Goal: Information Seeking & Learning: Learn about a topic

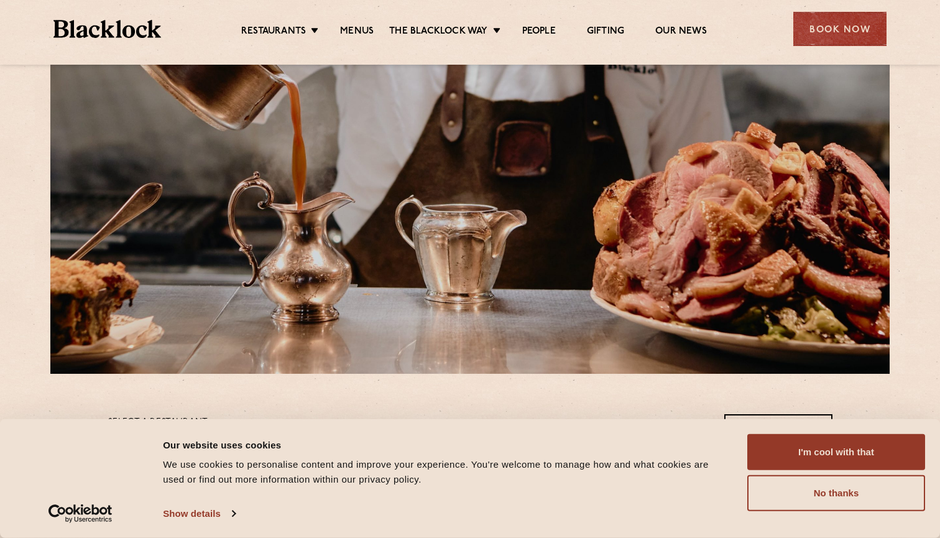
scroll to position [110, 0]
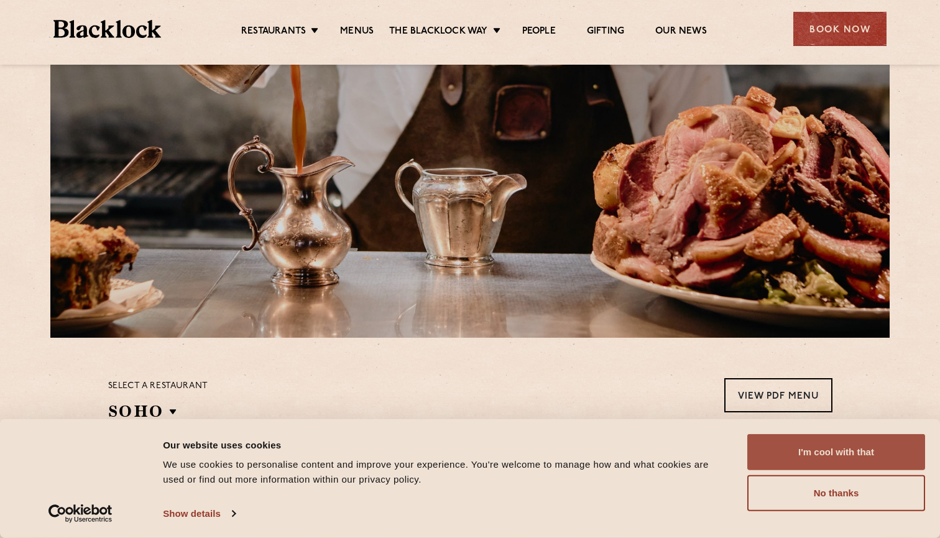
click at [848, 466] on button "I'm cool with that" at bounding box center [836, 452] width 178 height 36
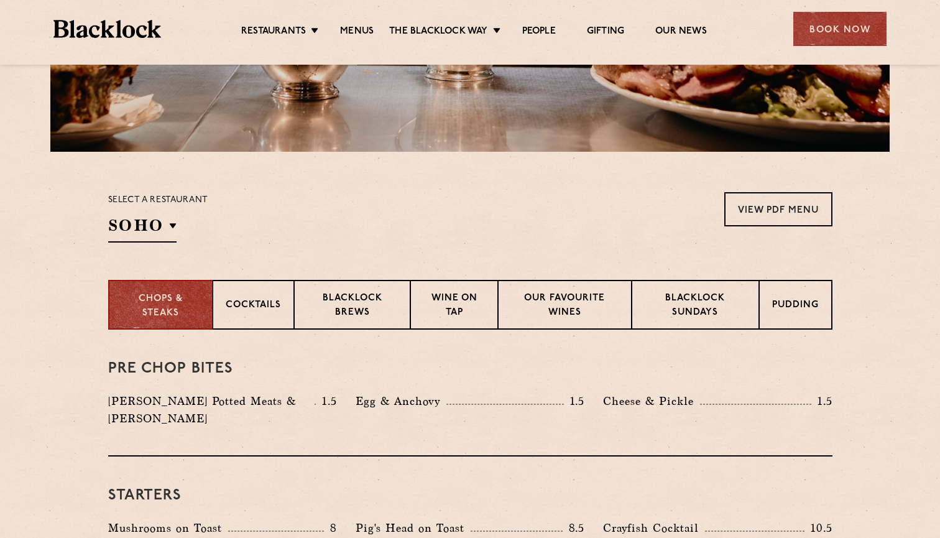
scroll to position [347, 0]
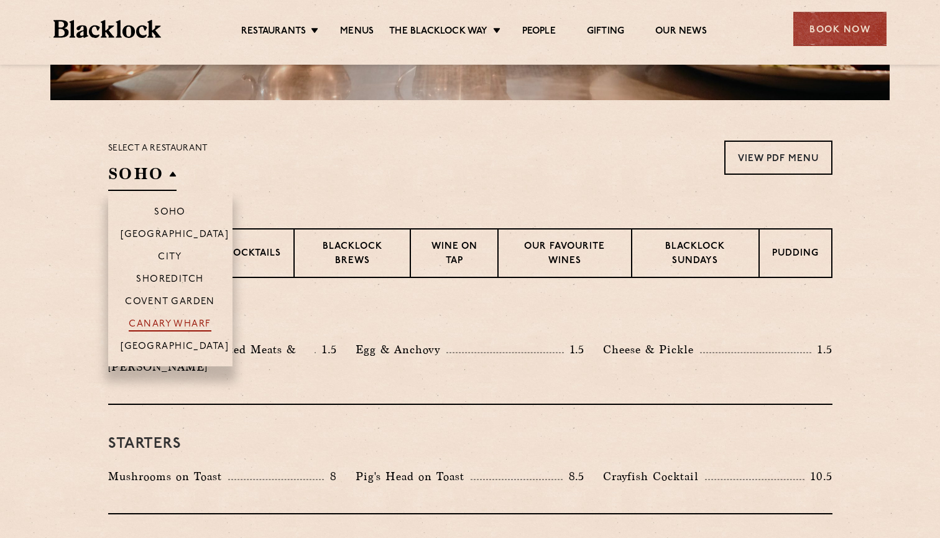
click at [190, 329] on p "Canary Wharf" at bounding box center [170, 325] width 82 height 12
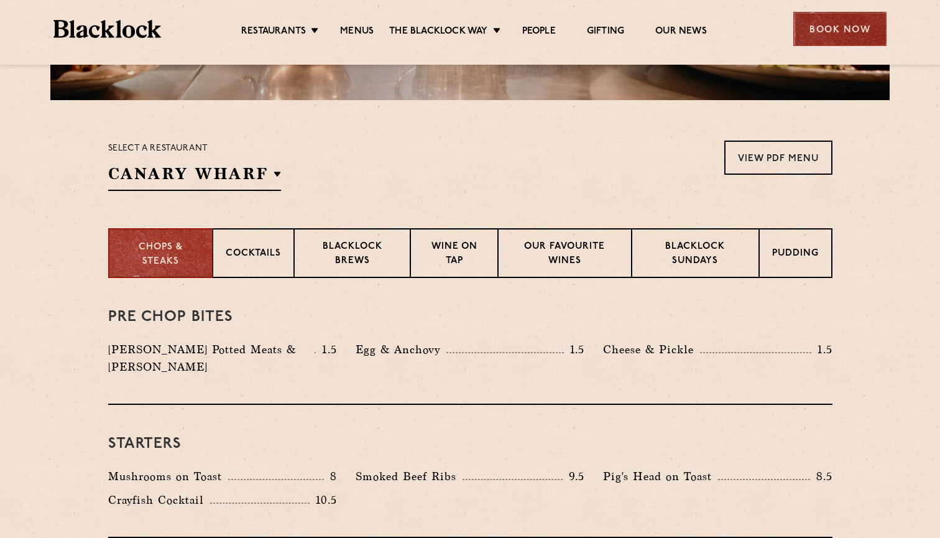
click at [854, 23] on div "Book Now" at bounding box center [839, 29] width 93 height 34
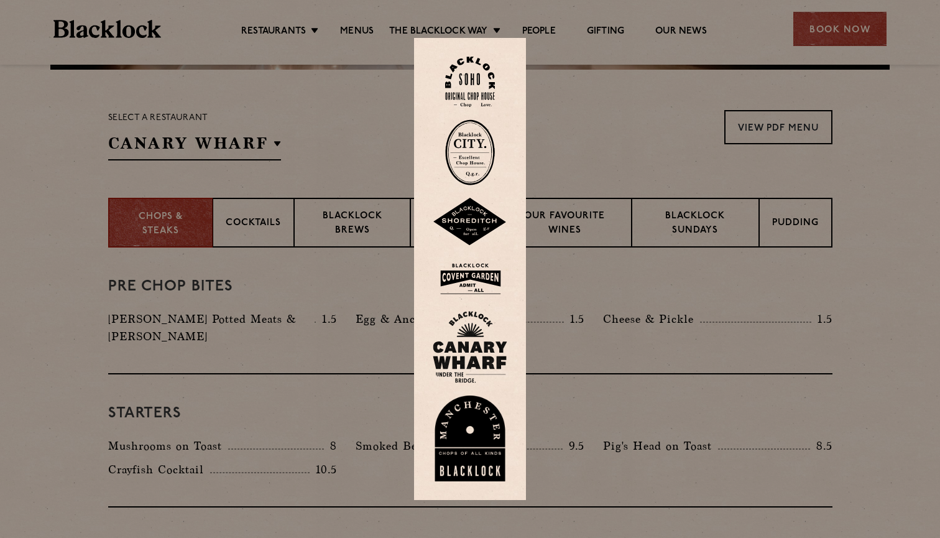
scroll to position [384, 0]
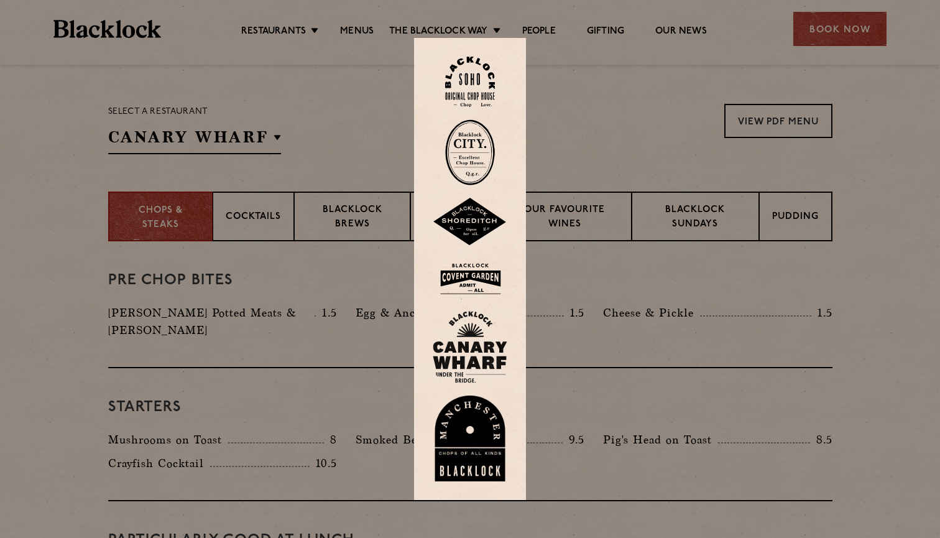
click at [485, 355] on img at bounding box center [470, 347] width 75 height 72
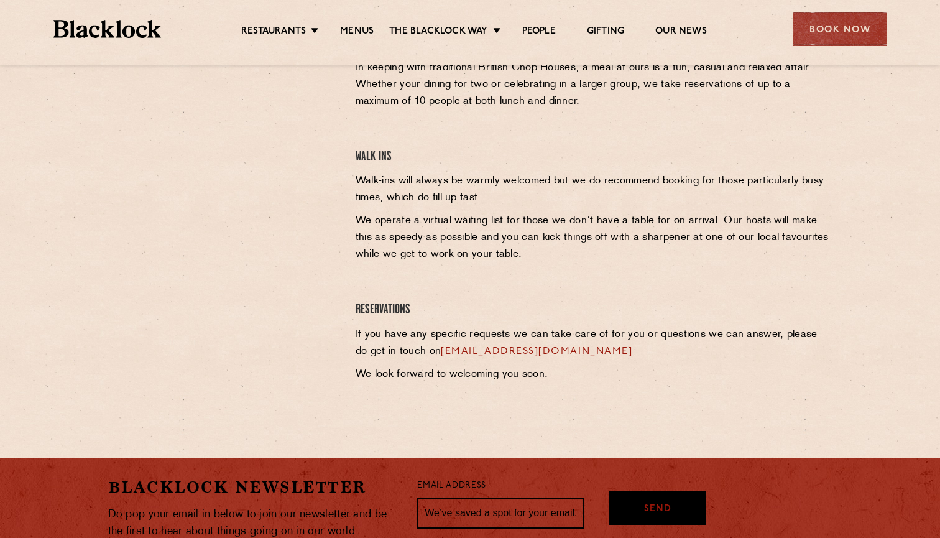
scroll to position [467, 0]
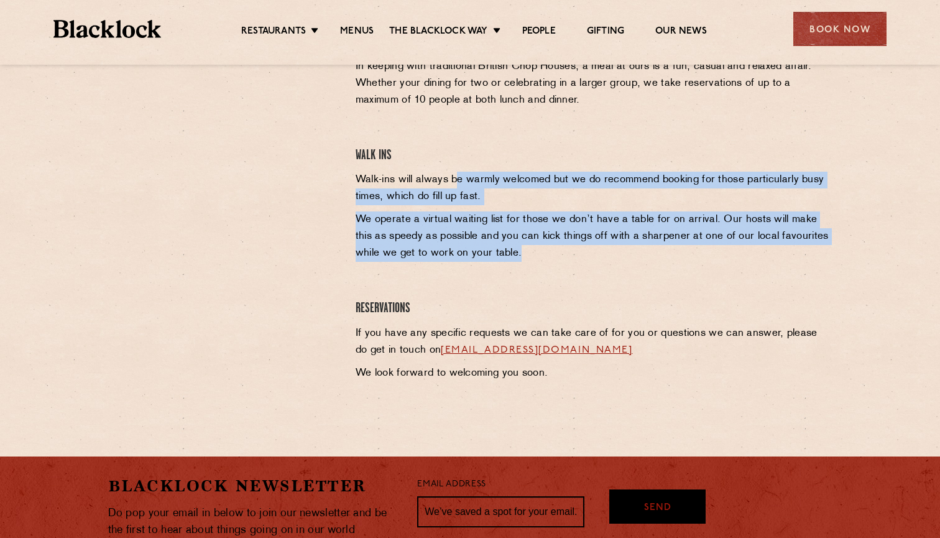
drag, startPoint x: 454, startPoint y: 180, endPoint x: 530, endPoint y: 267, distance: 115.4
click at [530, 267] on div "Canary Wharf Reservations In keeping with traditional British Chop Houses, a me…" at bounding box center [593, 203] width 495 height 370
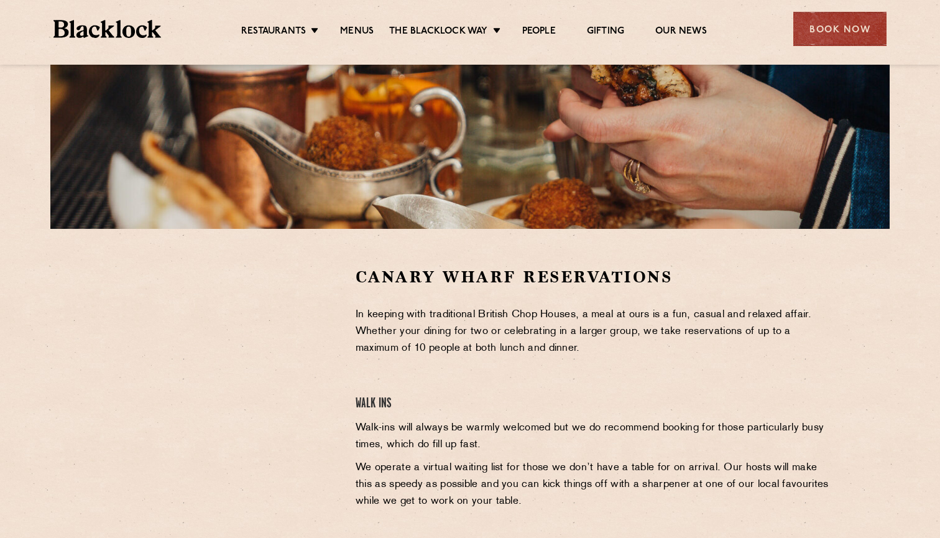
scroll to position [219, 0]
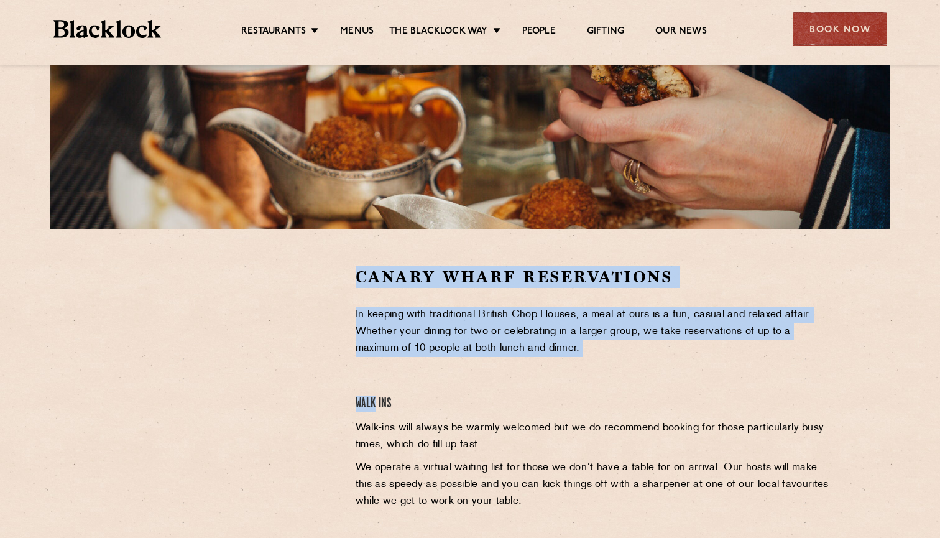
drag, startPoint x: 296, startPoint y: 321, endPoint x: 425, endPoint y: 381, distance: 142.1
click at [425, 381] on div "Canary Wharf Reservations In keeping with traditional British Chop Houses, a me…" at bounding box center [593, 451] width 495 height 370
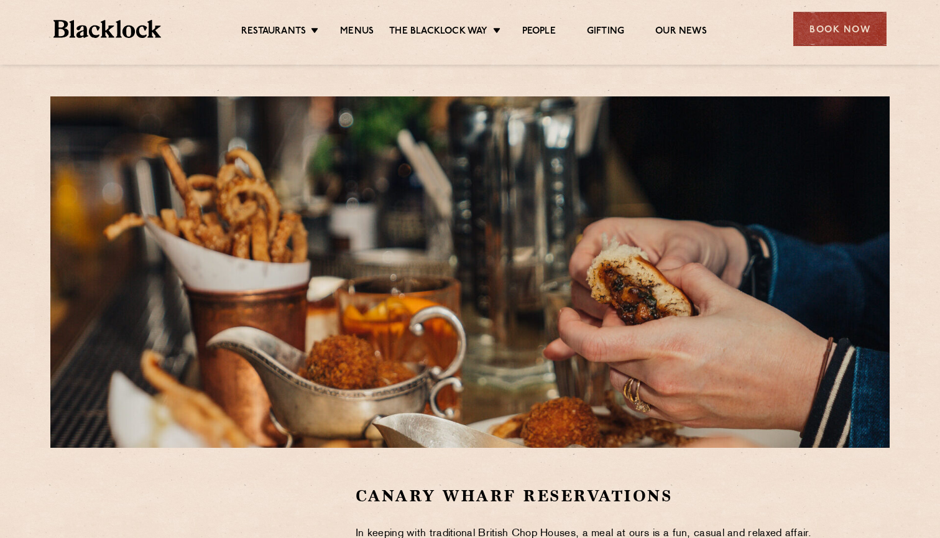
scroll to position [0, 0]
click at [351, 30] on link "Menus" at bounding box center [357, 32] width 34 height 14
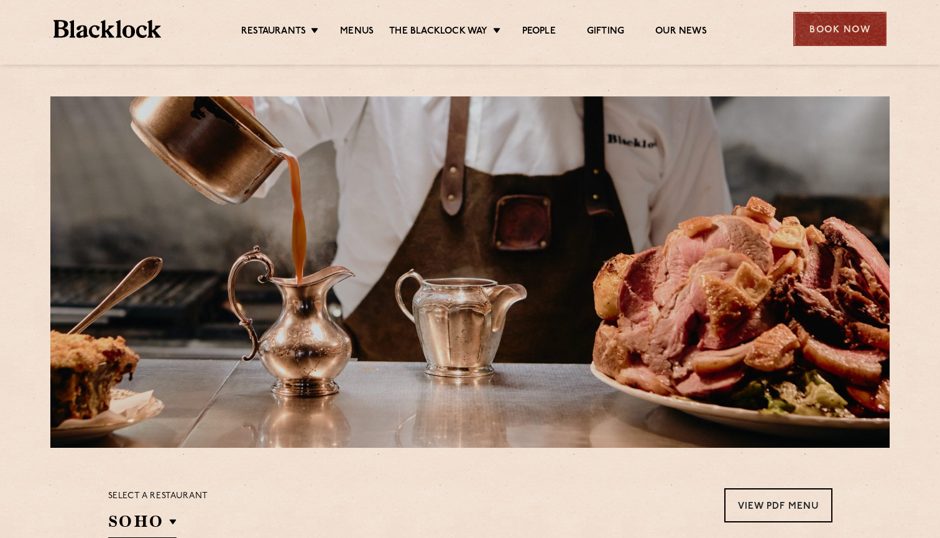
click at [841, 30] on div "Book Now" at bounding box center [839, 29] width 93 height 34
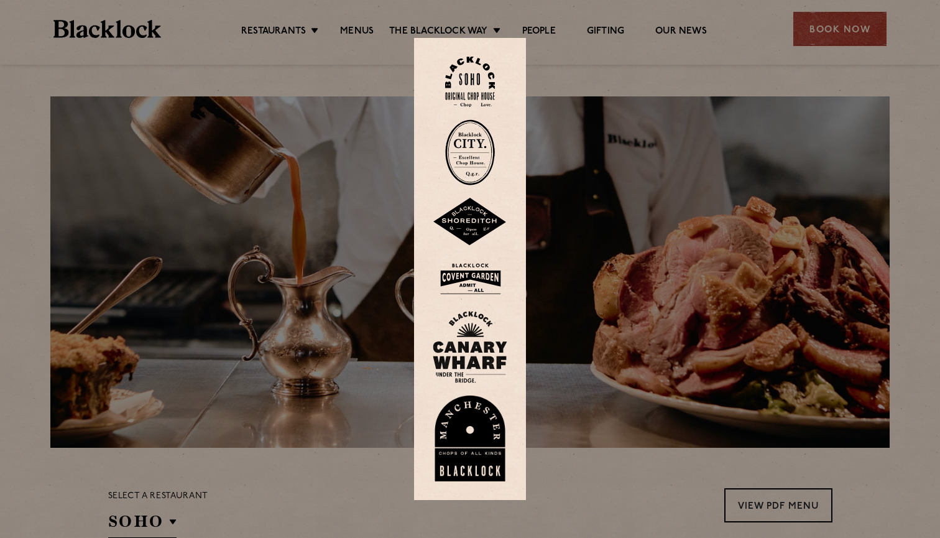
click at [480, 352] on img at bounding box center [470, 347] width 75 height 72
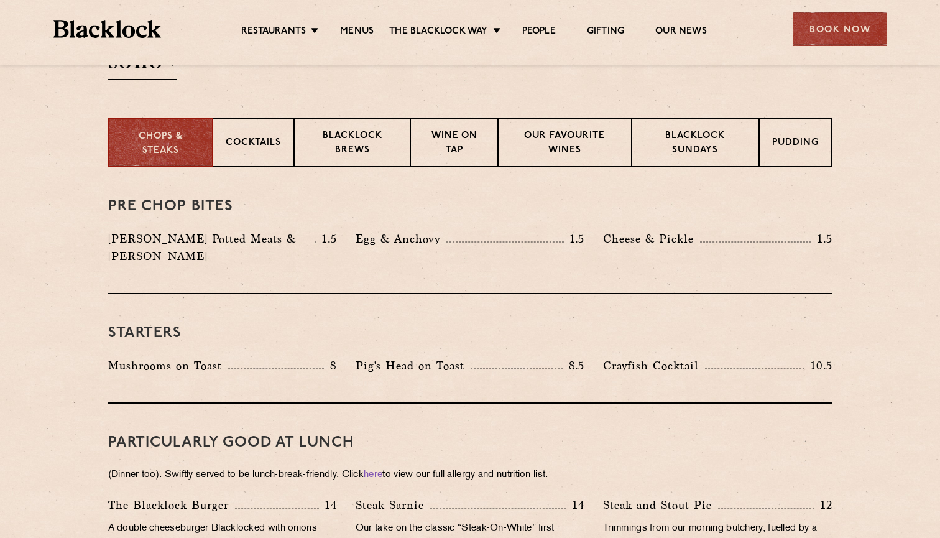
scroll to position [459, 0]
click at [244, 131] on div "Cocktails" at bounding box center [253, 142] width 81 height 50
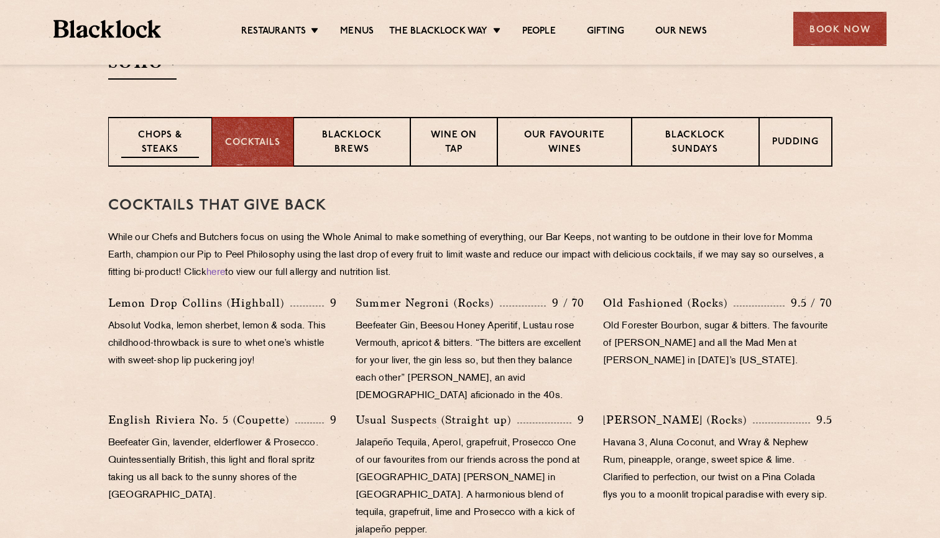
click at [173, 157] on p "Chops & Steaks" at bounding box center [160, 143] width 78 height 29
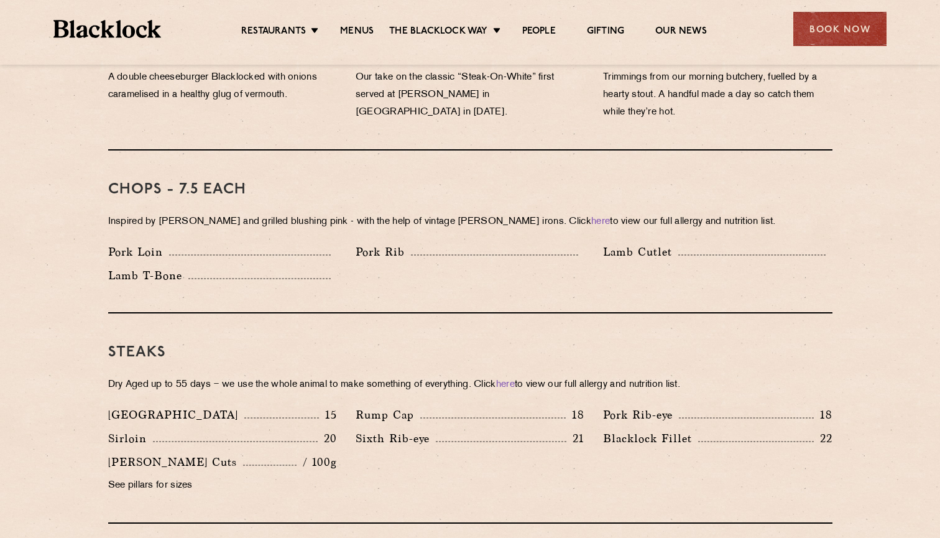
scroll to position [910, 0]
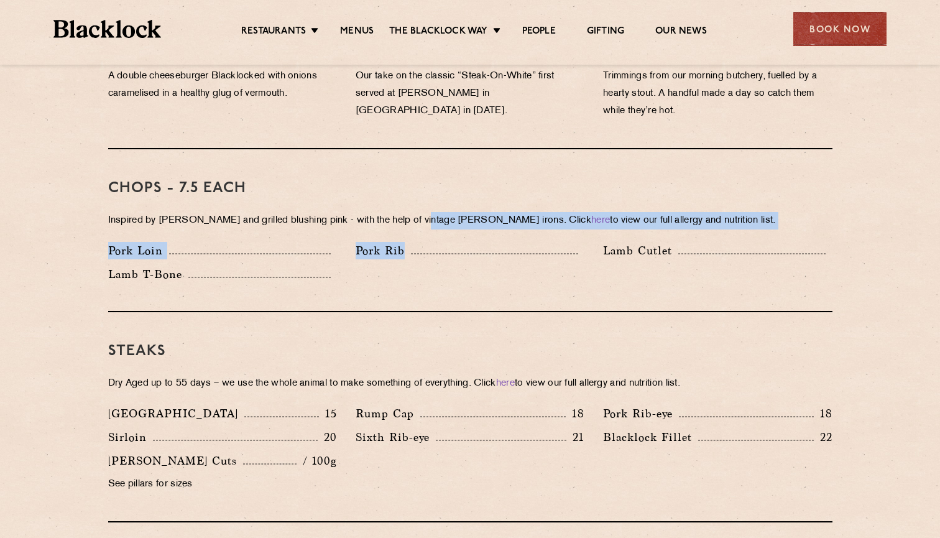
drag, startPoint x: 418, startPoint y: 203, endPoint x: 533, endPoint y: 214, distance: 115.6
click at [533, 214] on div "Chops - 7.5 each Inspired by Joe Beef and grilled blushing pink - with the help…" at bounding box center [470, 230] width 724 height 163
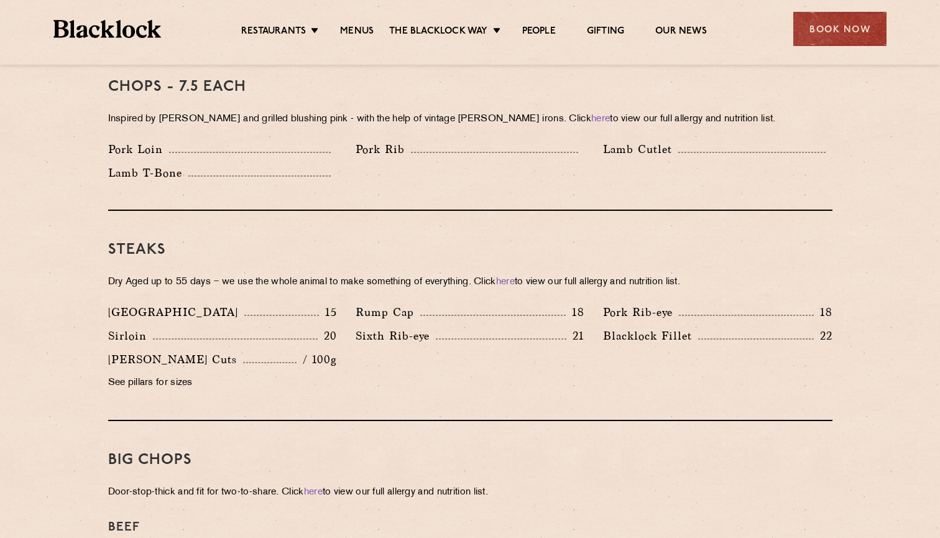
scroll to position [1012, 0]
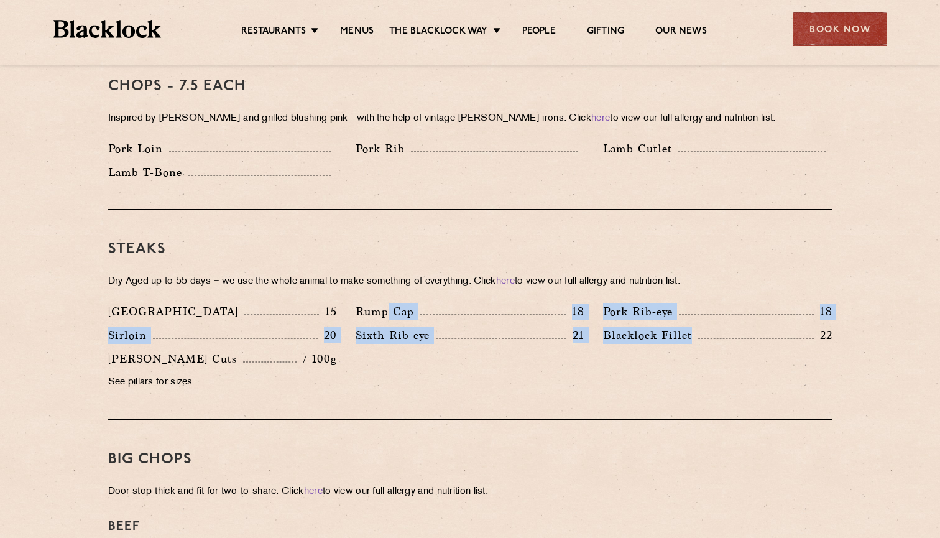
drag, startPoint x: 386, startPoint y: 293, endPoint x: 598, endPoint y: 336, distance: 216.9
click at [599, 336] on div "Denver 15 Rump Cap 18 Pork Rib-eye 18 Sirloin 20 Sixth Rib-eye 21 Blacklock Fil…" at bounding box center [470, 350] width 743 height 94
click at [598, 336] on div "Denver 15 Rump Cap 18 Pork Rib-eye 18 Sirloin 20 Sixth Rib-eye 21 Blacklock Fil…" at bounding box center [470, 350] width 743 height 94
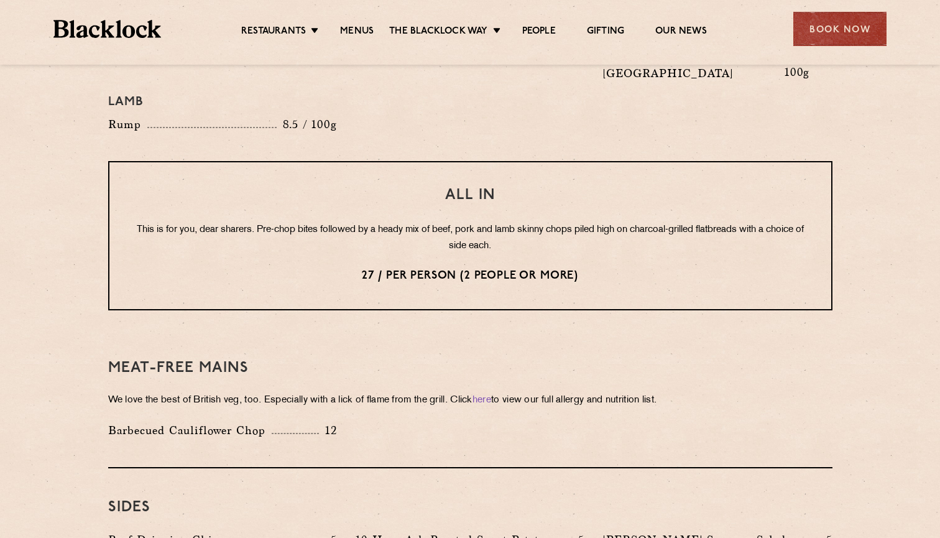
scroll to position [1513, 0]
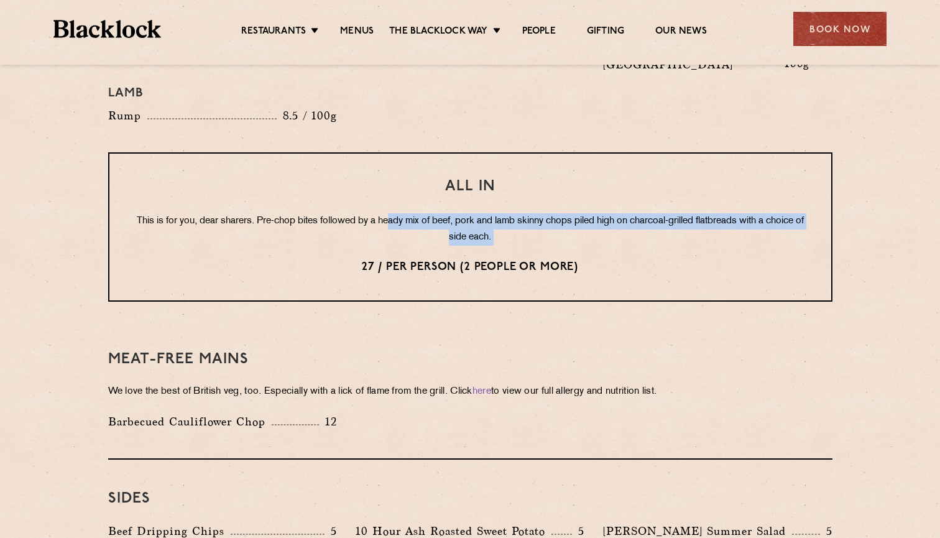
drag, startPoint x: 405, startPoint y: 187, endPoint x: 588, endPoint y: 214, distance: 185.3
click at [589, 214] on div "All In This is for you, dear sharers. Pre-chop bites followed by a heady mix of…" at bounding box center [470, 226] width 724 height 149
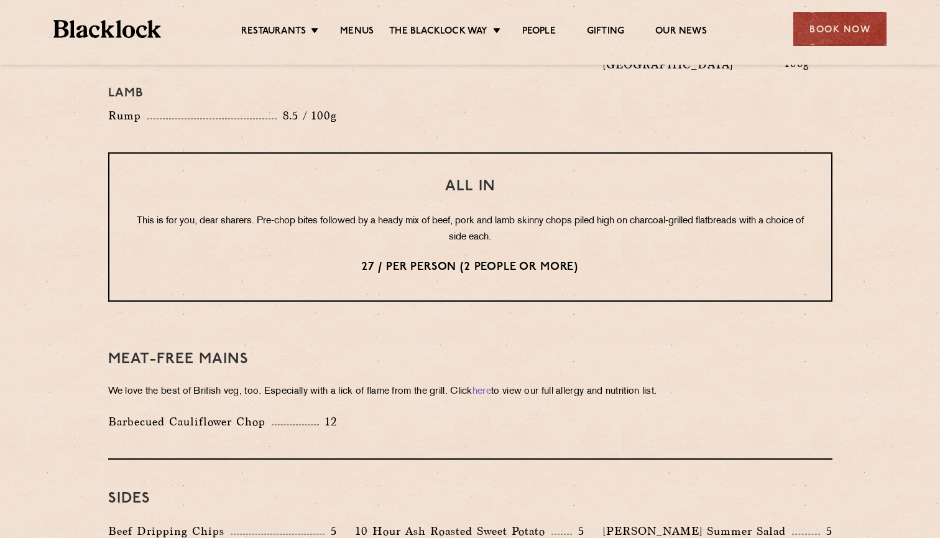
click at [588, 214] on div "All In This is for you, dear sharers. Pre-chop bites followed by a heady mix of…" at bounding box center [470, 226] width 724 height 149
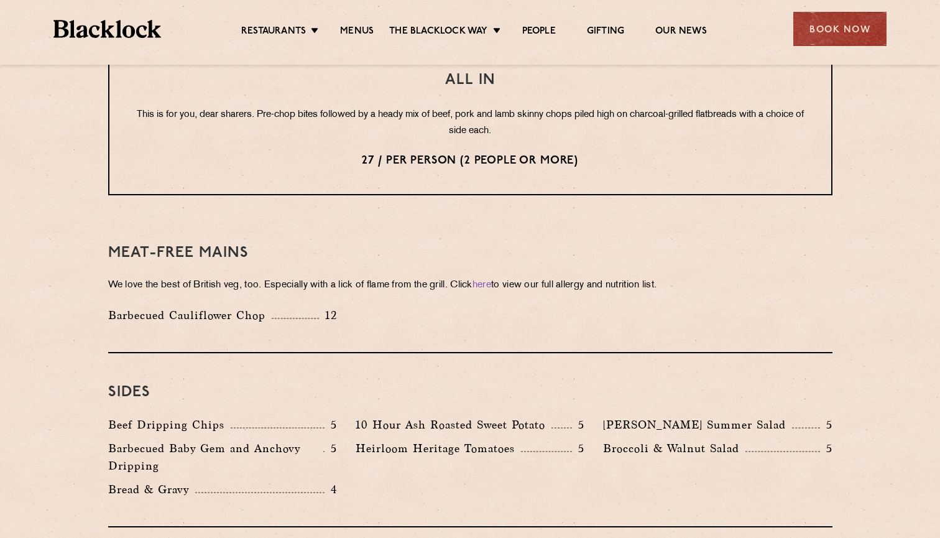
scroll to position [1629, 0]
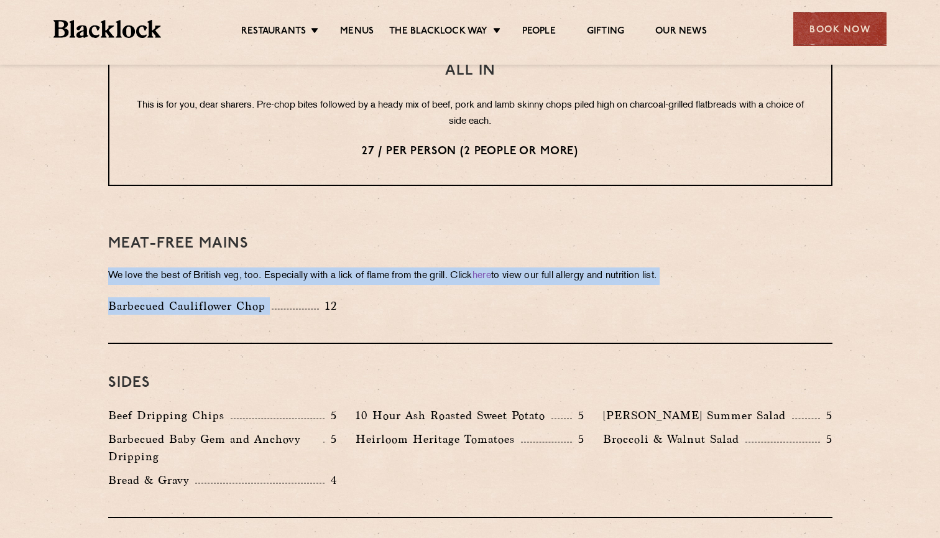
drag, startPoint x: 433, startPoint y: 231, endPoint x: 633, endPoint y: 254, distance: 202.0
click at [633, 254] on div "Meat-Free mains We love the best of British veg, too. Especially with a lick of…" at bounding box center [470, 273] width 724 height 139
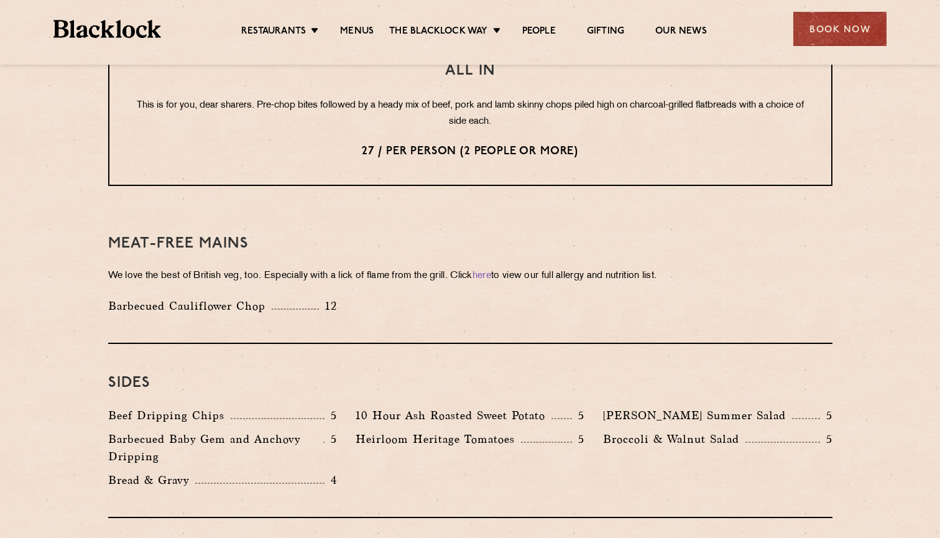
click at [633, 254] on div "Meat-Free mains We love the best of British veg, too. Especially with a lick of…" at bounding box center [470, 273] width 724 height 139
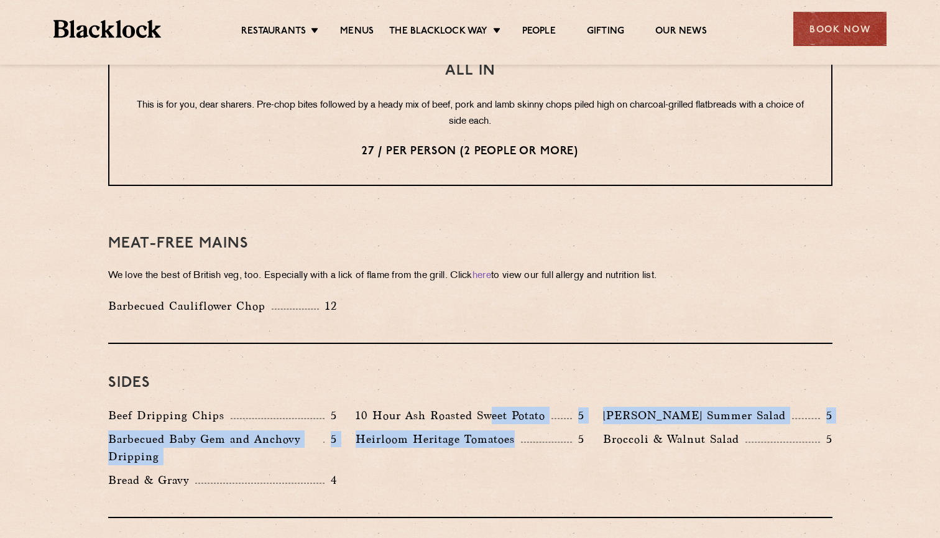
drag, startPoint x: 491, startPoint y: 378, endPoint x: 520, endPoint y: 418, distance: 48.8
click at [520, 418] on div "Beef Dripping Chips 5 10 Hour Ash Roasted Sweet Potato 5 Roy's Summer Salad 5 B…" at bounding box center [470, 450] width 743 height 88
click at [520, 430] on div "Heirloom Heritage Tomatoes 5" at bounding box center [469, 450] width 247 height 41
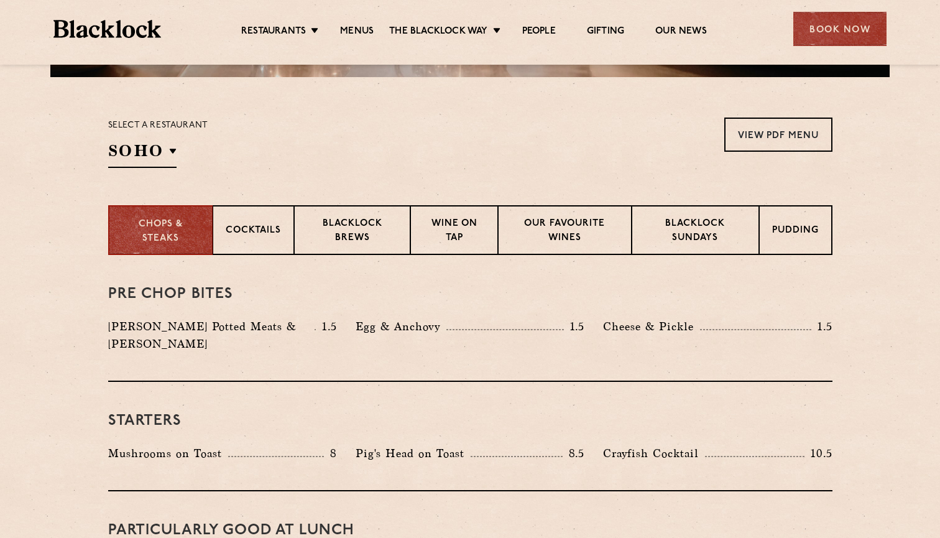
scroll to position [325, 0]
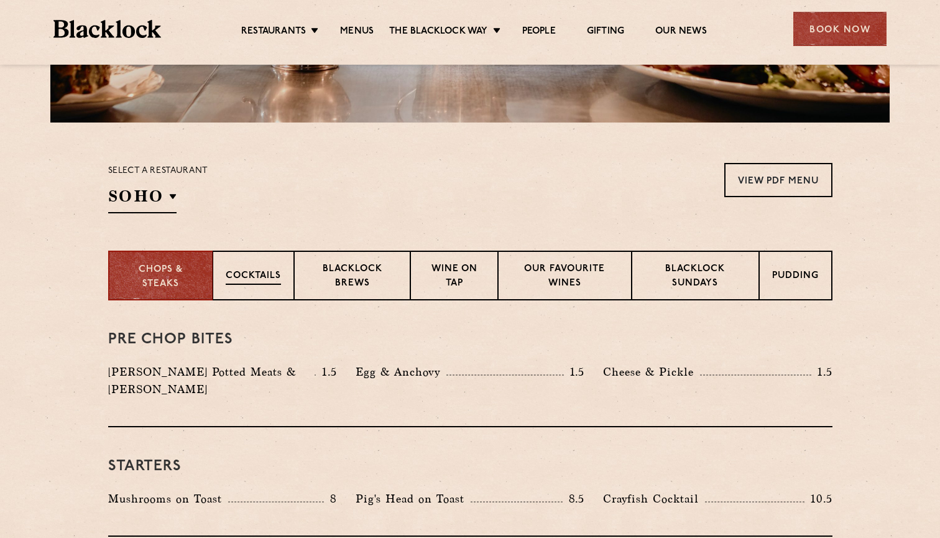
click at [232, 286] on div "Cocktails" at bounding box center [253, 275] width 81 height 50
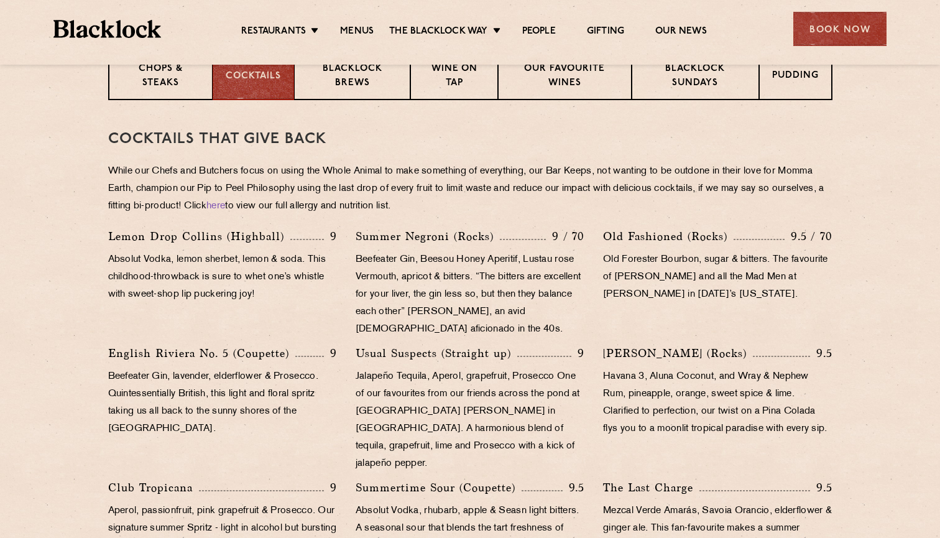
scroll to position [465, 0]
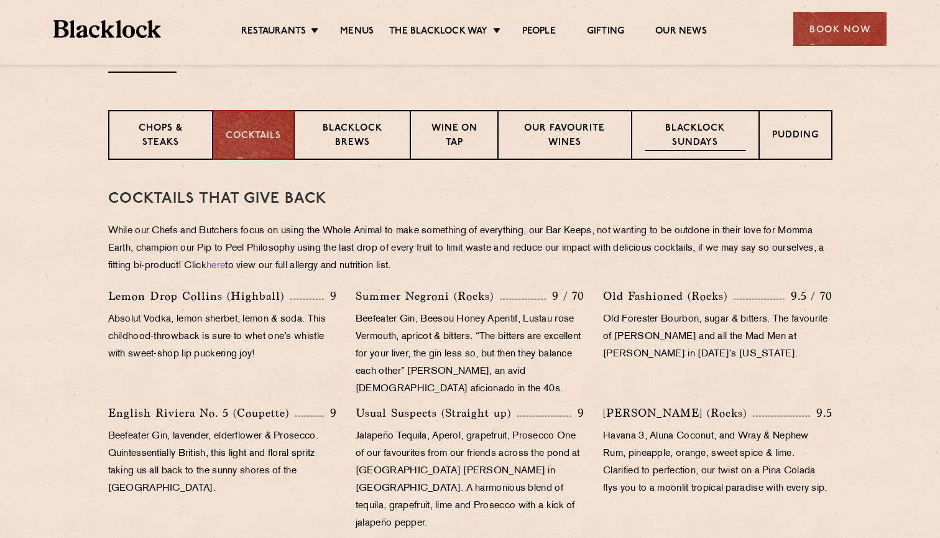
click at [688, 139] on p "Blacklock Sundays" at bounding box center [694, 136] width 101 height 29
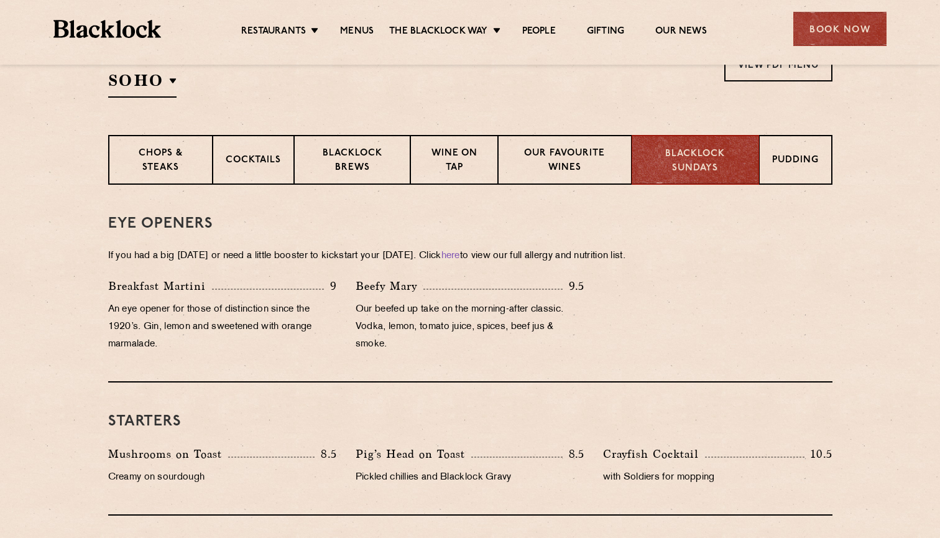
scroll to position [433, 0]
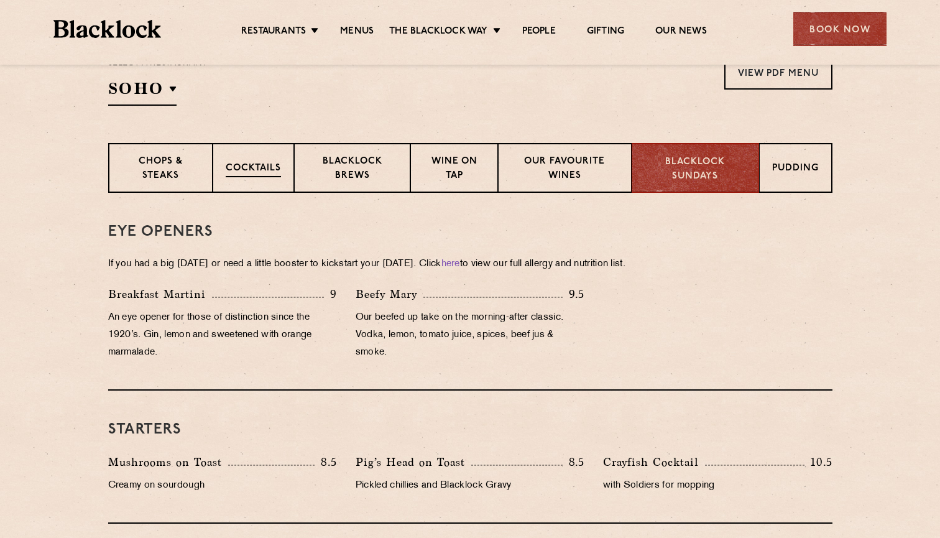
click at [281, 167] on p "Cocktails" at bounding box center [253, 170] width 55 height 16
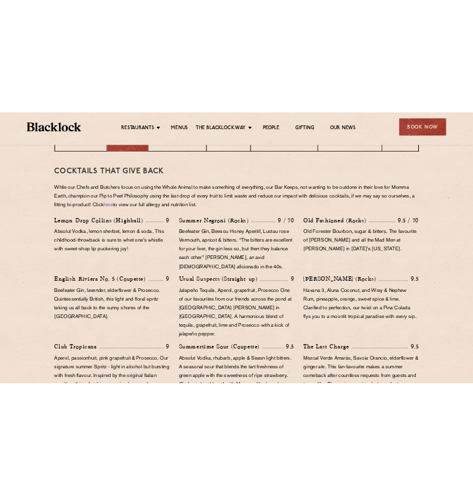
scroll to position [546, 0]
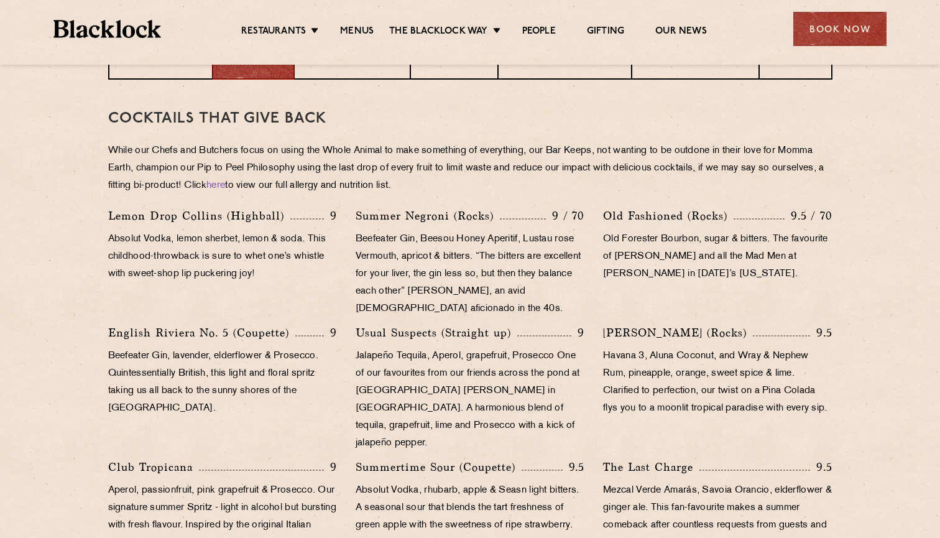
click at [446, 216] on p "Summer Negroni (Rocks)" at bounding box center [427, 215] width 144 height 17
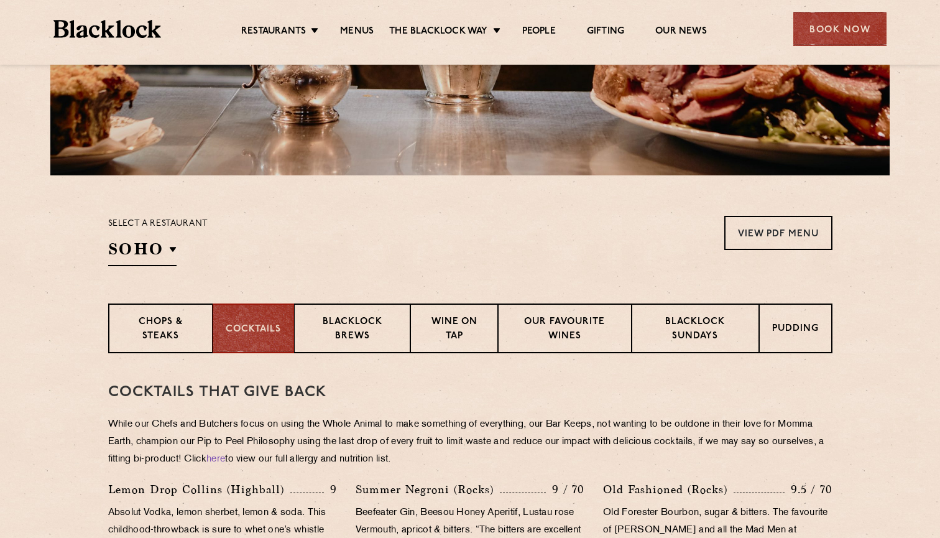
scroll to position [305, 0]
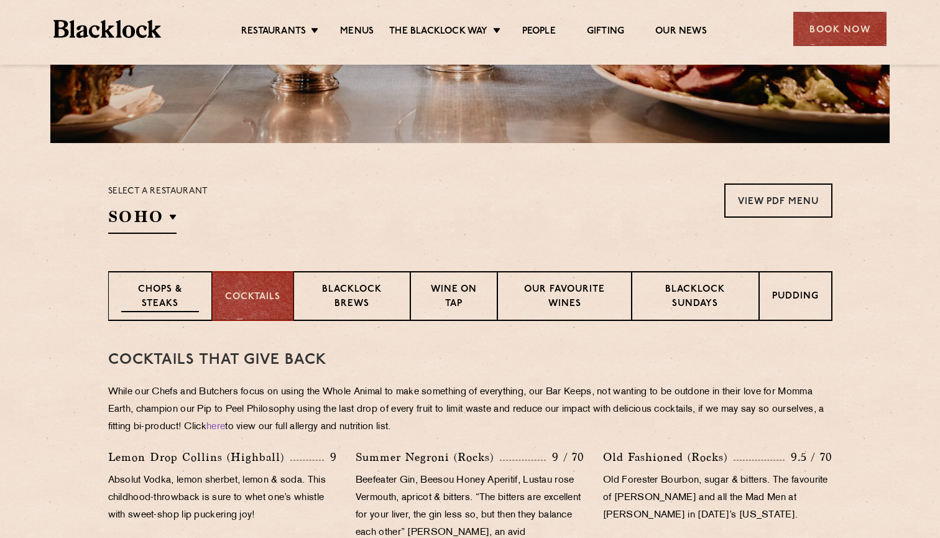
click at [186, 291] on p "Chops & Steaks" at bounding box center [160, 297] width 78 height 29
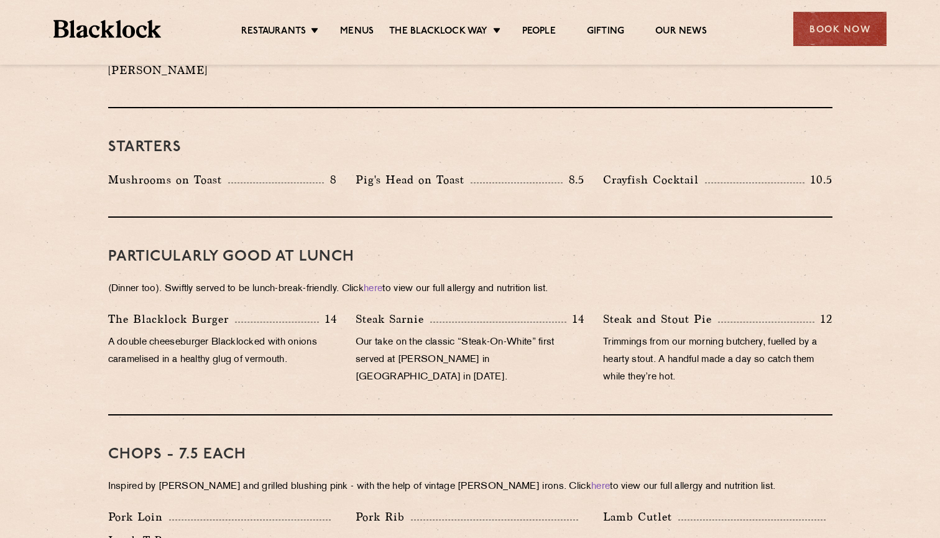
scroll to position [651, 0]
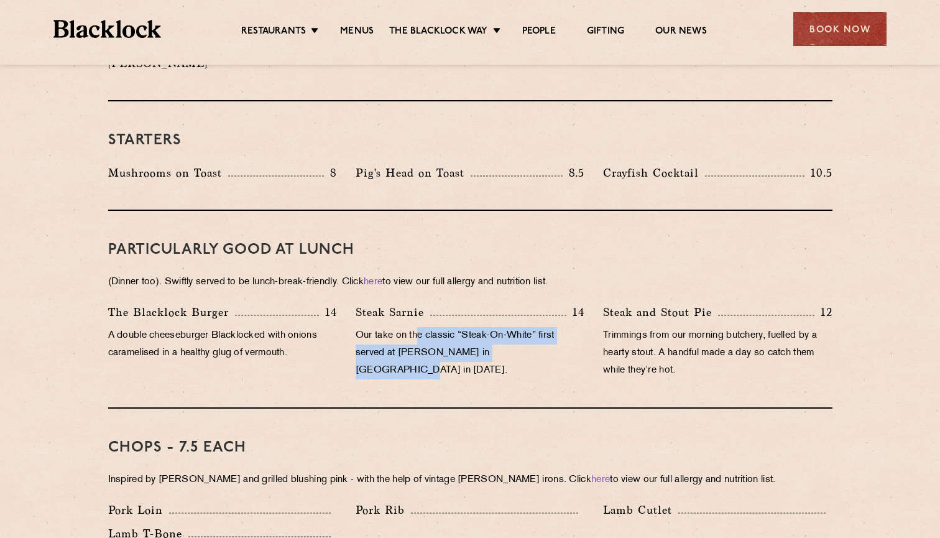
drag, startPoint x: 418, startPoint y: 311, endPoint x: 541, endPoint y: 335, distance: 125.9
click at [541, 335] on p "Our take on the classic “Steak-On-White” first served at Louis’ Lunch in New Ha…" at bounding box center [469, 353] width 229 height 52
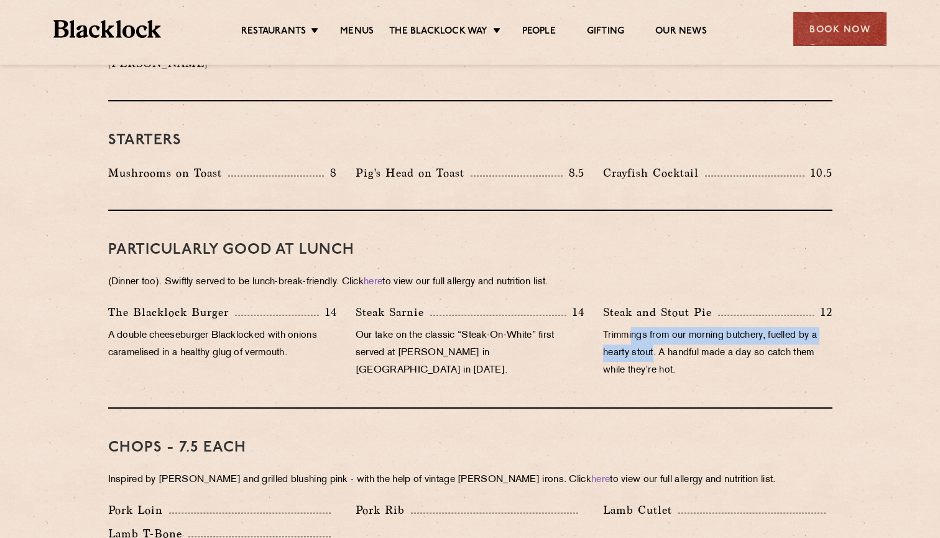
drag, startPoint x: 633, startPoint y: 316, endPoint x: 654, endPoint y: 339, distance: 31.2
click at [654, 339] on p "Trimmings from our morning butchery, fuelled by a hearty stout. A handful made …" at bounding box center [717, 353] width 229 height 52
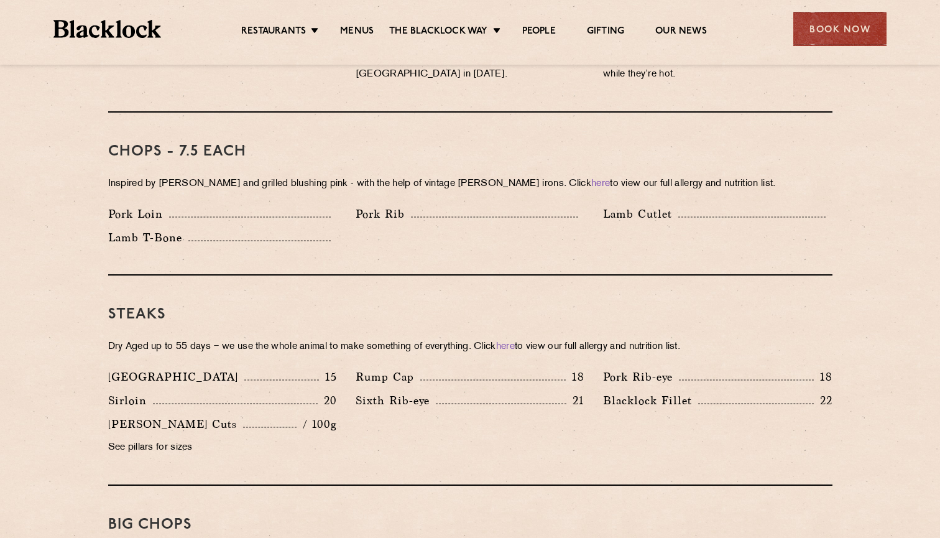
scroll to position [951, 0]
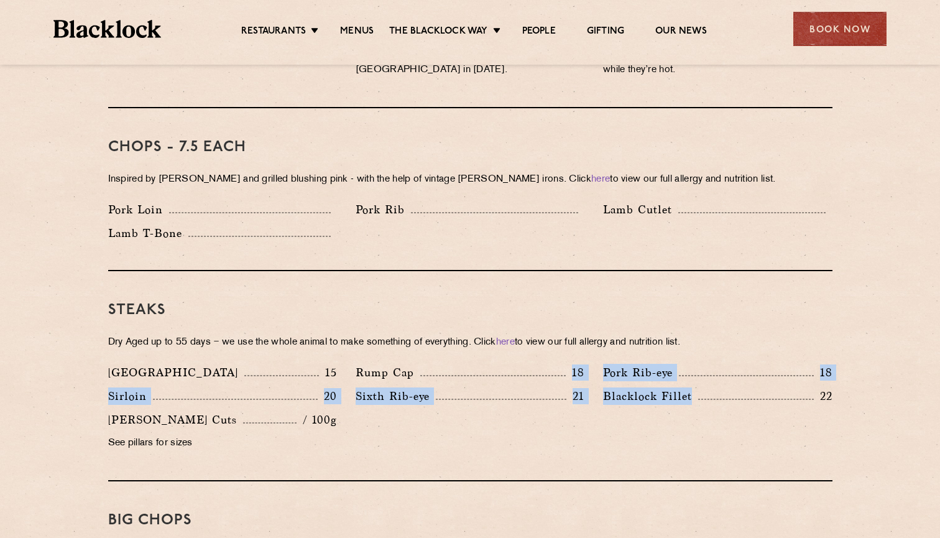
drag, startPoint x: 513, startPoint y: 352, endPoint x: 622, endPoint y: 398, distance: 118.4
click at [622, 398] on div "Denver 15 Rump Cap 18 Pork Rib-eye 18 Sirloin 20 Sixth Rib-eye 21 Blacklock Fil…" at bounding box center [470, 411] width 743 height 94
drag, startPoint x: 370, startPoint y: 374, endPoint x: 600, endPoint y: 387, distance: 230.9
click at [600, 387] on div "Denver 15 Rump Cap 18 Pork Rib-eye 18 Sirloin 20 Sixth Rib-eye 21 Blacklock Fil…" at bounding box center [470, 411] width 743 height 94
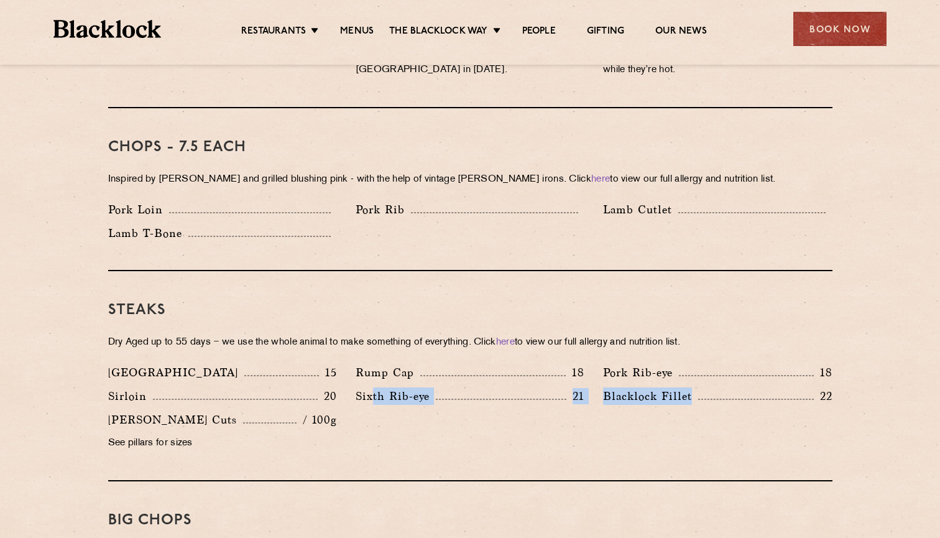
click at [600, 387] on div "Blacklock Fillet 22" at bounding box center [717, 399] width 247 height 24
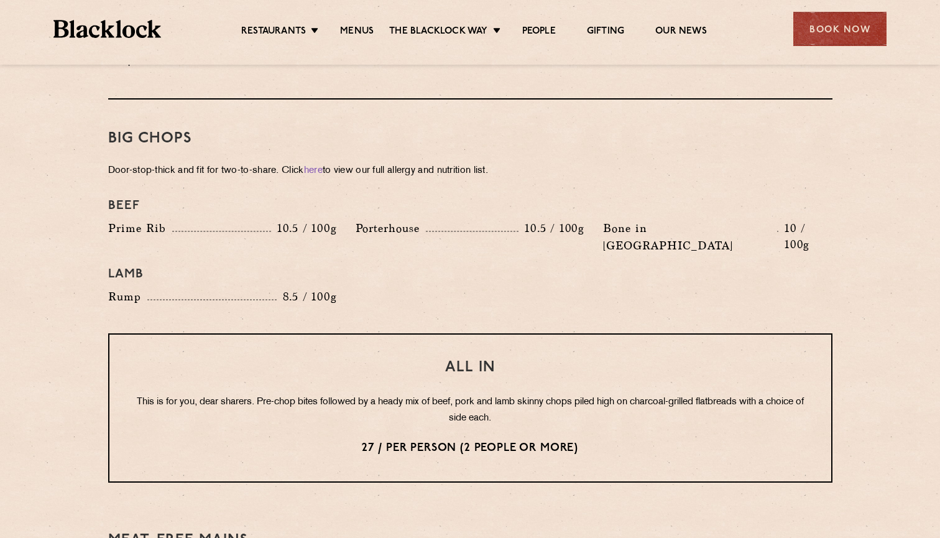
scroll to position [1341, 0]
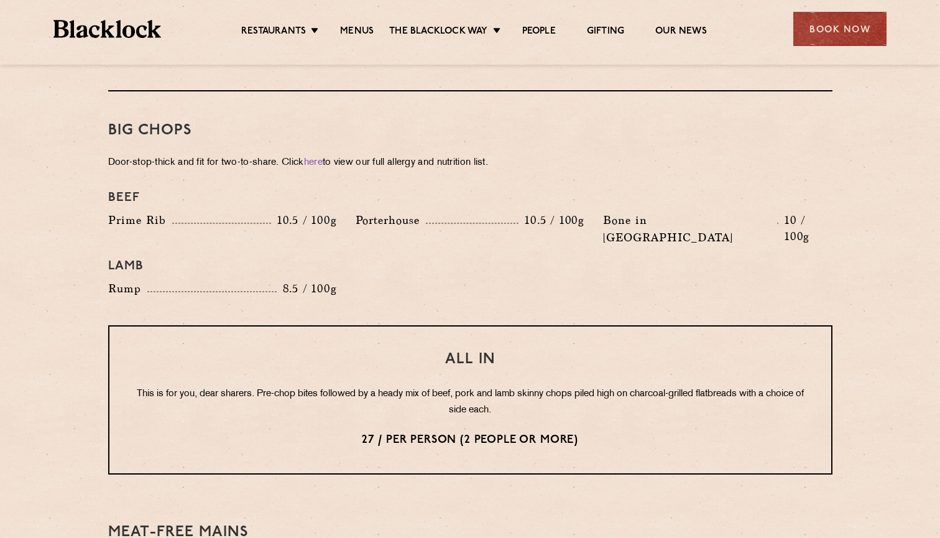
drag, startPoint x: 549, startPoint y: 344, endPoint x: 577, endPoint y: 301, distance: 51.2
click at [578, 325] on div "All In This is for you, dear sharers. Pre-chop bites followed by a heady mix of…" at bounding box center [470, 399] width 724 height 149
click at [546, 252] on div "Beef Prime Rib 10.5 / 100g Porterhouse 10.5 / 100g Bone in Sirloin 10 / 100g La…" at bounding box center [470, 243] width 743 height 119
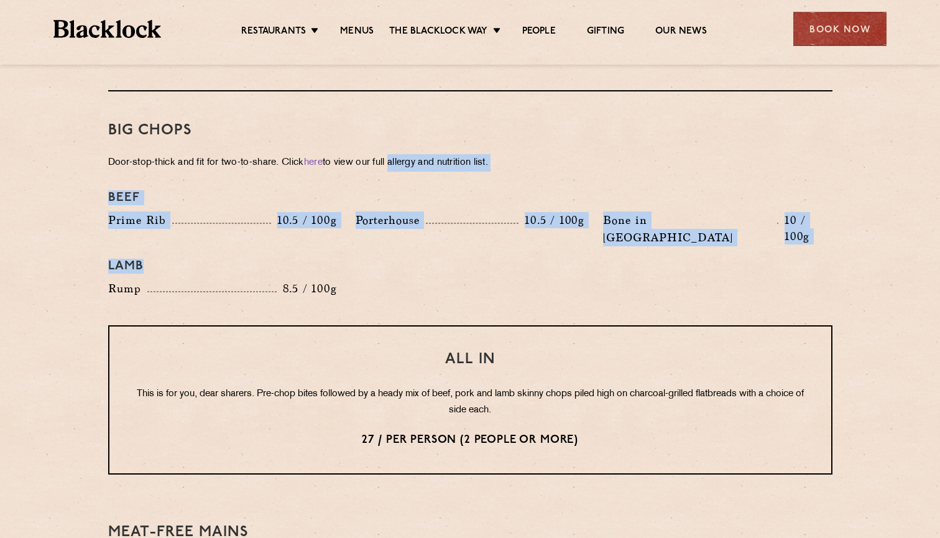
drag, startPoint x: 398, startPoint y: 145, endPoint x: 406, endPoint y: 259, distance: 114.7
click at [406, 259] on div "Big Chops Door-stop-thick and fit for two-to-share. Click here to view our full…" at bounding box center [470, 208] width 724 height 234
click at [406, 259] on div "Beef Prime Rib 10.5 / 100g Porterhouse 10.5 / 100g Bone in Sirloin 10 / 100g La…" at bounding box center [470, 243] width 743 height 119
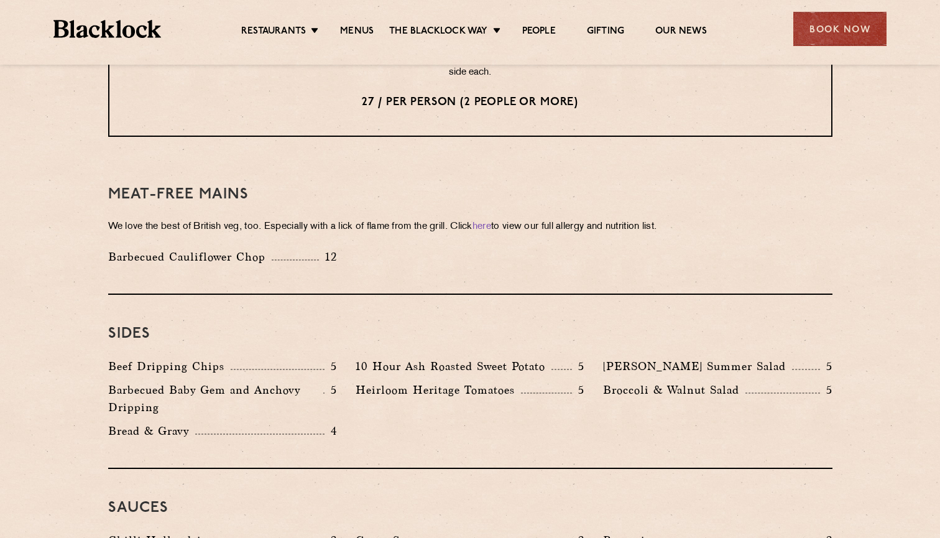
scroll to position [1679, 0]
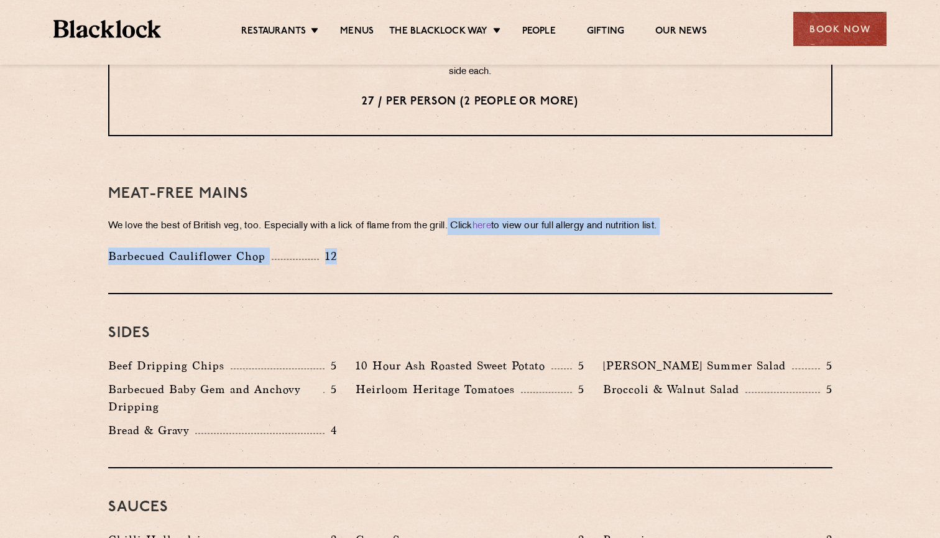
drag, startPoint x: 459, startPoint y: 184, endPoint x: 457, endPoint y: 224, distance: 40.4
click at [458, 225] on div "Meat-Free mains We love the best of British veg, too. Especially with a lick of…" at bounding box center [470, 224] width 724 height 139
click at [457, 247] on div "Barbecued Cauliflower Chop 12" at bounding box center [470, 259] width 743 height 24
drag, startPoint x: 457, startPoint y: 224, endPoint x: 452, endPoint y: 186, distance: 38.9
click at [452, 186] on div "Meat-Free mains We love the best of British veg, too. Especially with a lick of…" at bounding box center [470, 224] width 724 height 139
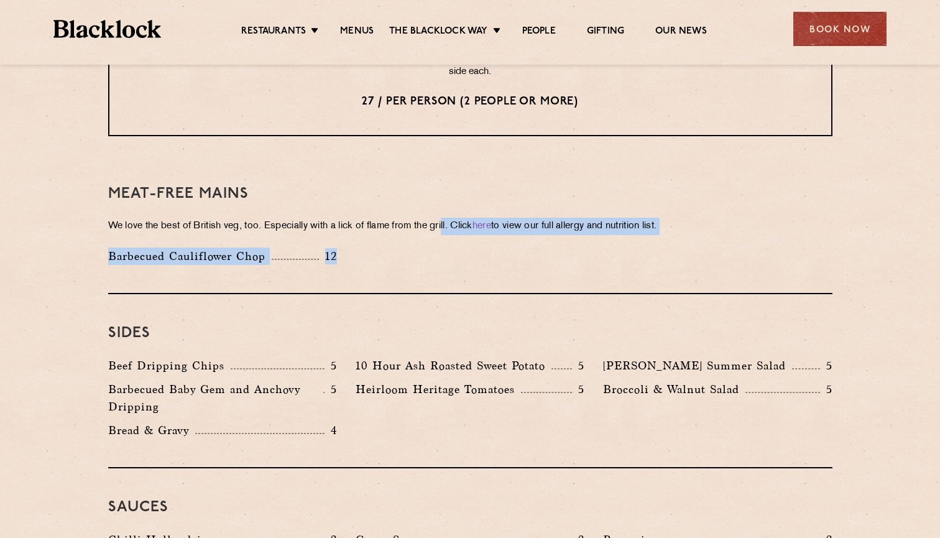
click at [452, 218] on p "We love the best of British veg, too. Especially with a lick of flame from the …" at bounding box center [470, 226] width 724 height 17
drag, startPoint x: 452, startPoint y: 186, endPoint x: 449, endPoint y: 226, distance: 39.9
click at [449, 226] on div "Meat-Free mains We love the best of British veg, too. Especially with a lick of…" at bounding box center [470, 224] width 724 height 139
click at [449, 247] on div "Barbecued Cauliflower Chop 12" at bounding box center [470, 259] width 743 height 24
drag, startPoint x: 456, startPoint y: 191, endPoint x: 709, endPoint y: 203, distance: 253.2
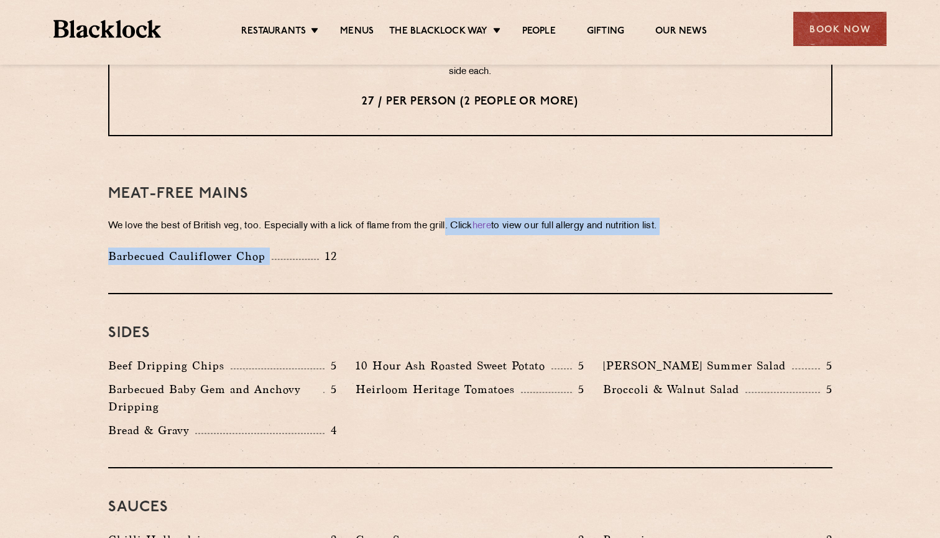
click at [709, 203] on div "Meat-Free mains We love the best of British veg, too. Especially with a lick of…" at bounding box center [470, 224] width 724 height 139
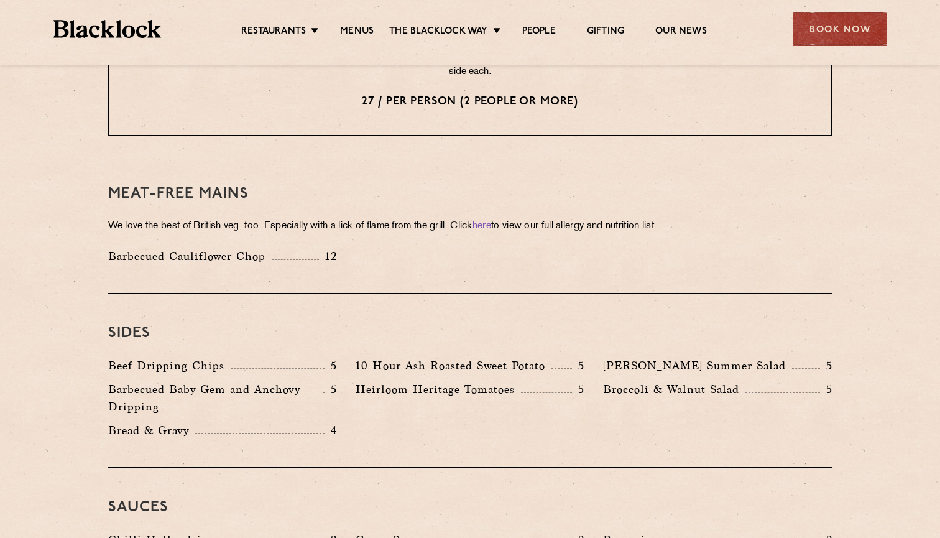
click at [709, 203] on div "Meat-Free mains We love the best of British veg, too. Especially with a lick of…" at bounding box center [470, 224] width 724 height 139
drag, startPoint x: 709, startPoint y: 203, endPoint x: 314, endPoint y: 207, distance: 395.3
click at [314, 207] on div "Meat-Free mains We love the best of British veg, too. Especially with a lick of…" at bounding box center [470, 224] width 724 height 139
click at [273, 186] on h3 "Meat-Free mains" at bounding box center [470, 194] width 724 height 16
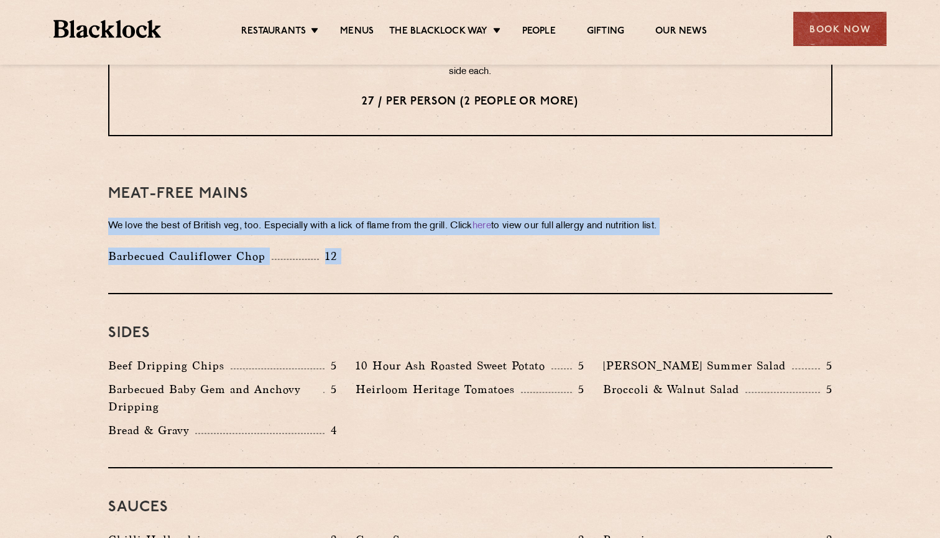
drag, startPoint x: 273, startPoint y: 159, endPoint x: 645, endPoint y: 266, distance: 386.7
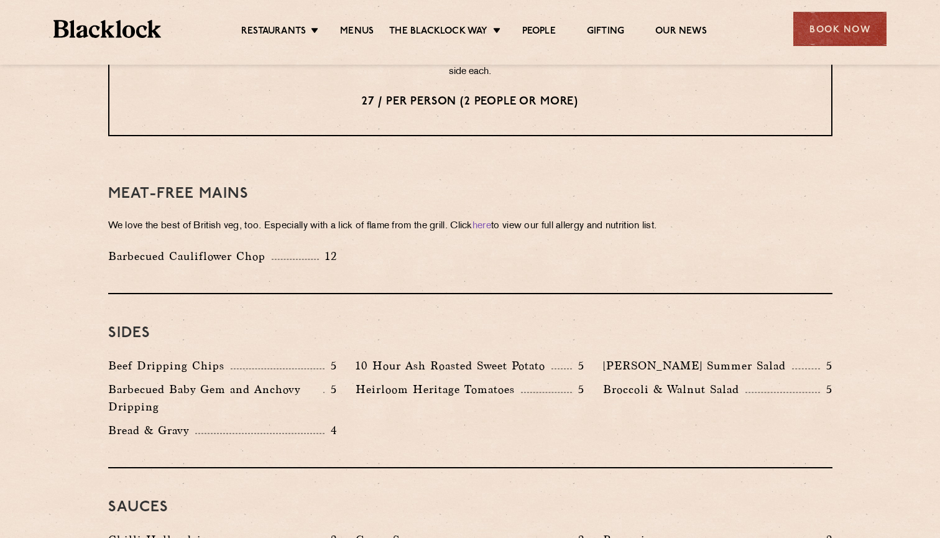
click at [645, 294] on div "Sides Beef Dripping Chips 5 10 Hour Ash Roasted Sweet Potato 5 Roy's Summer Sal…" at bounding box center [470, 381] width 724 height 174
drag, startPoint x: 677, startPoint y: 202, endPoint x: 291, endPoint y: 199, distance: 386.6
click at [291, 199] on div "Meat-Free mains We love the best of British veg, too. Especially with a lick of…" at bounding box center [470, 224] width 724 height 139
click at [145, 172] on div "Meat-Free mains We love the best of British veg, too. Especially with a lick of…" at bounding box center [470, 224] width 724 height 139
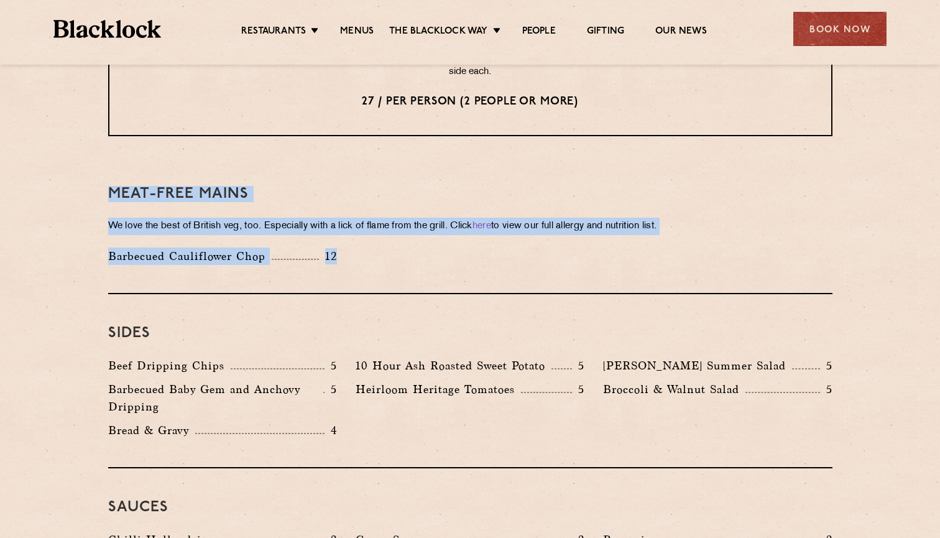
drag, startPoint x: 112, startPoint y: 155, endPoint x: 541, endPoint y: 240, distance: 437.2
click at [541, 241] on div "Meat-Free mains We love the best of British veg, too. Especially with a lick of…" at bounding box center [470, 224] width 724 height 139
click at [541, 240] on div "Meat-Free mains We love the best of British veg, too. Especially with a lick of…" at bounding box center [470, 224] width 724 height 139
drag, startPoint x: 541, startPoint y: 240, endPoint x: 109, endPoint y: 145, distance: 441.7
click at [109, 155] on div "Meat-Free mains We love the best of British veg, too. Especially with a lick of…" at bounding box center [470, 224] width 724 height 139
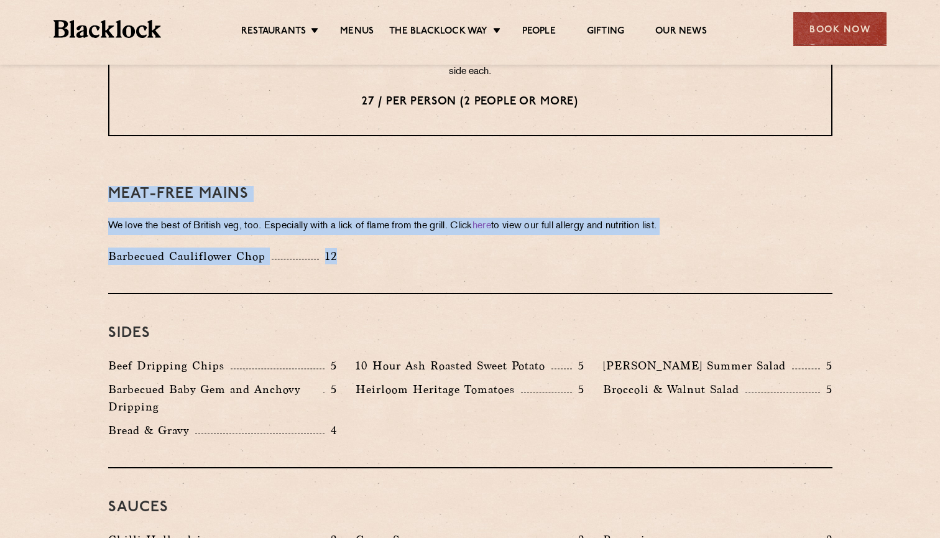
click at [109, 155] on div "Meat-Free mains We love the best of British veg, too. Especially with a lick of…" at bounding box center [470, 224] width 724 height 139
drag, startPoint x: 109, startPoint y: 145, endPoint x: 370, endPoint y: 214, distance: 269.4
click at [370, 215] on div "Meat-Free mains We love the best of British veg, too. Especially with a lick of…" at bounding box center [470, 224] width 724 height 139
click at [370, 247] on div "Barbecued Cauliflower Chop 12" at bounding box center [470, 259] width 743 height 24
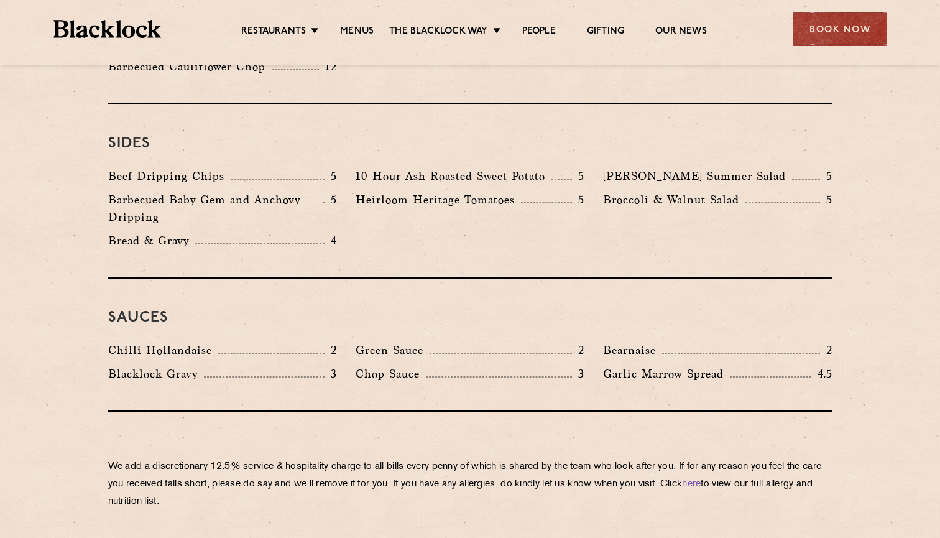
scroll to position [1855, 0]
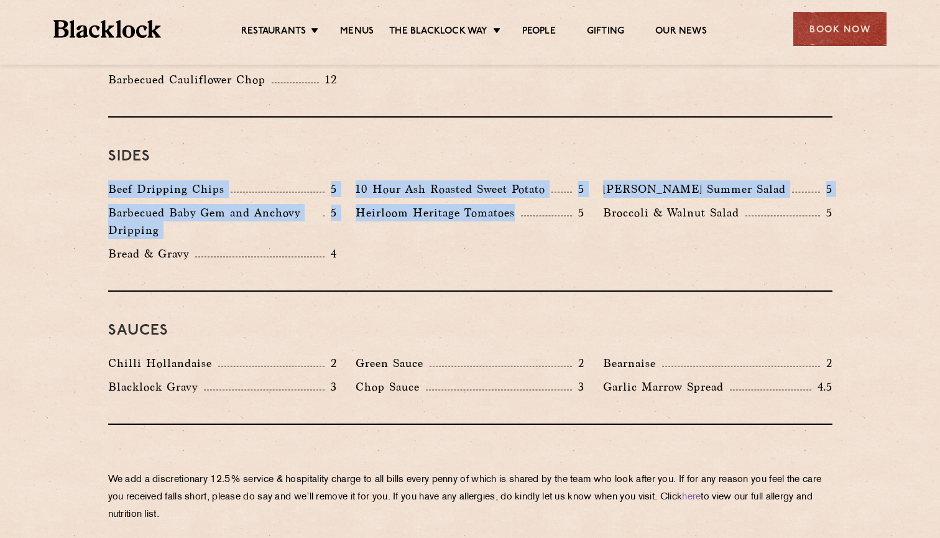
drag, startPoint x: 360, startPoint y: 221, endPoint x: 103, endPoint y: 154, distance: 265.3
click at [103, 180] on div "Beef Dripping Chips 5 10 Hour Ash Roasted Sweet Potato 5 Roy's Summer Salad 5 B…" at bounding box center [470, 224] width 743 height 88
click at [103, 180] on div "Beef Dripping Chips 5" at bounding box center [222, 192] width 247 height 24
drag, startPoint x: 103, startPoint y: 154, endPoint x: 401, endPoint y: 236, distance: 308.9
click at [401, 236] on div "Sides Beef Dripping Chips 5 10 Hour Ash Roasted Sweet Potato 5 Roy's Summer Sal…" at bounding box center [470, 204] width 724 height 174
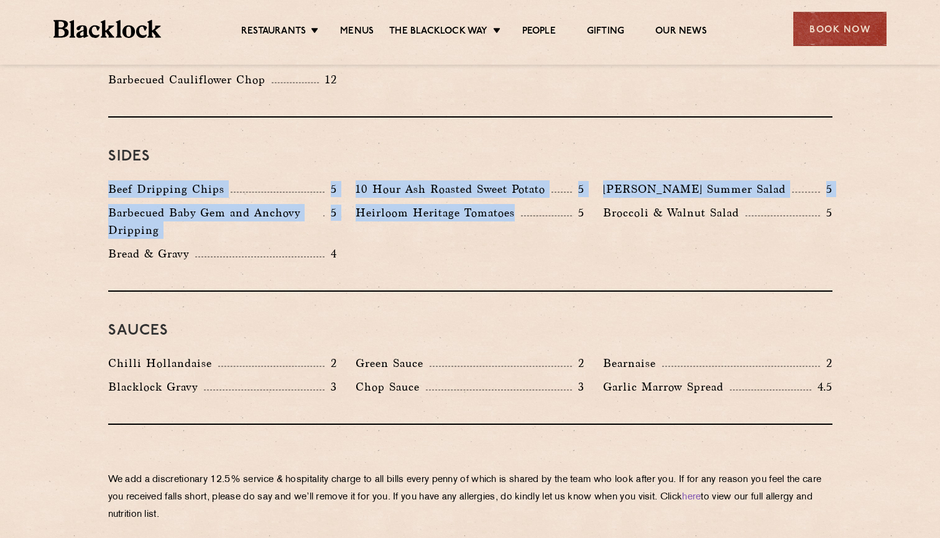
click at [401, 236] on div "Sides Beef Dripping Chips 5 10 Hour Ash Roasted Sweet Potato 5 Roy's Summer Sal…" at bounding box center [470, 204] width 724 height 174
drag, startPoint x: 401, startPoint y: 236, endPoint x: 95, endPoint y: 112, distance: 330.1
drag, startPoint x: 95, startPoint y: 112, endPoint x: 416, endPoint y: 228, distance: 341.1
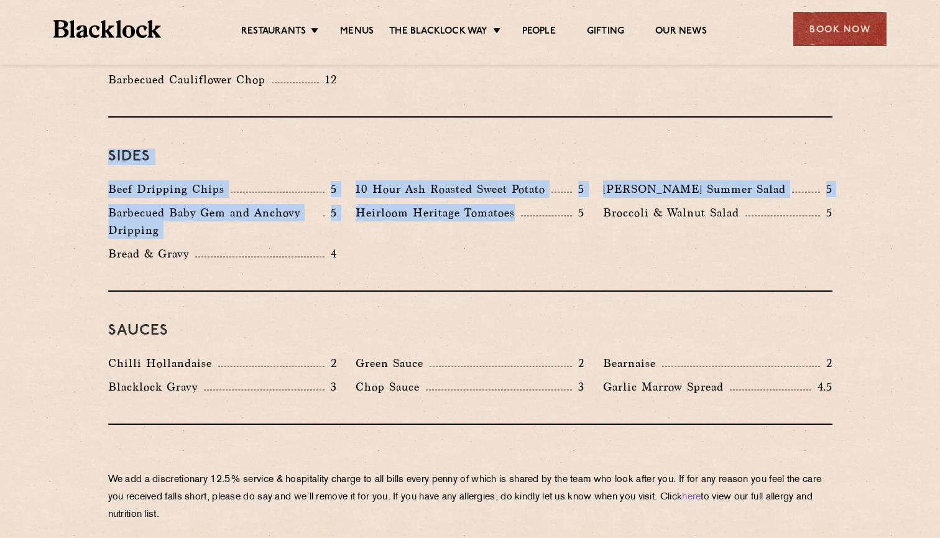
click at [416, 229] on div "Beef Dripping Chips 5 10 Hour Ash Roasted Sweet Potato 5 Roy's Summer Salad 5 B…" at bounding box center [470, 224] width 743 height 88
drag, startPoint x: 416, startPoint y: 229, endPoint x: 94, endPoint y: 110, distance: 342.5
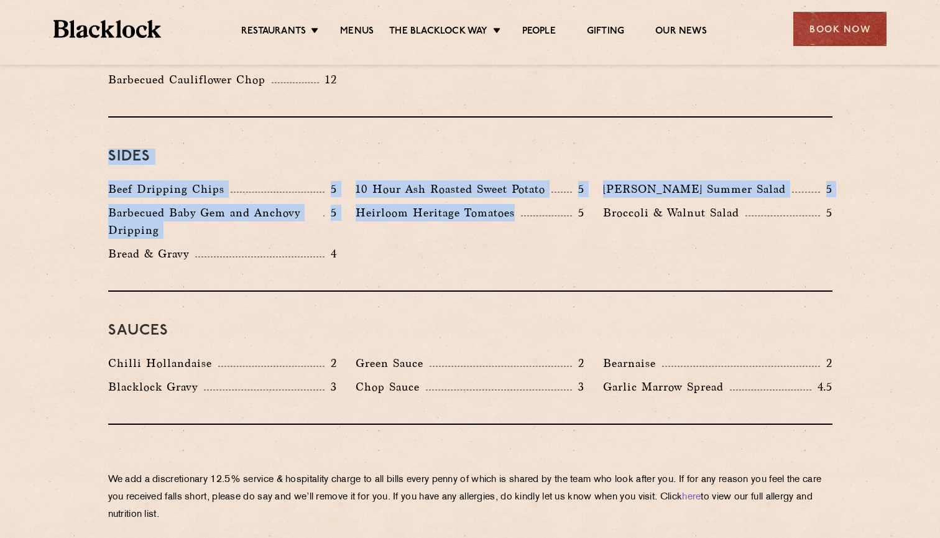
drag, startPoint x: 94, startPoint y: 110, endPoint x: 380, endPoint y: 213, distance: 303.3
click at [380, 214] on div "Beef Dripping Chips 5 10 Hour Ash Roasted Sweet Potato 5 Roy's Summer Salad 5 B…" at bounding box center [470, 224] width 743 height 88
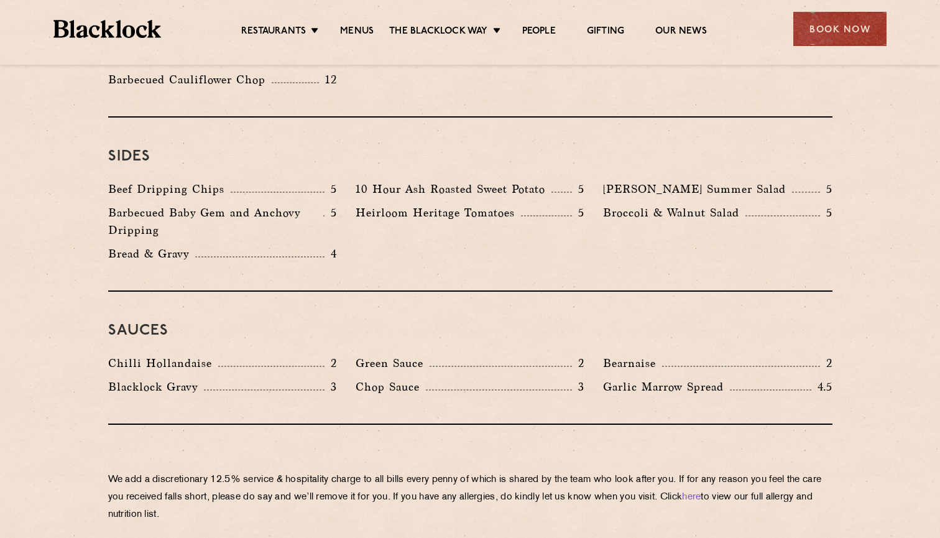
click at [380, 214] on div "Beef Dripping Chips 5 10 Hour Ash Roasted Sweet Potato 5 Roy's Summer Salad 5 B…" at bounding box center [470, 224] width 743 height 88
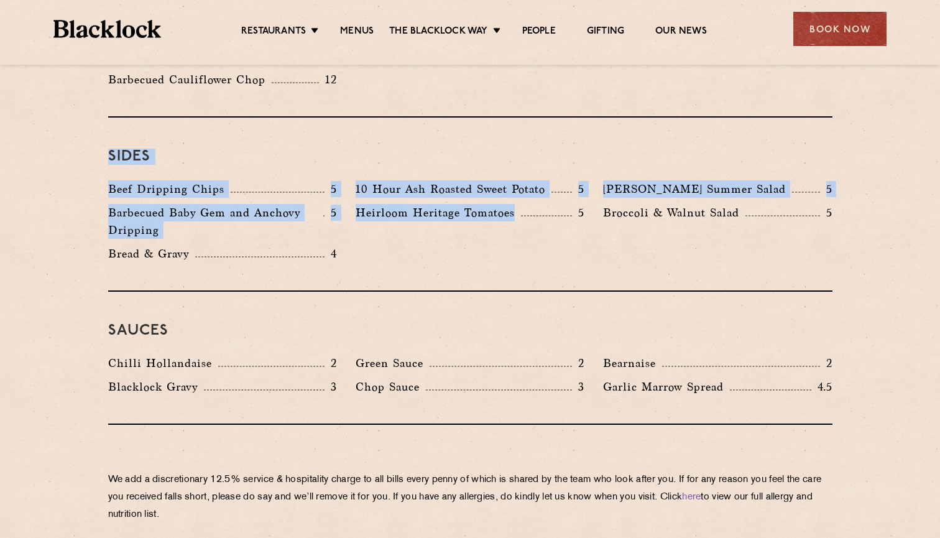
drag, startPoint x: 380, startPoint y: 214, endPoint x: 164, endPoint y: 111, distance: 239.1
click at [164, 117] on div "Sides Beef Dripping Chips 5 10 Hour Ash Roasted Sweet Potato 5 Roy's Summer Sal…" at bounding box center [470, 204] width 724 height 174
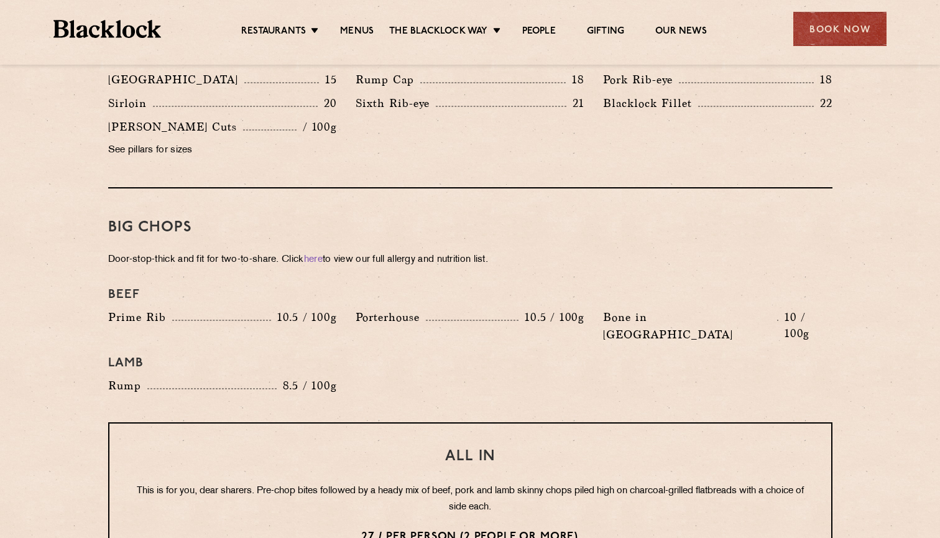
scroll to position [1255, 0]
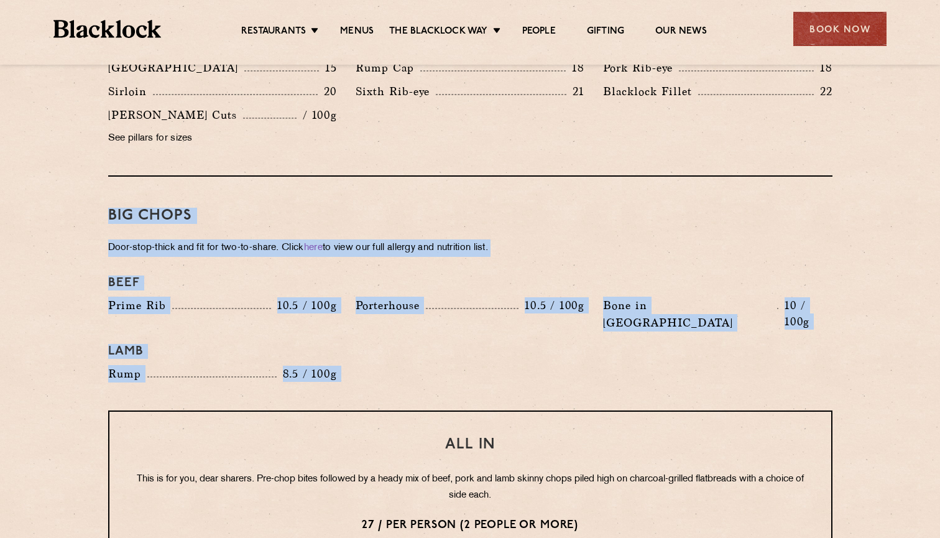
drag, startPoint x: 108, startPoint y: 194, endPoint x: 379, endPoint y: 375, distance: 326.6
click at [379, 375] on div "Pre Chop Bites Blacklock Potted Meats & Kimchi 1.5 Egg & Anchovy 1.5 Cheese & P…" at bounding box center [470, 264] width 755 height 1789
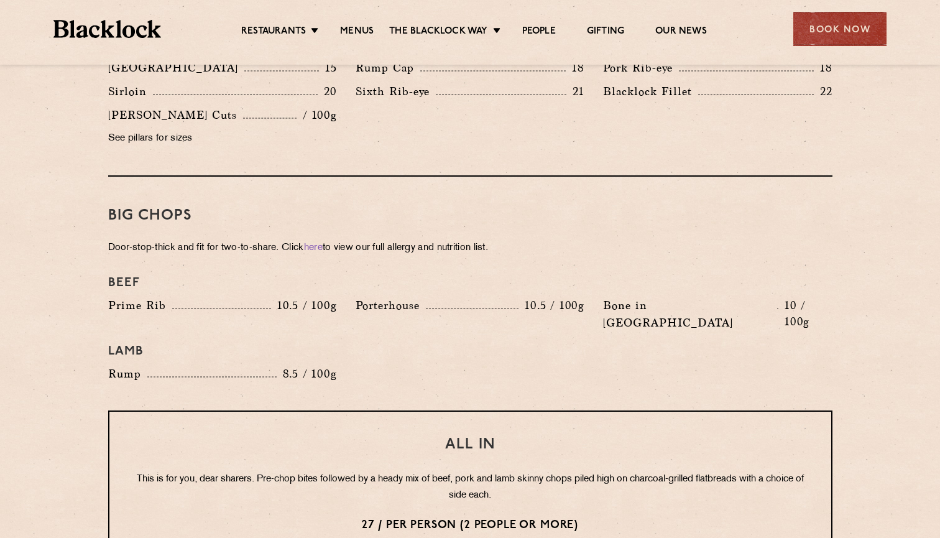
click at [379, 410] on div "All In This is for you, dear sharers. Pre-chop bites followed by a heady mix of…" at bounding box center [470, 484] width 724 height 149
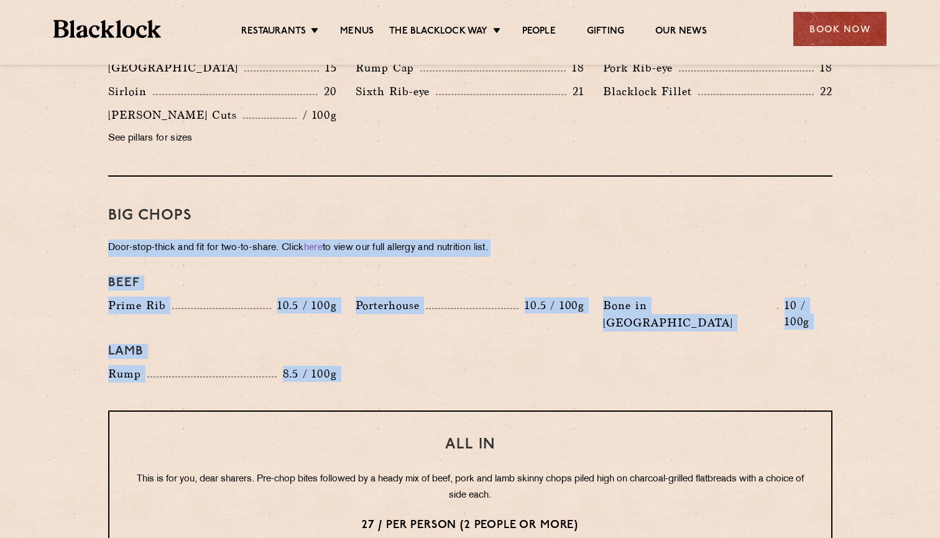
drag, startPoint x: 379, startPoint y: 375, endPoint x: 95, endPoint y: 212, distance: 327.7
click at [95, 212] on div "Pre Chop Bites Blacklock Potted Meats & Kimchi 1.5 Egg & Anchovy 1.5 Cheese & P…" at bounding box center [470, 264] width 755 height 1789
drag, startPoint x: 102, startPoint y: 201, endPoint x: 364, endPoint y: 366, distance: 309.5
click at [364, 366] on div "Pre Chop Bites Blacklock Potted Meats & Kimchi 1.5 Egg & Anchovy 1.5 Cheese & P…" at bounding box center [470, 264] width 755 height 1789
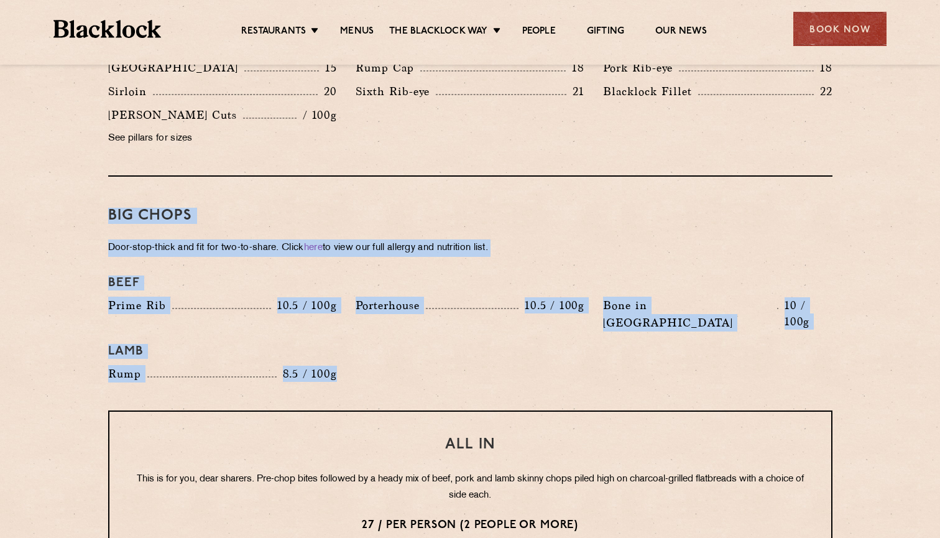
click at [364, 366] on div "Big Chops Door-stop-thick and fit for two-to-share. Click here to view our full…" at bounding box center [470, 293] width 724 height 234
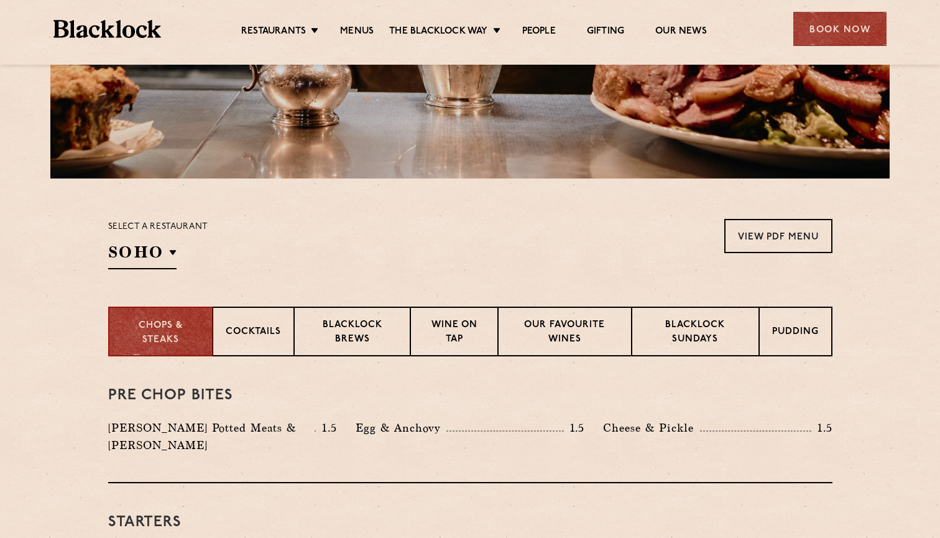
scroll to position [268, 0]
click at [280, 325] on div "Cocktails" at bounding box center [253, 332] width 81 height 50
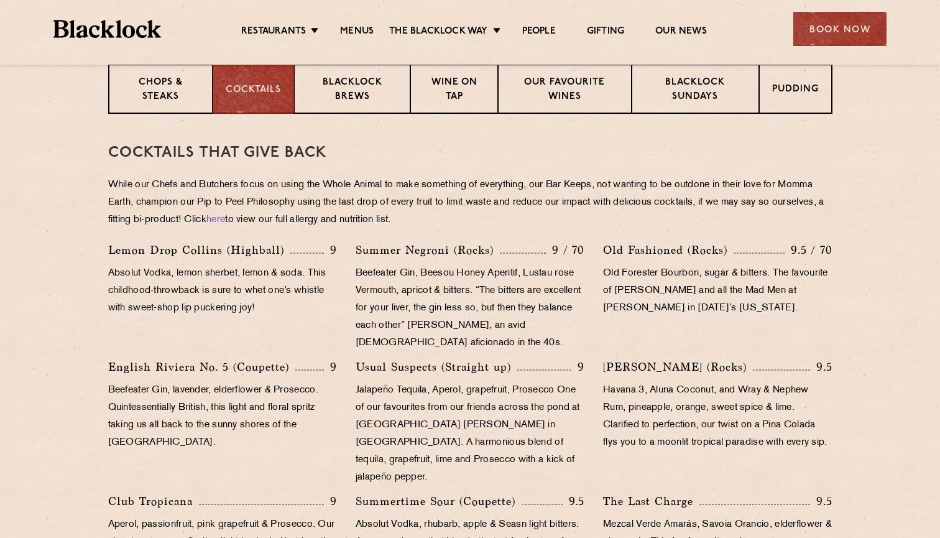
scroll to position [511, 0]
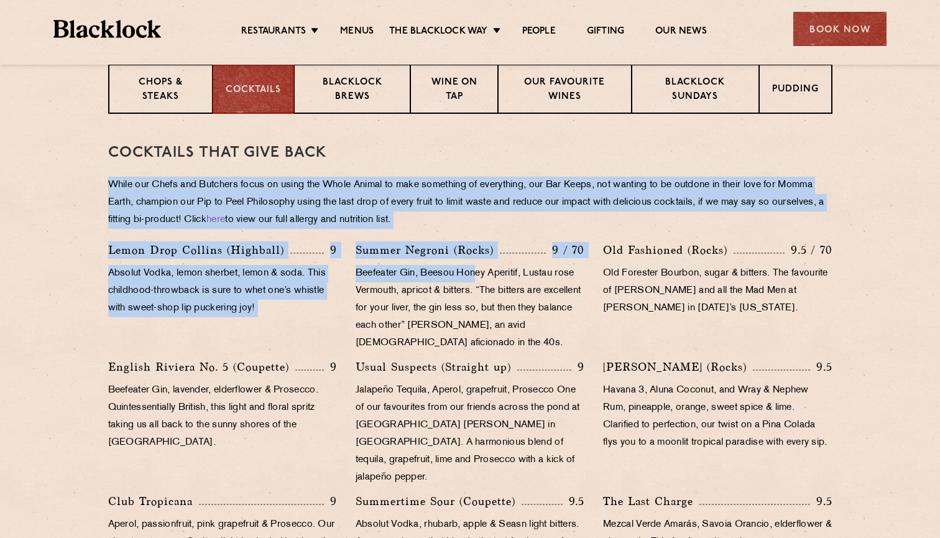
drag, startPoint x: 371, startPoint y: 170, endPoint x: 480, endPoint y: 274, distance: 150.3
click at [480, 274] on div "Cocktails That Give Back While our Chefs and Butchers focus on using the Whole …" at bounding box center [470, 457] width 724 height 687
click at [480, 274] on p "Beefeater Gin, Beesou Honey Aperitif, Lustau rose Vermouth, apricot & bitters. …" at bounding box center [469, 308] width 229 height 87
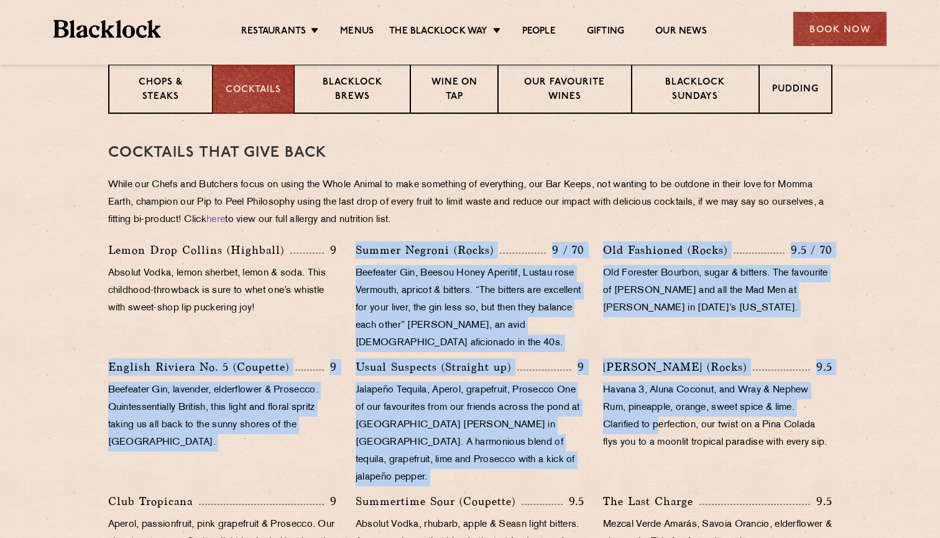
drag, startPoint x: 351, startPoint y: 250, endPoint x: 659, endPoint y: 429, distance: 355.9
click at [659, 429] on div "Lemon Drop Collins (Highball) 9 Absolut Vodka, lemon sherbet, lemon & soda. Thi…" at bounding box center [470, 509] width 743 height 537
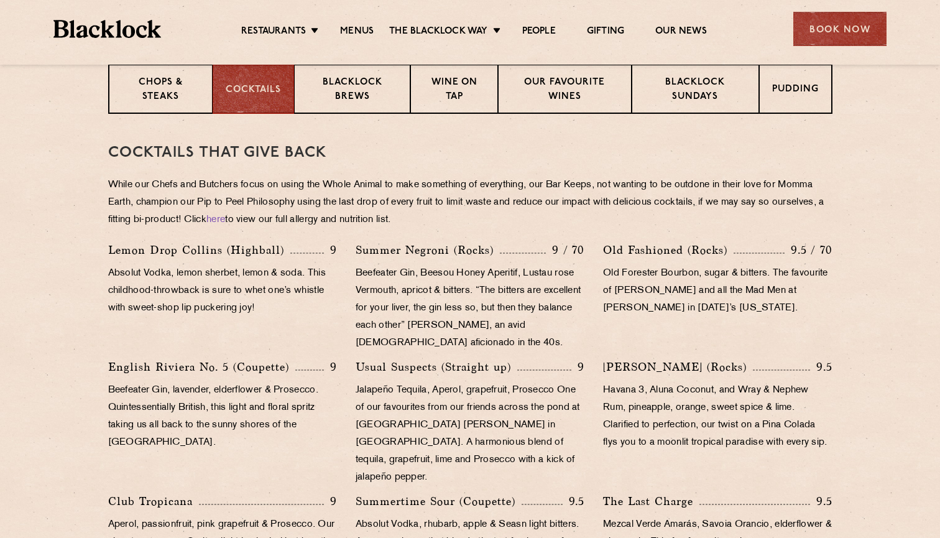
click at [659, 429] on p "Havana 3, Aluna Coconut, and Wray & Nephew Rum, pineapple, orange, sweet spice …" at bounding box center [717, 417] width 229 height 70
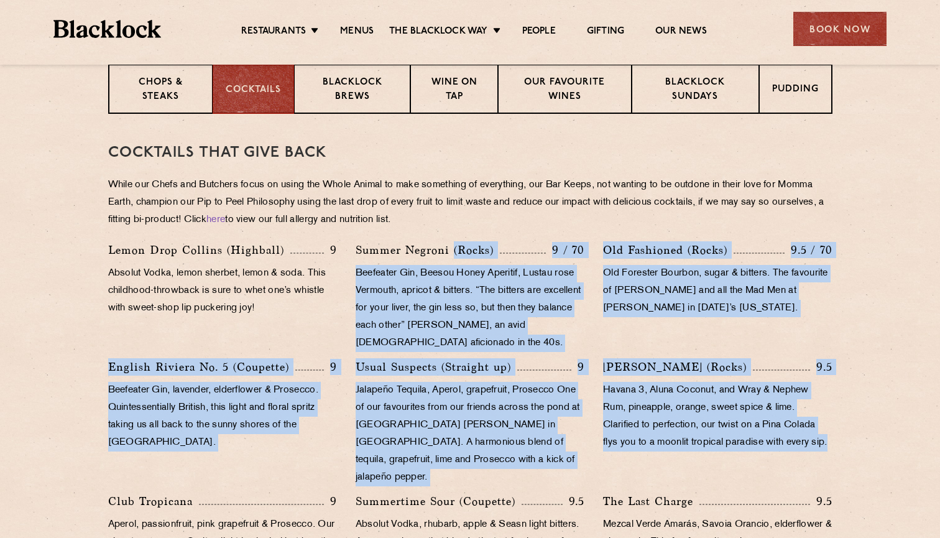
drag, startPoint x: 671, startPoint y: 464, endPoint x: 452, endPoint y: 241, distance: 312.5
click at [452, 241] on div "Cocktails That Give Back While our Chefs and Butchers focus on using the Whole …" at bounding box center [470, 457] width 724 height 687
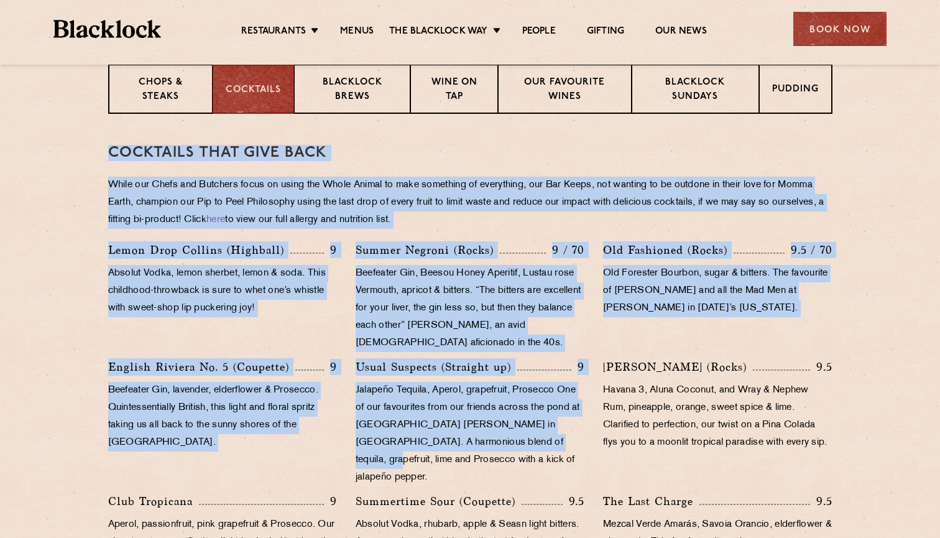
drag, startPoint x: 106, startPoint y: 148, endPoint x: 531, endPoint y: 441, distance: 516.5
click at [531, 441] on p "Jalapeño Tequila, Aperol, grapefruit, Prosecco One of our favourites from our f…" at bounding box center [469, 434] width 229 height 104
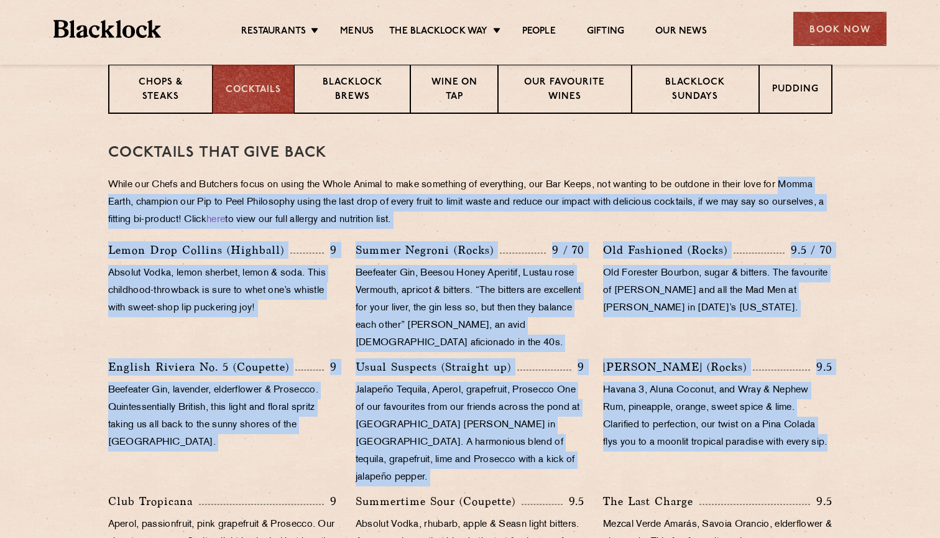
drag, startPoint x: 740, startPoint y: 471, endPoint x: 0, endPoint y: 202, distance: 787.6
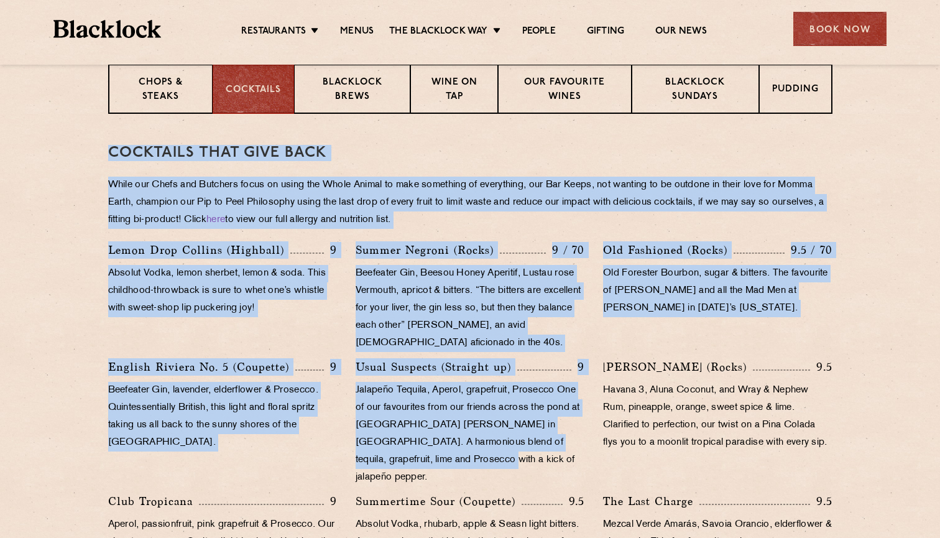
drag, startPoint x: 106, startPoint y: 149, endPoint x: 588, endPoint y: 449, distance: 568.0
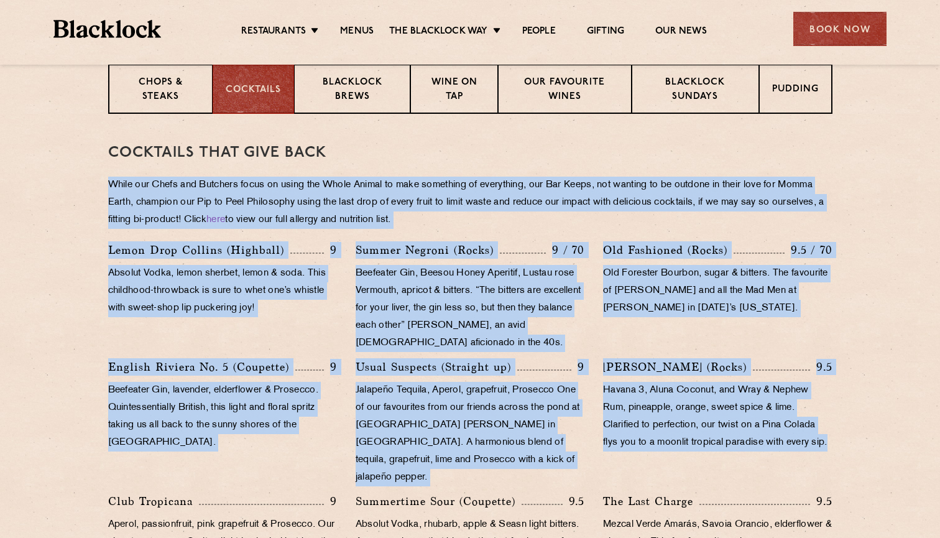
drag, startPoint x: 683, startPoint y: 471, endPoint x: 115, endPoint y: 172, distance: 641.9
click at [114, 172] on div "Cocktails That Give Back While our Chefs and Butchers focus on using the Whole …" at bounding box center [470, 457] width 724 height 687
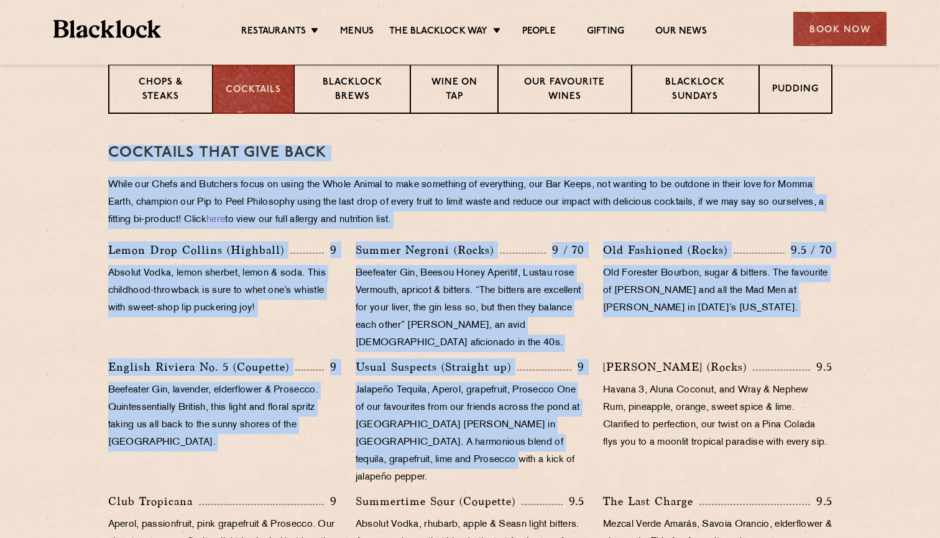
drag, startPoint x: 109, startPoint y: 152, endPoint x: 529, endPoint y: 470, distance: 527.5
click at [531, 470] on div "Cocktails That Give Back While our Chefs and Butchers focus on using the Whole …" at bounding box center [470, 457] width 724 height 687
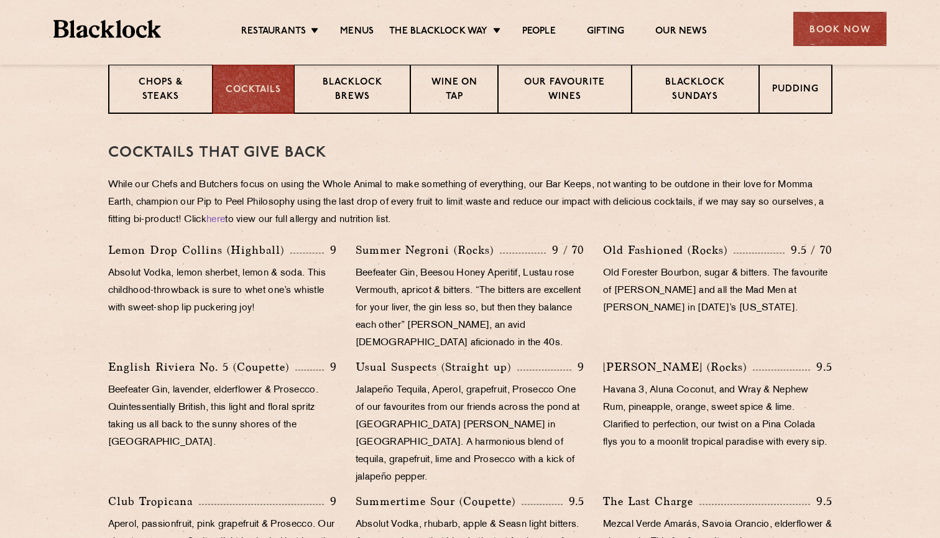
click at [621, 451] on p "Havana 3, Aluna Coconut, and Wray & Nephew Rum, pineapple, orange, sweet spice …" at bounding box center [717, 417] width 229 height 70
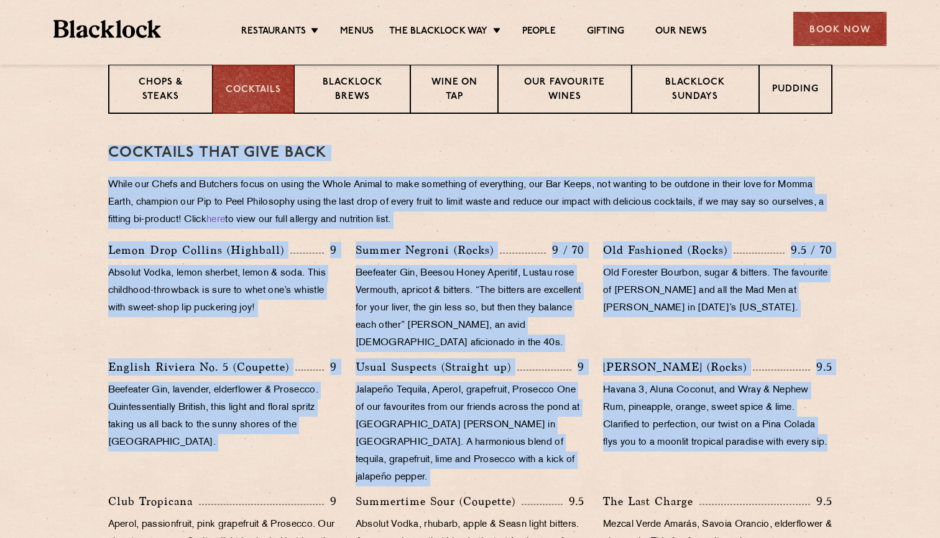
drag, startPoint x: 633, startPoint y: 464, endPoint x: 107, endPoint y: 150, distance: 612.8
drag, startPoint x: 107, startPoint y: 150, endPoint x: 700, endPoint y: 460, distance: 669.6
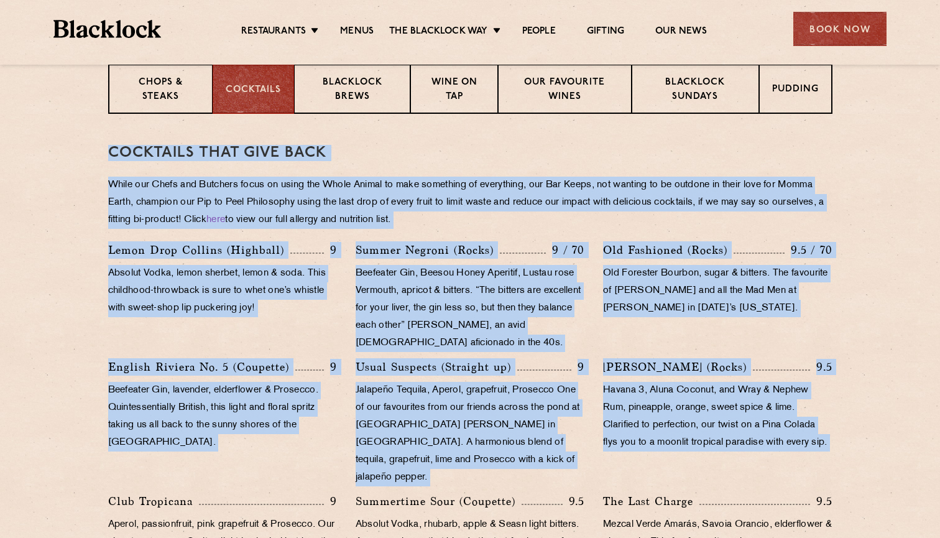
click at [700, 451] on p "Havana 3, Aluna Coconut, and Wray & Nephew Rum, pineapple, orange, sweet spice …" at bounding box center [717, 417] width 229 height 70
drag, startPoint x: 700, startPoint y: 460, endPoint x: 60, endPoint y: 101, distance: 734.3
click at [60, 101] on section "Chops & Steaks Cocktails Blacklock Brews Wine on Tap Our favourite wines Blackl…" at bounding box center [470, 89] width 940 height 50
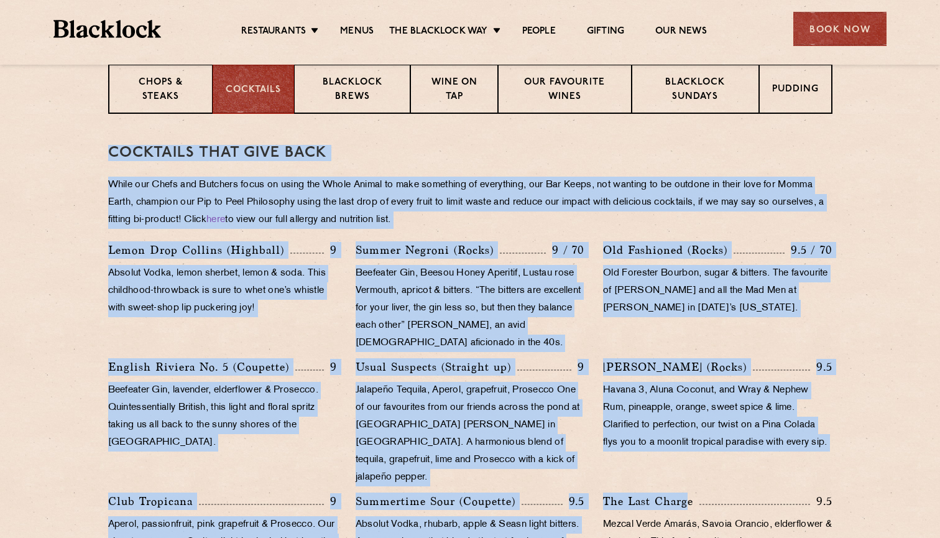
drag, startPoint x: 111, startPoint y: 148, endPoint x: 688, endPoint y: 477, distance: 663.8
click at [690, 482] on div "Cocktails That Give Back While our Chefs and Butchers focus on using the Whole …" at bounding box center [470, 457] width 724 height 687
click at [626, 448] on p "Havana 3, Aluna Coconut, and Wray & Nephew Rum, pineapple, orange, sweet spice …" at bounding box center [717, 417] width 229 height 70
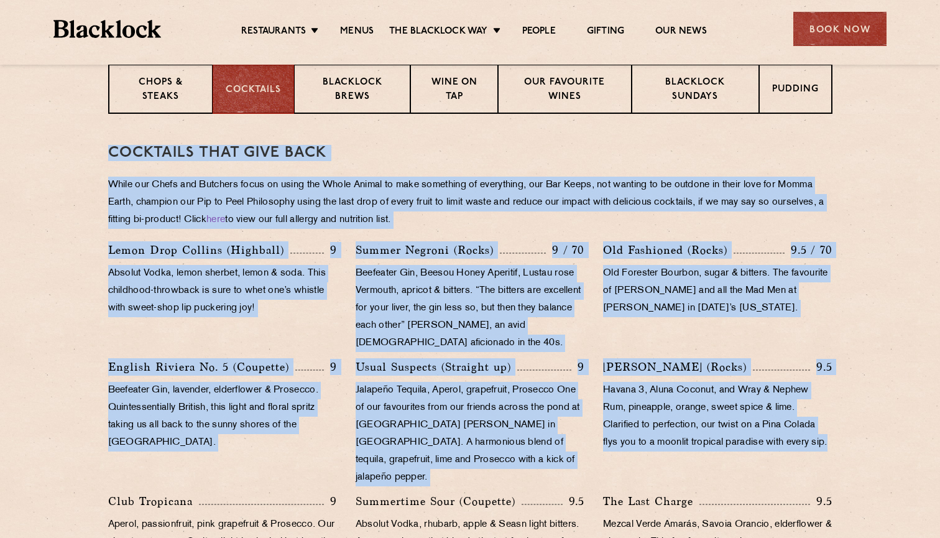
drag, startPoint x: 629, startPoint y: 461, endPoint x: 142, endPoint y: 138, distance: 584.7
click at [142, 138] on div "Cocktails That Give Back While our Chefs and Butchers focus on using the Whole …" at bounding box center [470, 457] width 724 height 687
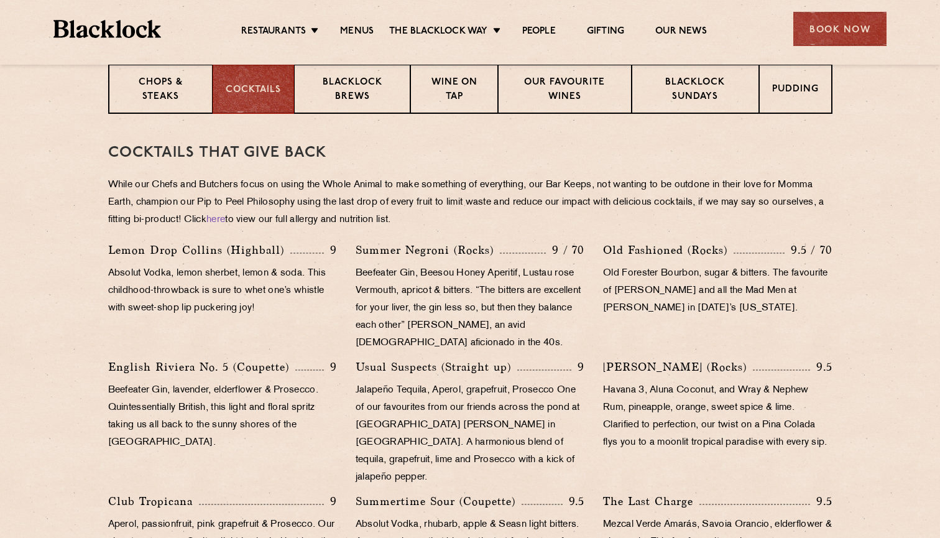
click at [140, 138] on div "Cocktails That Give Back While our Chefs and Butchers focus on using the Whole …" at bounding box center [470, 457] width 724 height 687
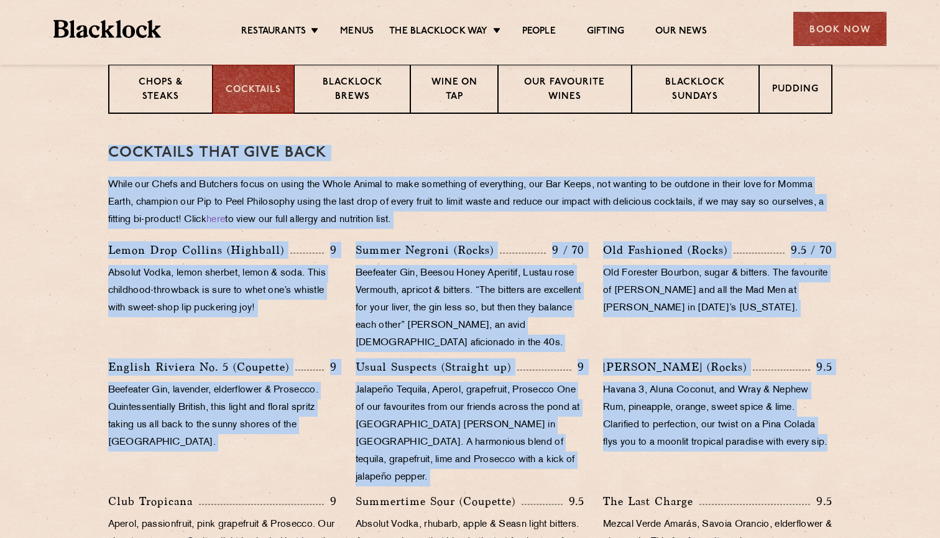
drag, startPoint x: 104, startPoint y: 144, endPoint x: 658, endPoint y: 458, distance: 636.5
click at [658, 451] on p "Havana 3, Aluna Coconut, and Wray & Nephew Rum, pineapple, orange, sweet spice …" at bounding box center [717, 417] width 229 height 70
drag, startPoint x: 658, startPoint y: 458, endPoint x: 134, endPoint y: 138, distance: 614.5
click at [134, 138] on div "Cocktails That Give Back While our Chefs and Butchers focus on using the Whole …" at bounding box center [470, 457] width 724 height 687
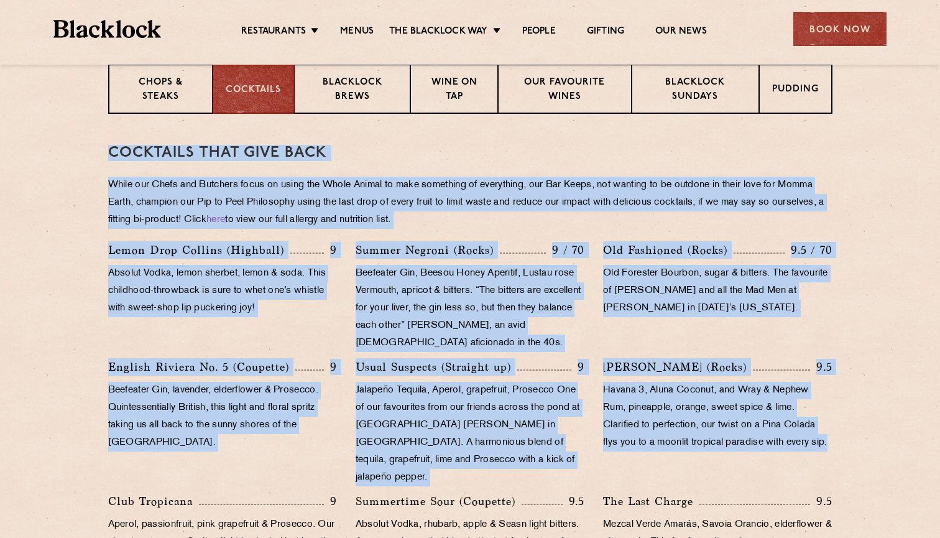
click at [134, 138] on div "Cocktails That Give Back While our Chefs and Butchers focus on using the Whole …" at bounding box center [470, 457] width 724 height 687
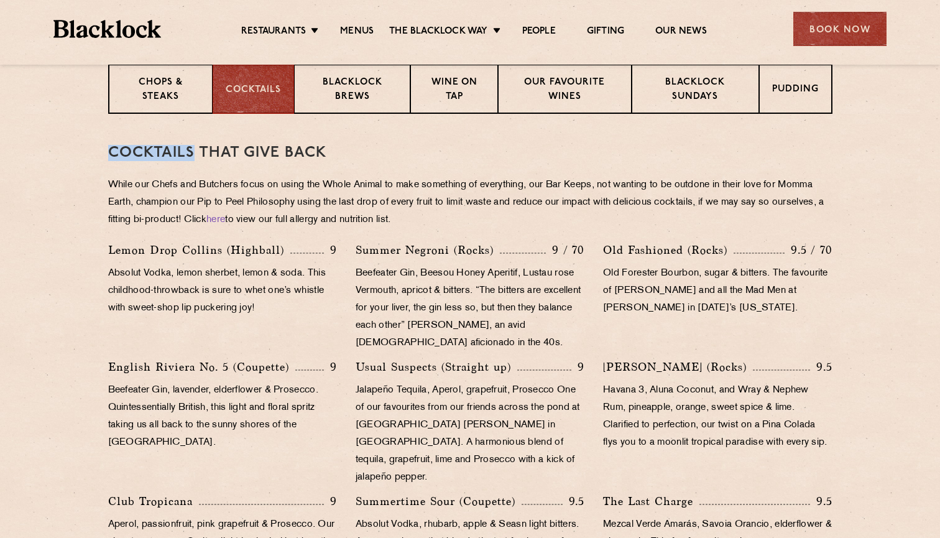
click at [134, 138] on div "Cocktails That Give Back While our Chefs and Butchers focus on using the Whole …" at bounding box center [470, 457] width 724 height 687
drag, startPoint x: 474, startPoint y: 218, endPoint x: 137, endPoint y: 137, distance: 346.4
click at [137, 137] on div "Cocktails That Give Back While our Chefs and Butchers focus on using the Whole …" at bounding box center [470, 457] width 724 height 687
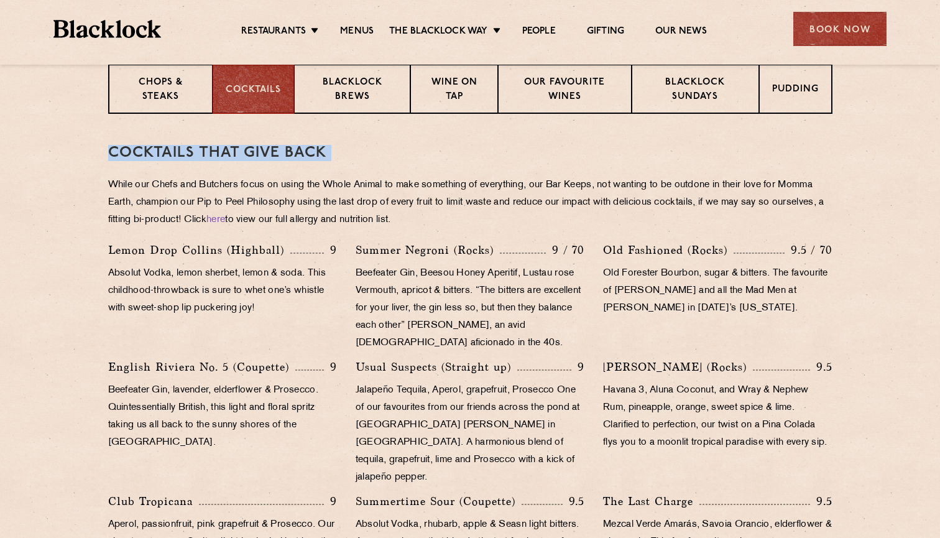
click at [137, 137] on div "Cocktails That Give Back While our Chefs and Butchers focus on using the Whole …" at bounding box center [470, 457] width 724 height 687
drag, startPoint x: 137, startPoint y: 137, endPoint x: 398, endPoint y: 223, distance: 274.9
click at [401, 226] on div "Cocktails That Give Back While our Chefs and Butchers focus on using the Whole …" at bounding box center [470, 457] width 724 height 687
click at [398, 223] on p "While our Chefs and Butchers focus on using the Whole Animal to make something …" at bounding box center [470, 202] width 724 height 52
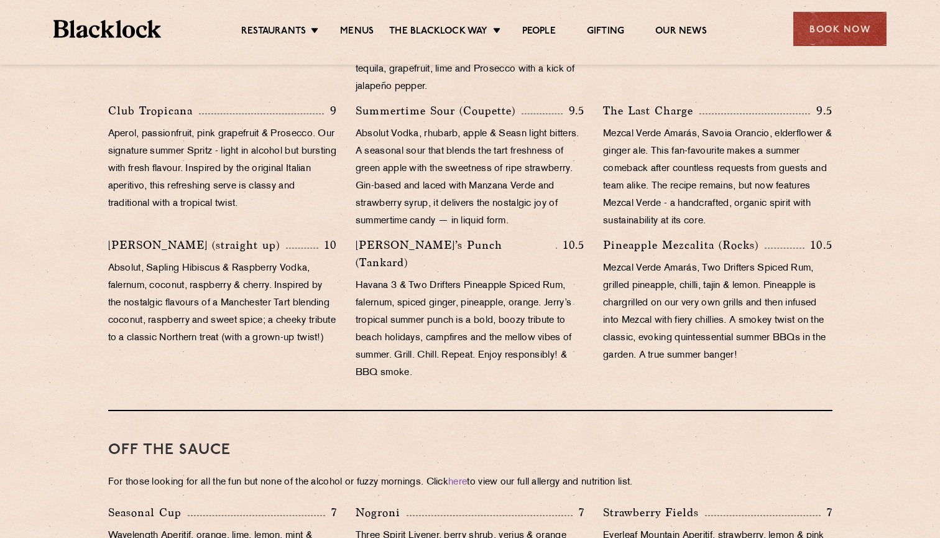
scroll to position [928, 0]
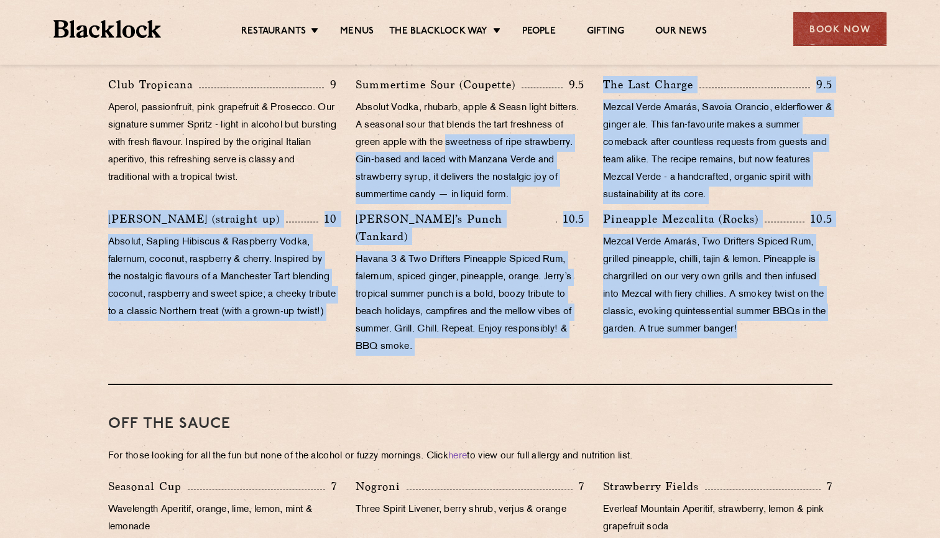
drag, startPoint x: 748, startPoint y: 315, endPoint x: 454, endPoint y: 119, distance: 353.5
click at [454, 119] on div "Lemon Drop Collins (Highball) 9 Absolut Vodka, lemon sherbet, lemon & soda. Thi…" at bounding box center [470, 93] width 743 height 537
click at [454, 119] on p "Absolut Vodka, rhubarb, apple & Seasn light bitters. A seasonal sour that blend…" at bounding box center [469, 151] width 229 height 104
drag, startPoint x: 454, startPoint y: 119, endPoint x: 717, endPoint y: 332, distance: 338.8
click at [717, 333] on div "Cocktails That Give Back While our Chefs and Butchers focus on using the Whole …" at bounding box center [470, 40] width 724 height 687
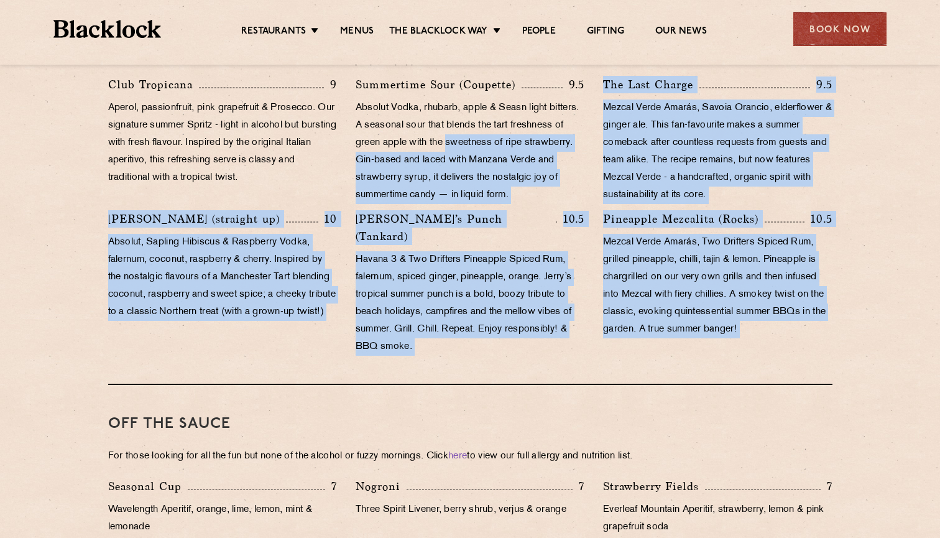
click at [717, 332] on div "Cocktails That Give Back While our Chefs and Butchers focus on using the Whole …" at bounding box center [470, 40] width 724 height 687
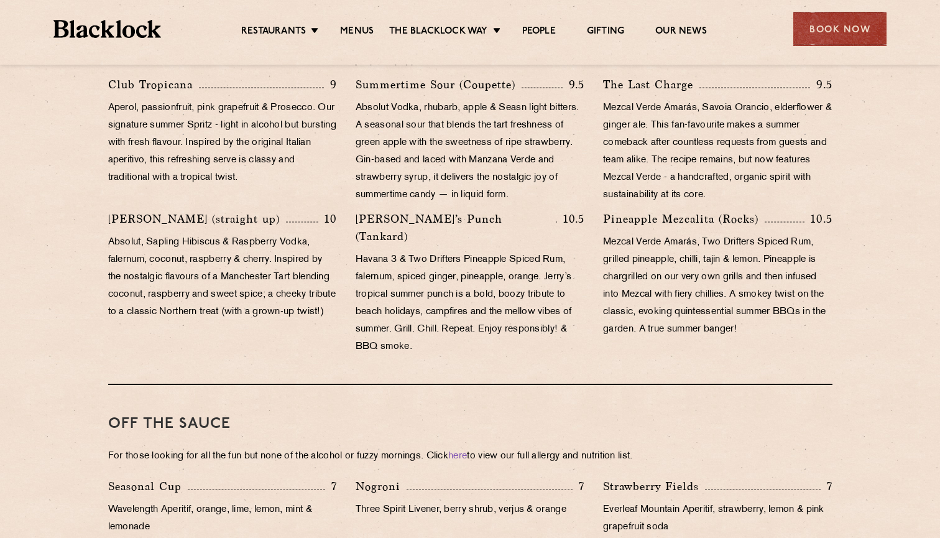
click at [717, 332] on div "Cocktails That Give Back While our Chefs and Butchers focus on using the Whole …" at bounding box center [470, 40] width 724 height 687
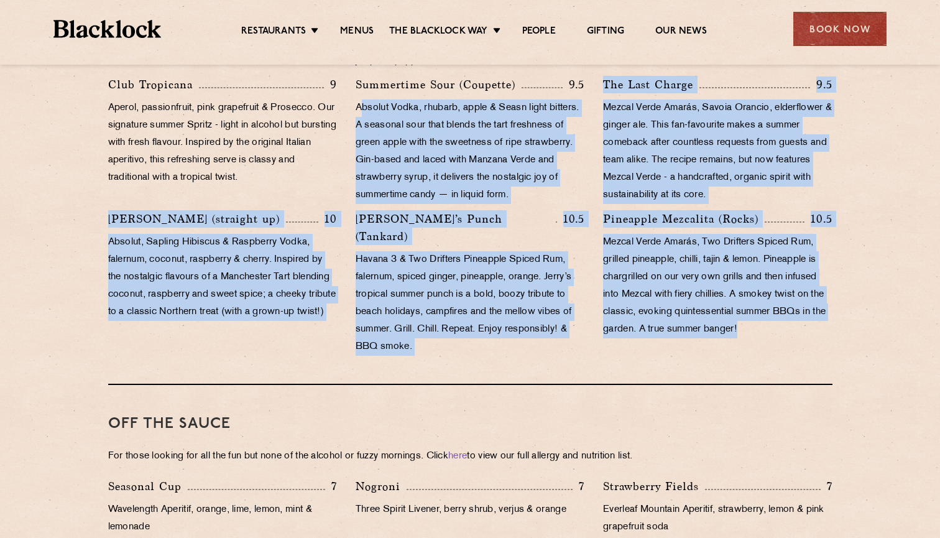
drag, startPoint x: 749, startPoint y: 308, endPoint x: 359, endPoint y: 88, distance: 447.8
click at [359, 88] on div "Lemon Drop Collins (Highball) 9 Absolut Vodka, lemon sherbet, lemon & soda. Thi…" at bounding box center [470, 93] width 743 height 537
click at [359, 99] on p "Absolut Vodka, rhubarb, apple & Seasn light bitters. A seasonal sour that blend…" at bounding box center [469, 151] width 229 height 104
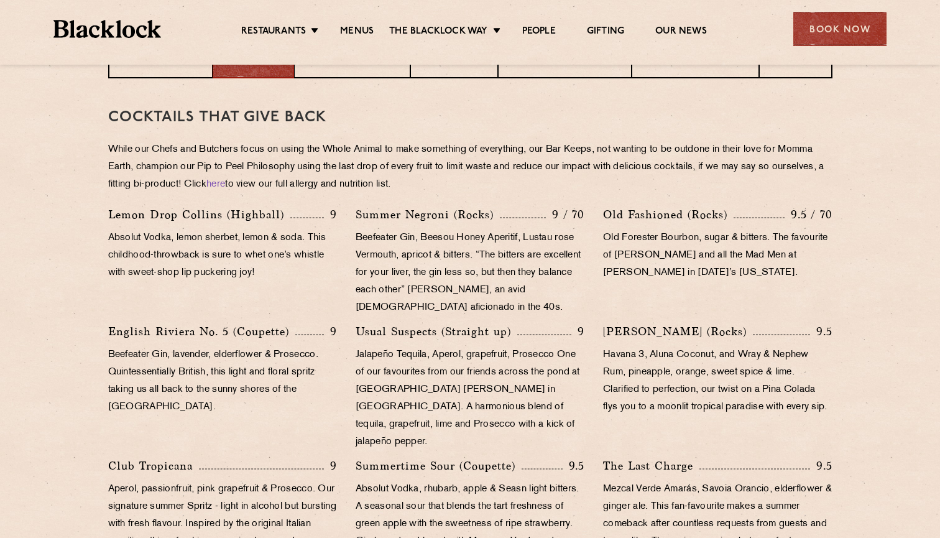
scroll to position [547, 0]
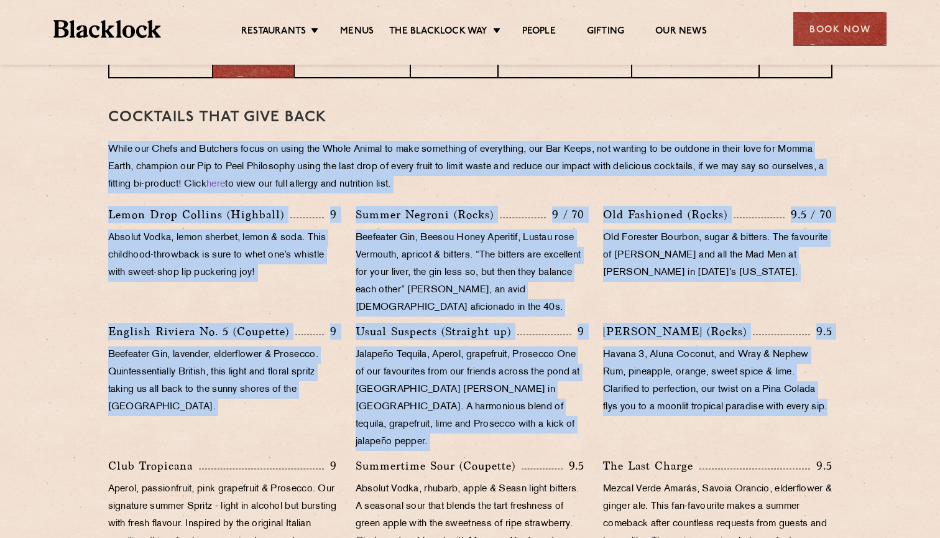
drag, startPoint x: 108, startPoint y: 142, endPoint x: 643, endPoint y: 419, distance: 602.6
click at [643, 419] on div "Cocktails That Give Back While our Chefs and Butchers focus on using the Whole …" at bounding box center [470, 421] width 724 height 687
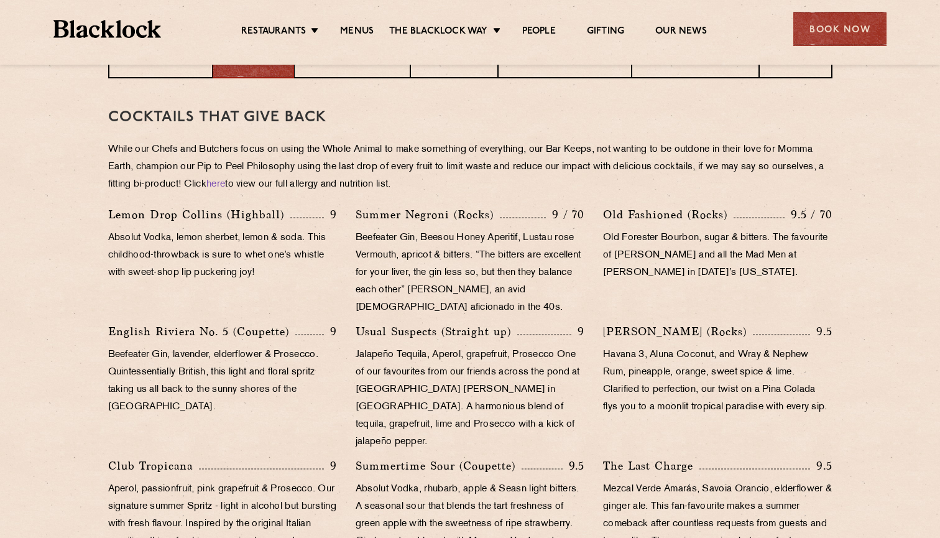
click at [659, 433] on div "Luna Colada (Rocks) 9.5 Havana 3, Aluna Coconut, and Wray & Nephew Rum, pineapp…" at bounding box center [717, 390] width 247 height 134
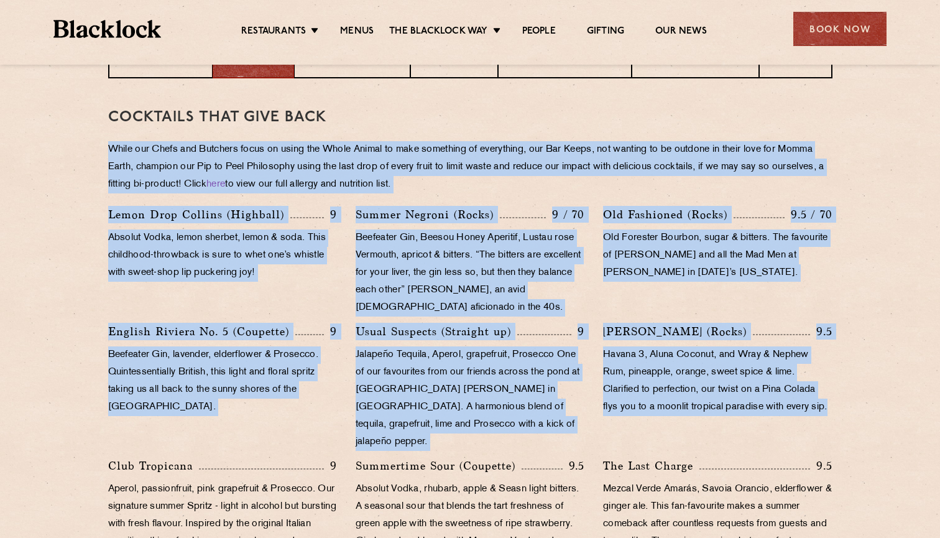
drag, startPoint x: 659, startPoint y: 433, endPoint x: 0, endPoint y: 148, distance: 717.9
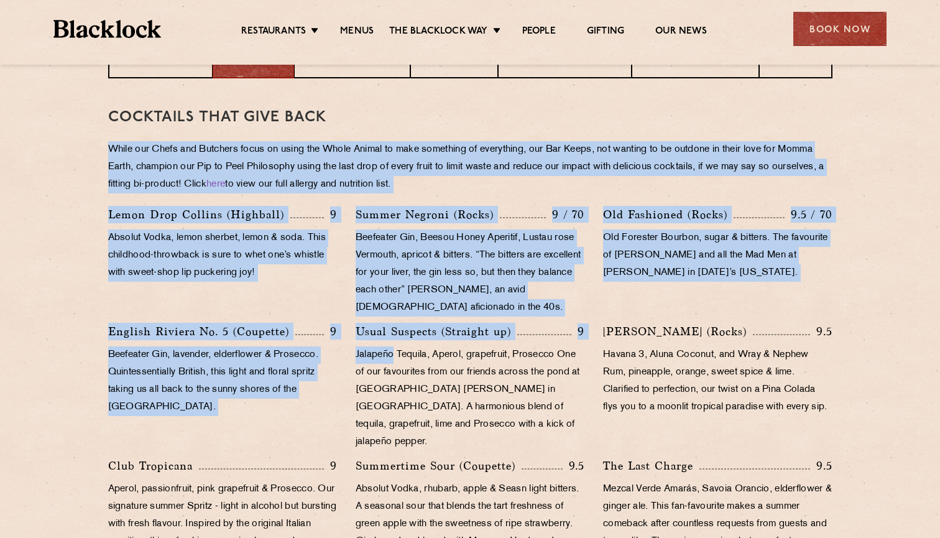
drag, startPoint x: 0, startPoint y: 148, endPoint x: 374, endPoint y: 336, distance: 418.8
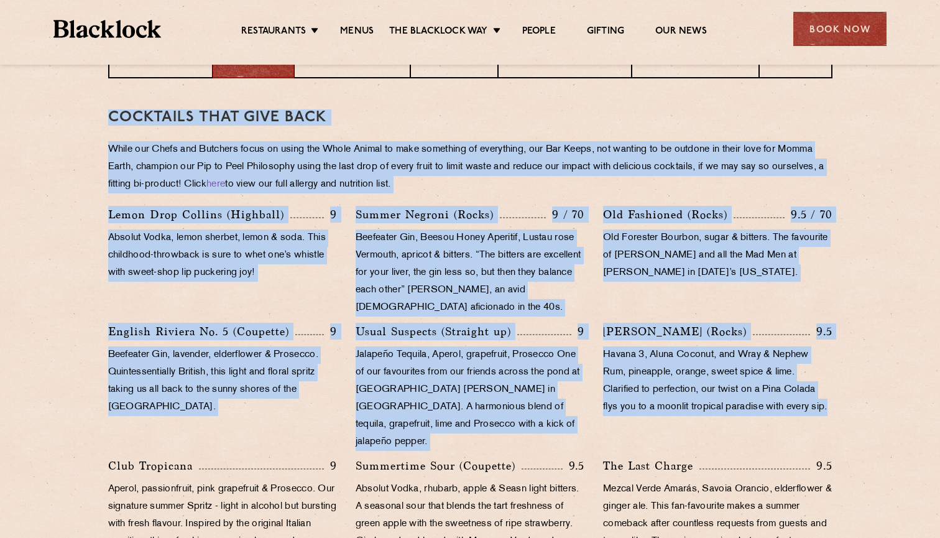
drag, startPoint x: 622, startPoint y: 434, endPoint x: 98, endPoint y: 88, distance: 628.4
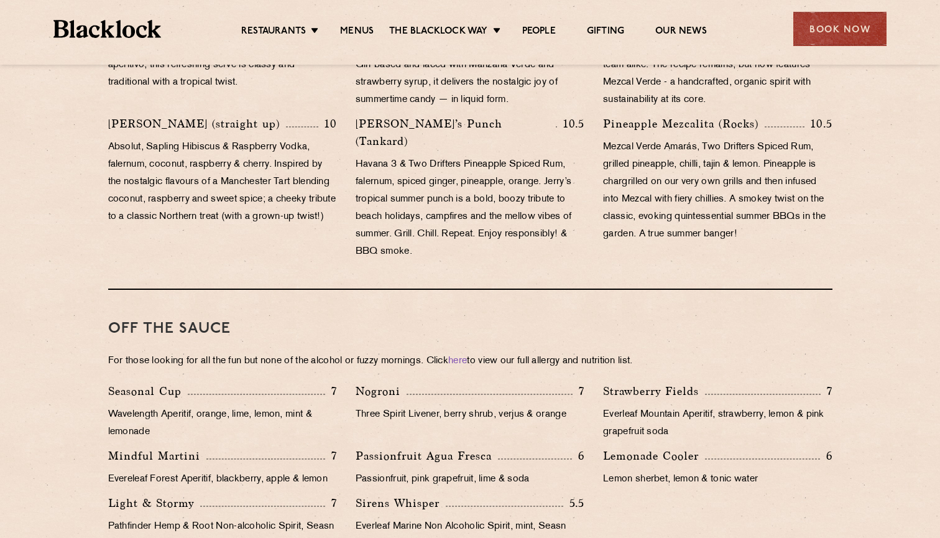
scroll to position [1045, 0]
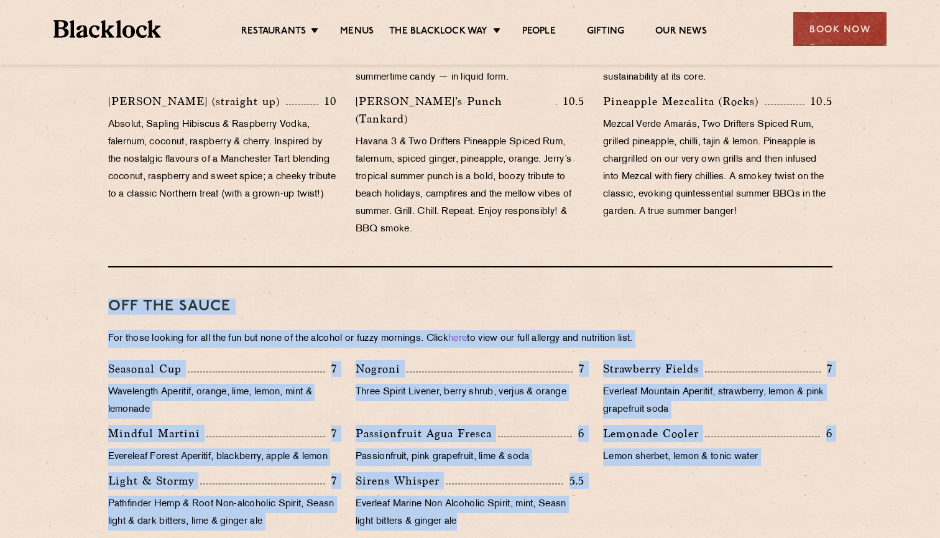
drag, startPoint x: 103, startPoint y: 260, endPoint x: 539, endPoint y: 487, distance: 491.7
click at [540, 488] on div "Cocktails That Give Back While our Chefs and Butchers focus on using the Whole …" at bounding box center [470, 69] width 755 height 979
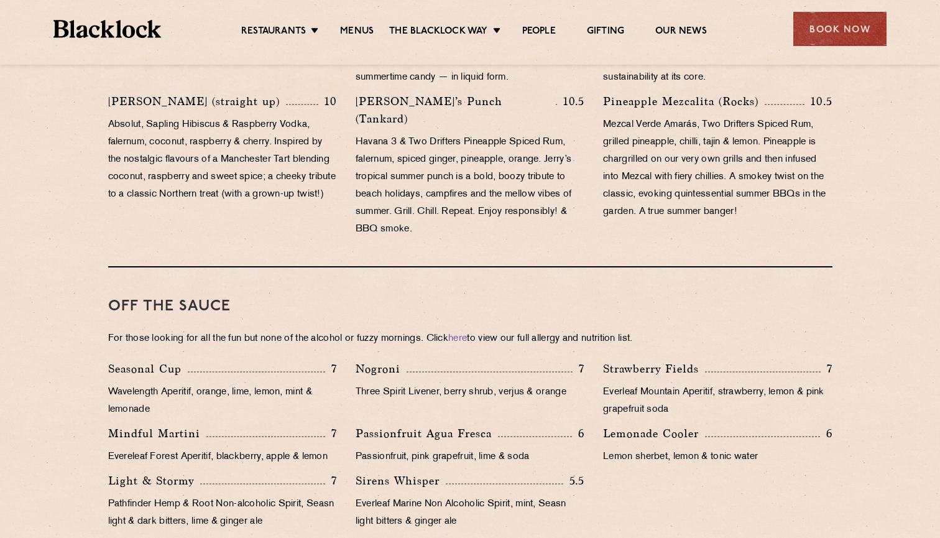
click at [541, 495] on p "Everleaf Marine Non Alcoholic Spirit, mint, Seasn light bitters & ginger ale" at bounding box center [469, 512] width 229 height 35
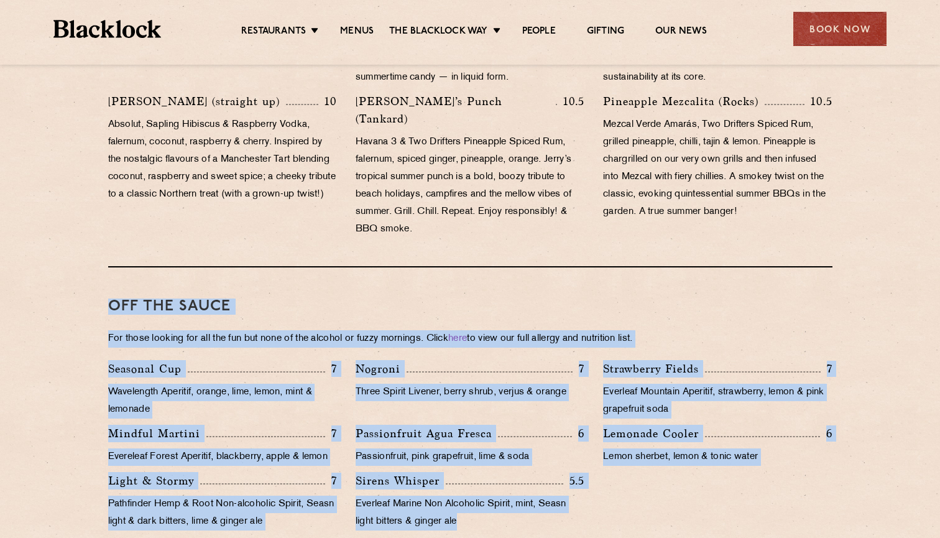
drag, startPoint x: 541, startPoint y: 490, endPoint x: 122, endPoint y: 252, distance: 481.8
click at [122, 267] on div "Off The Sauce For those looking for all the fun but none of the alcohol or fuzz…" at bounding box center [470, 413] width 724 height 292
drag, startPoint x: 122, startPoint y: 252, endPoint x: 446, endPoint y: 484, distance: 397.8
click at [446, 484] on div "Off The Sauce For those looking for all the fun but none of the alcohol or fuzz…" at bounding box center [470, 413] width 724 height 292
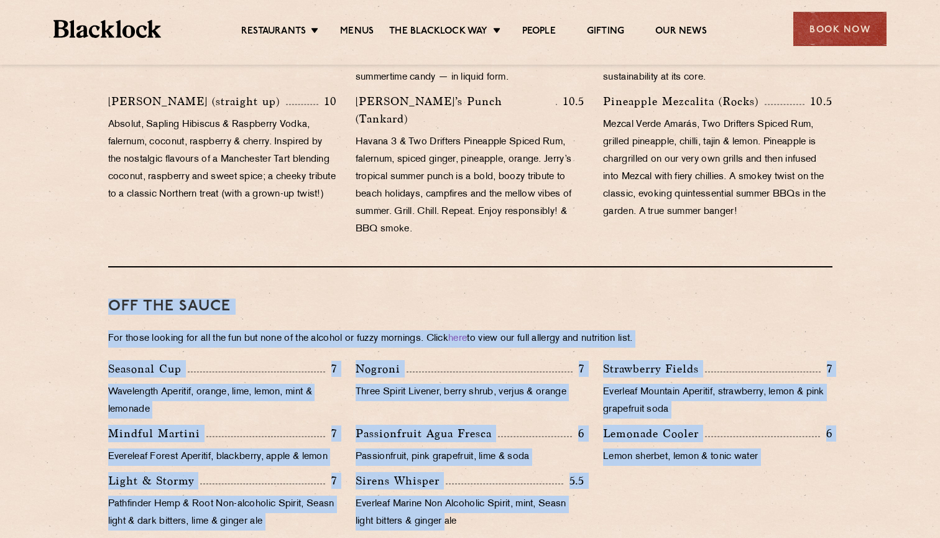
click at [446, 495] on p "Everleaf Marine Non Alcoholic Spirit, mint, Seasn light bitters & ginger ale" at bounding box center [469, 512] width 229 height 35
drag, startPoint x: 477, startPoint y: 488, endPoint x: 111, endPoint y: 263, distance: 429.1
click at [111, 267] on div "Off The Sauce For those looking for all the fun but none of the alcohol or fuzz…" at bounding box center [470, 413] width 724 height 292
drag, startPoint x: 111, startPoint y: 263, endPoint x: 455, endPoint y: 483, distance: 408.1
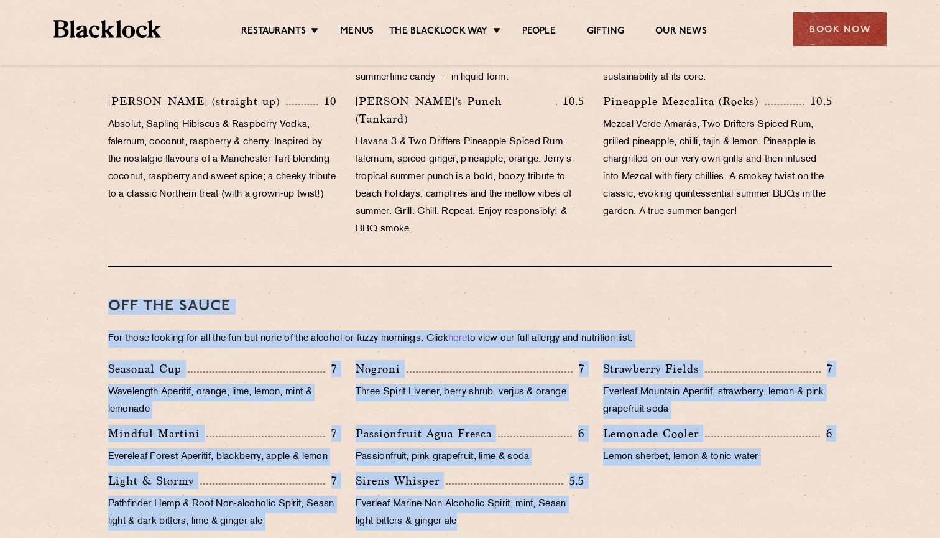
click at [455, 483] on div "Off The Sauce For those looking for all the fun but none of the alcohol or fuzz…" at bounding box center [470, 413] width 724 height 292
click at [455, 495] on p "Everleaf Marine Non Alcoholic Spirit, mint, Seasn light bitters & ginger ale" at bounding box center [469, 512] width 229 height 35
drag, startPoint x: 459, startPoint y: 484, endPoint x: 147, endPoint y: 277, distance: 374.9
click at [147, 277] on div "Off The Sauce For those looking for all the fun but none of the alcohol or fuzz…" at bounding box center [470, 413] width 724 height 292
click at [147, 298] on h3 "Off The Sauce" at bounding box center [470, 306] width 724 height 16
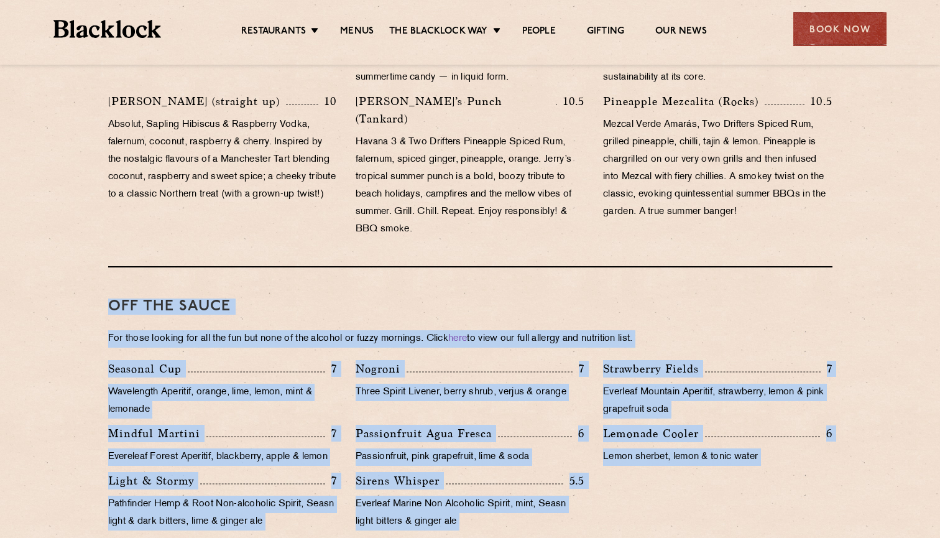
scroll to position [1047, 0]
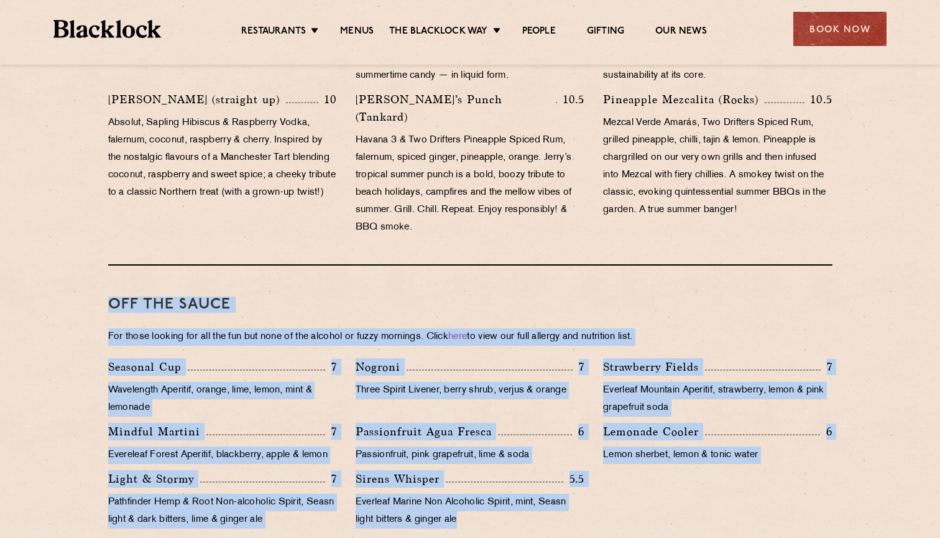
drag, startPoint x: 106, startPoint y: 259, endPoint x: 543, endPoint y: 504, distance: 501.1
click at [544, 506] on div "Cocktails That Give Back While our Chefs and Butchers focus on using the Whole …" at bounding box center [470, 67] width 755 height 979
click at [543, 504] on div "Off The Sauce For those looking for all the fun but none of the alcohol or fuzz…" at bounding box center [470, 411] width 724 height 292
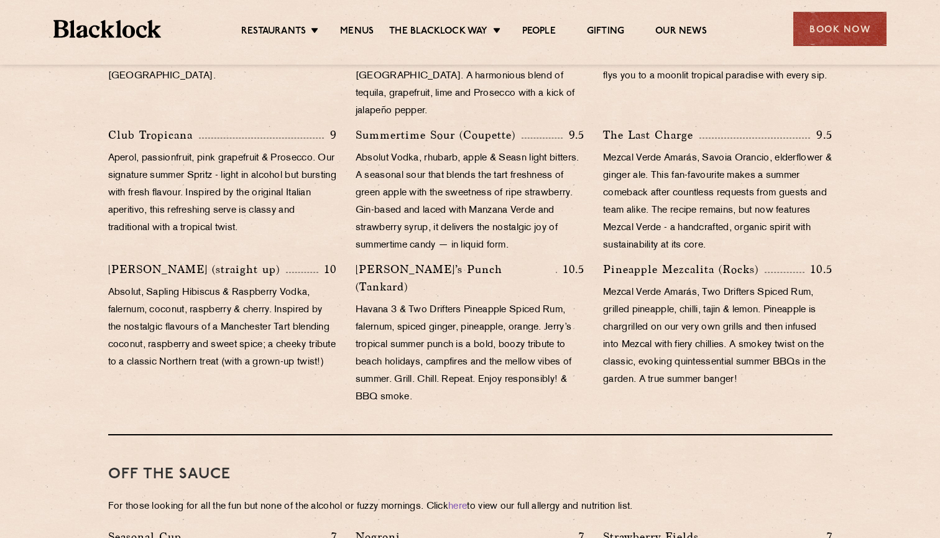
scroll to position [861, 0]
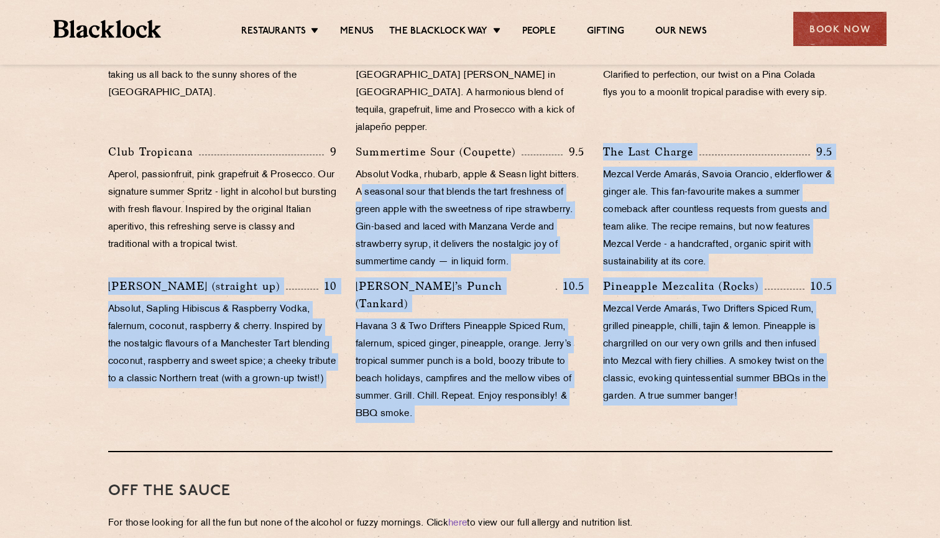
drag, startPoint x: 756, startPoint y: 381, endPoint x: 361, endPoint y: 169, distance: 447.9
click at [361, 169] on div "Lemon Drop Collins (Highball) 9 Absolut Vodka, lemon sherbet, lemon & soda. Thi…" at bounding box center [470, 160] width 743 height 537
drag, startPoint x: 356, startPoint y: 154, endPoint x: 825, endPoint y: 370, distance: 516.7
click at [829, 372] on div "Lemon Drop Collins (Highball) 9 Absolut Vodka, lemon sherbet, lemon & soda. Thi…" at bounding box center [470, 160] width 743 height 537
click at [825, 370] on p "Mezcal Verde Amarás, Two Drifters Spiced Rum, grilled pineapple, chilli, tajin …" at bounding box center [717, 353] width 229 height 104
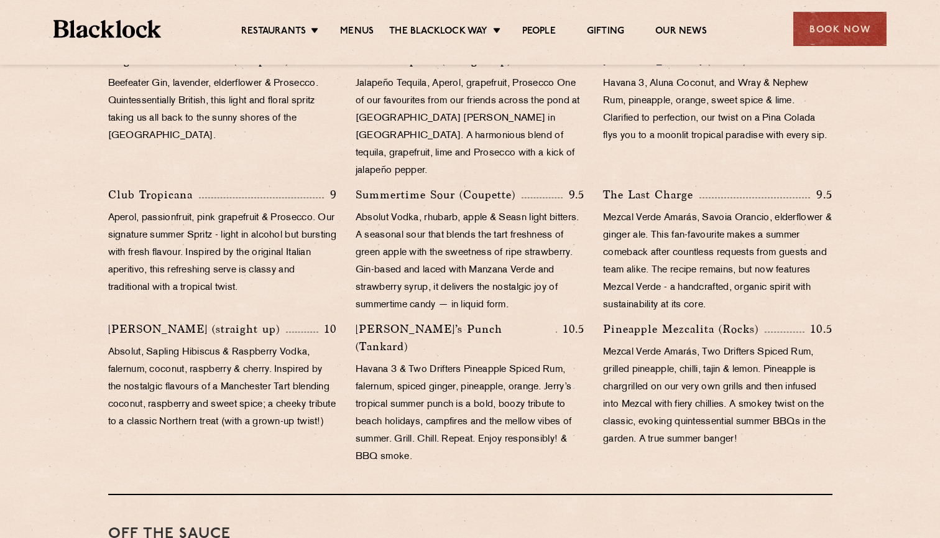
scroll to position [770, 0]
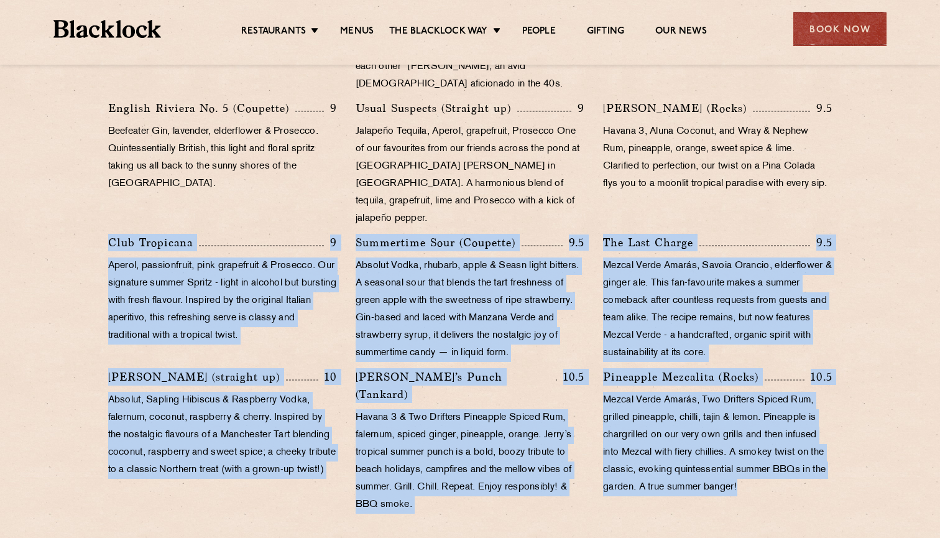
drag, startPoint x: 770, startPoint y: 474, endPoint x: 112, endPoint y: 224, distance: 703.7
click at [112, 224] on div "Lemon Drop Collins (Highball) 9 Absolut Vodka, lemon sherbet, lemon & soda. Thi…" at bounding box center [470, 251] width 743 height 537
click at [112, 234] on p "Club Tropicana" at bounding box center [153, 242] width 91 height 17
drag, startPoint x: 112, startPoint y: 224, endPoint x: 831, endPoint y: 463, distance: 757.6
click at [831, 463] on div "Lemon Drop Collins (Highball) 9 Absolut Vodka, lemon sherbet, lemon & soda. Thi…" at bounding box center [470, 251] width 743 height 537
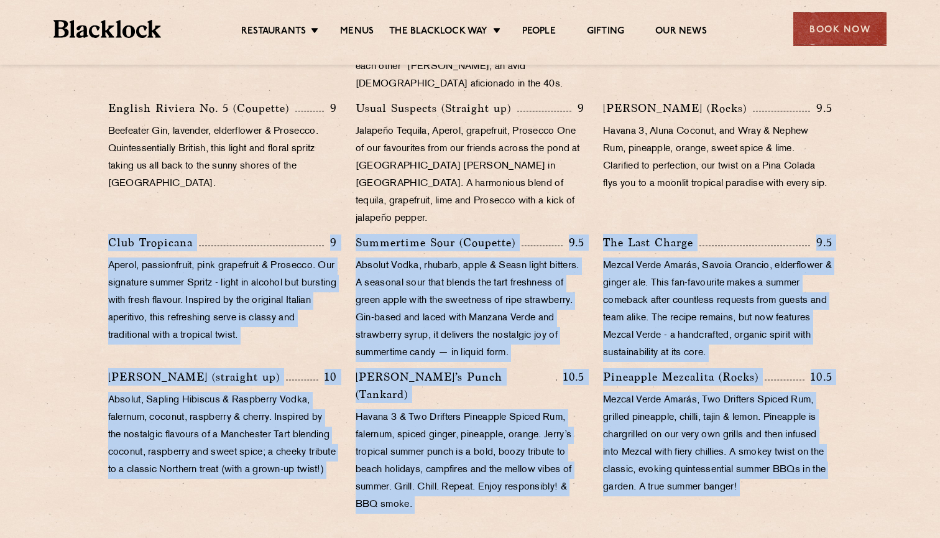
click at [831, 463] on p "Mezcal Verde Amarás, Two Drifters Spiced Rum, grilled pineapple, chilli, tajin …" at bounding box center [717, 444] width 229 height 104
drag, startPoint x: 830, startPoint y: 463, endPoint x: 26, endPoint y: 222, distance: 839.4
click at [26, 222] on section "Cocktails That Give Back While our Chefs and Butchers focus on using the Whole …" at bounding box center [470, 344] width 940 height 979
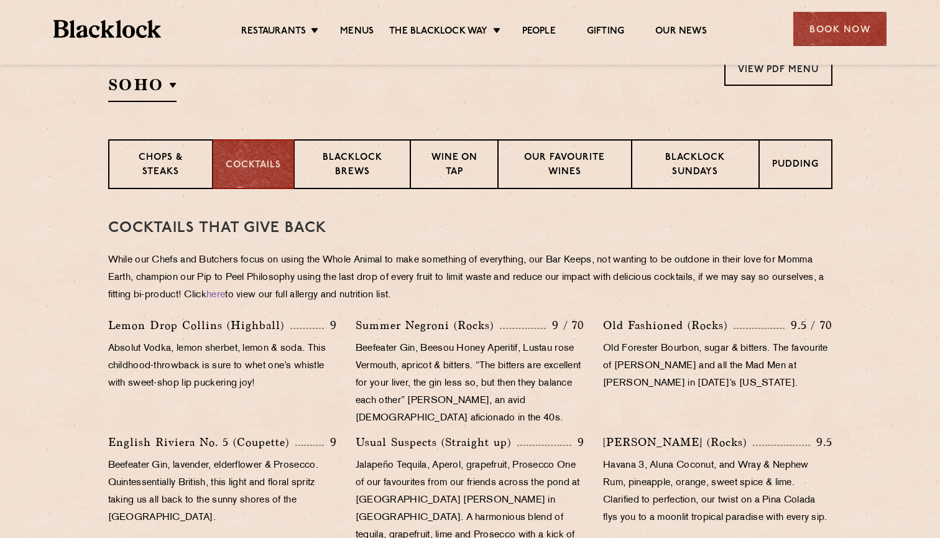
scroll to position [427, 0]
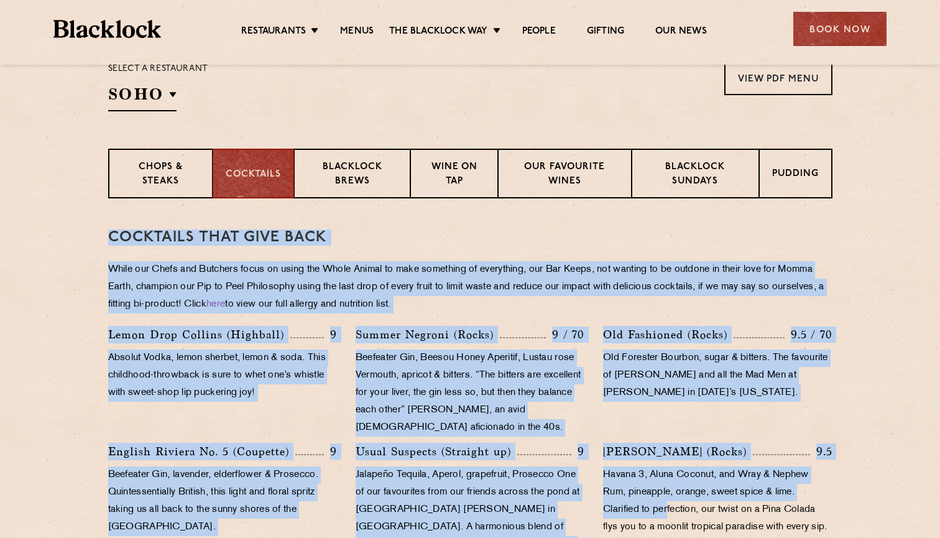
drag, startPoint x: 112, startPoint y: 236, endPoint x: 669, endPoint y: 500, distance: 616.9
click at [669, 500] on div "Cocktails That Give Back While our Chefs and Butchers focus on using the Whole …" at bounding box center [470, 541] width 724 height 687
click at [669, 501] on p "Havana 3, Aluna Coconut, and Wray & Nephew Rum, pineapple, orange, sweet spice …" at bounding box center [717, 501] width 229 height 70
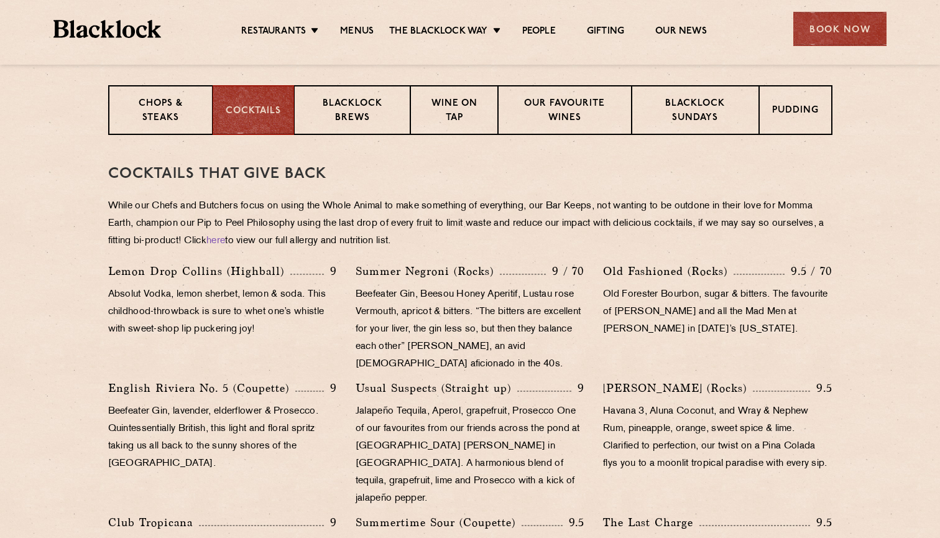
scroll to position [502, 0]
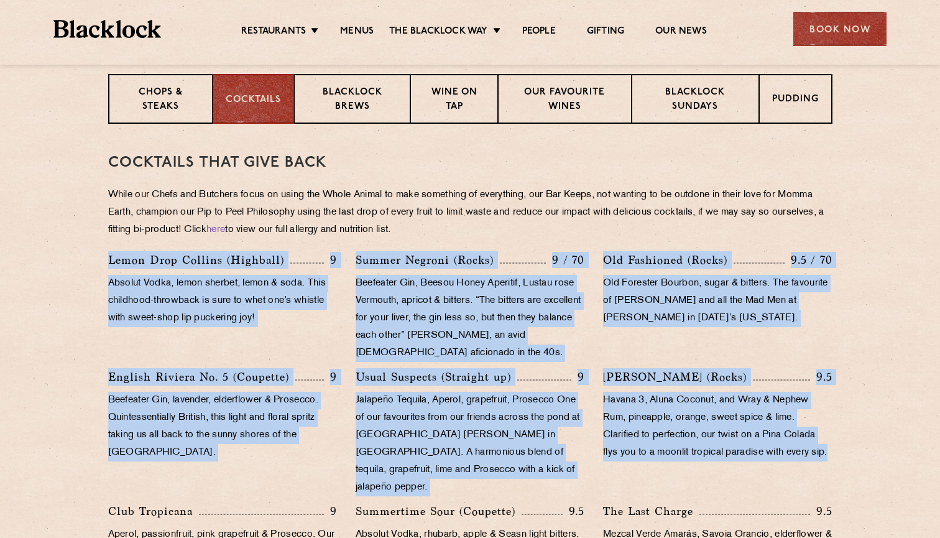
drag, startPoint x: 686, startPoint y: 477, endPoint x: 109, endPoint y: 257, distance: 617.3
click at [109, 257] on div "Lemon Drop Collins (Highball) 9 Absolut Vodka, lemon sherbet, lemon & soda. Thi…" at bounding box center [470, 519] width 743 height 537
click at [109, 257] on p "Lemon Drop Collins (Highball)" at bounding box center [199, 259] width 182 height 17
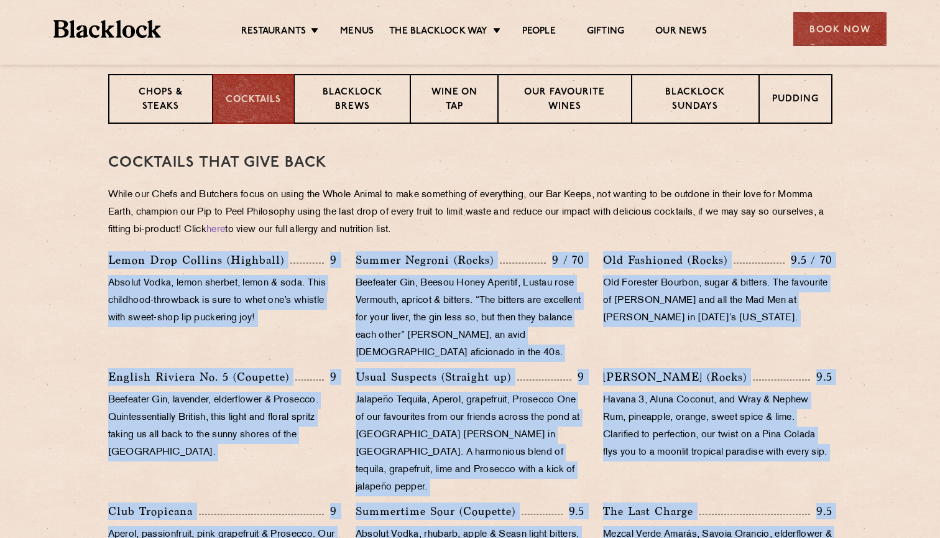
scroll to position [502, 0]
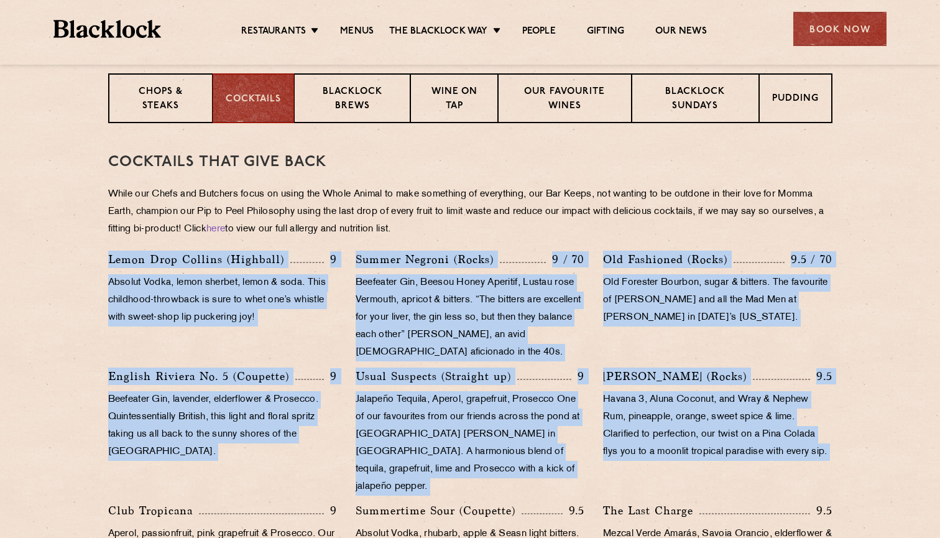
drag, startPoint x: 109, startPoint y: 257, endPoint x: 834, endPoint y: 474, distance: 756.4
click at [834, 474] on div "Lemon Drop Collins (Highball) 9 Absolut Vodka, lemon sherbet, lemon & soda. Thi…" at bounding box center [470, 518] width 743 height 537
click at [349, 115] on div "Blacklock Brews" at bounding box center [352, 98] width 117 height 50
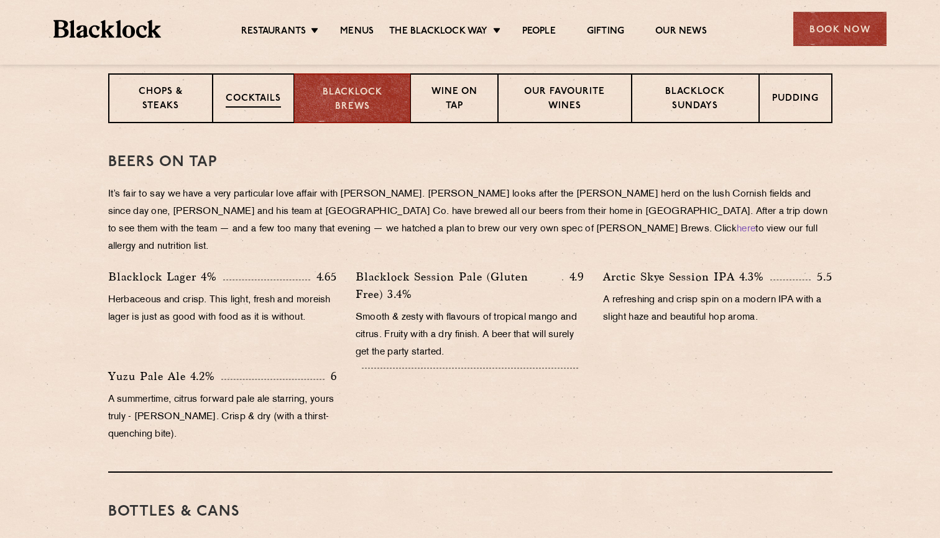
click at [255, 108] on div "Cocktails" at bounding box center [253, 98] width 81 height 50
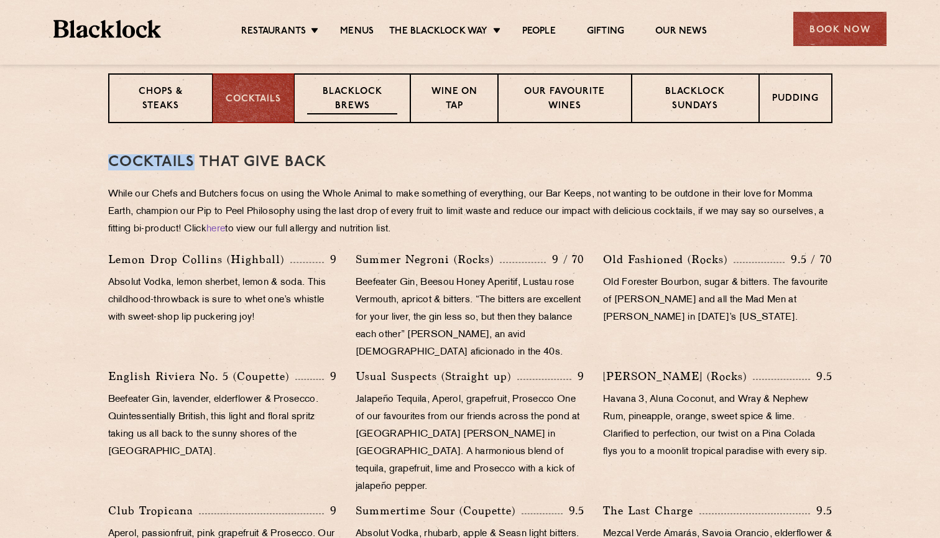
click at [359, 89] on p "Blacklock Brews" at bounding box center [352, 99] width 91 height 29
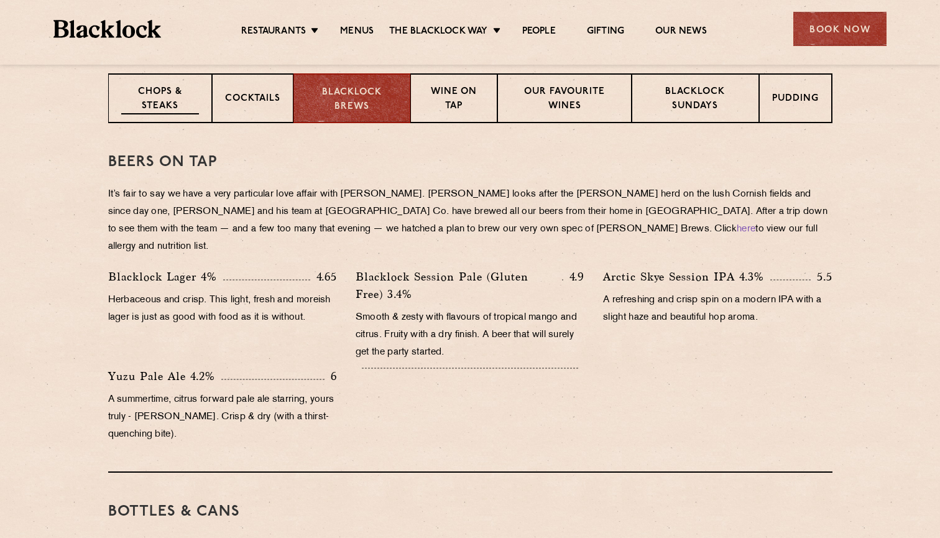
click at [163, 105] on p "Chops & Steaks" at bounding box center [160, 99] width 78 height 29
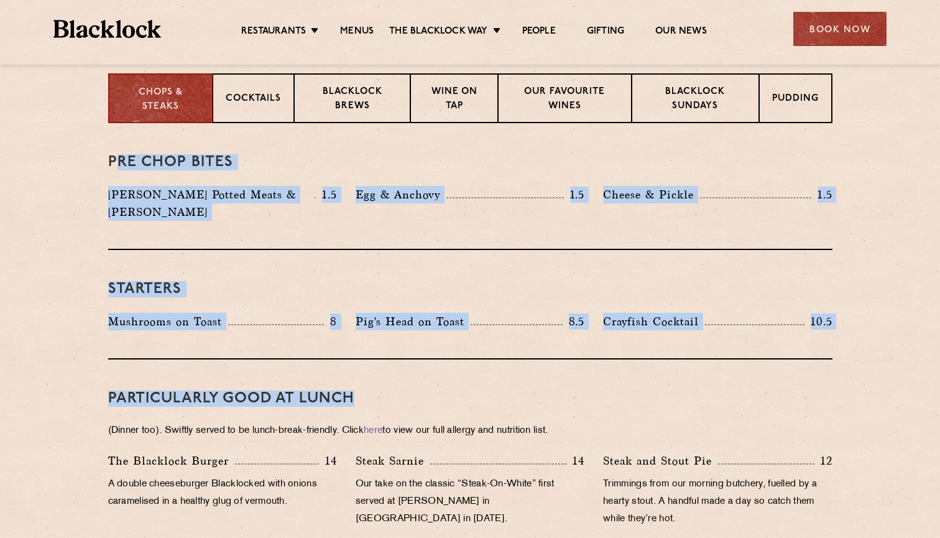
drag, startPoint x: 112, startPoint y: 162, endPoint x: 626, endPoint y: 386, distance: 560.2
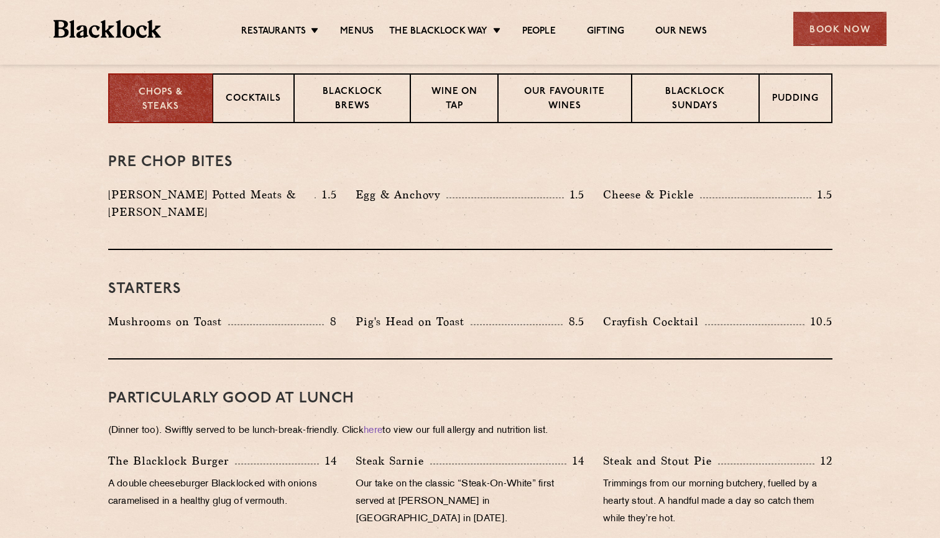
click at [626, 390] on h3 "PARTICULARLY GOOD AT LUNCH" at bounding box center [470, 398] width 724 height 16
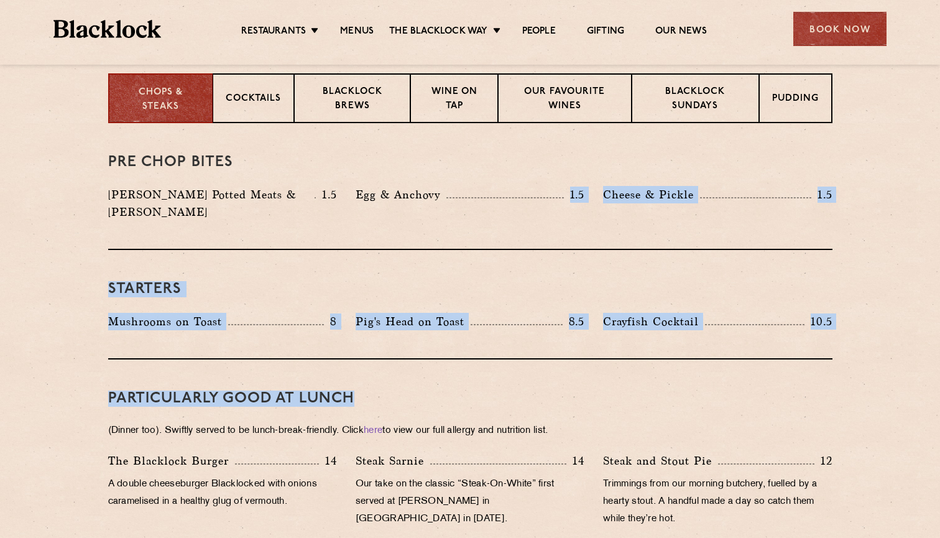
drag, startPoint x: 635, startPoint y: 387, endPoint x: 426, endPoint y: 222, distance: 266.4
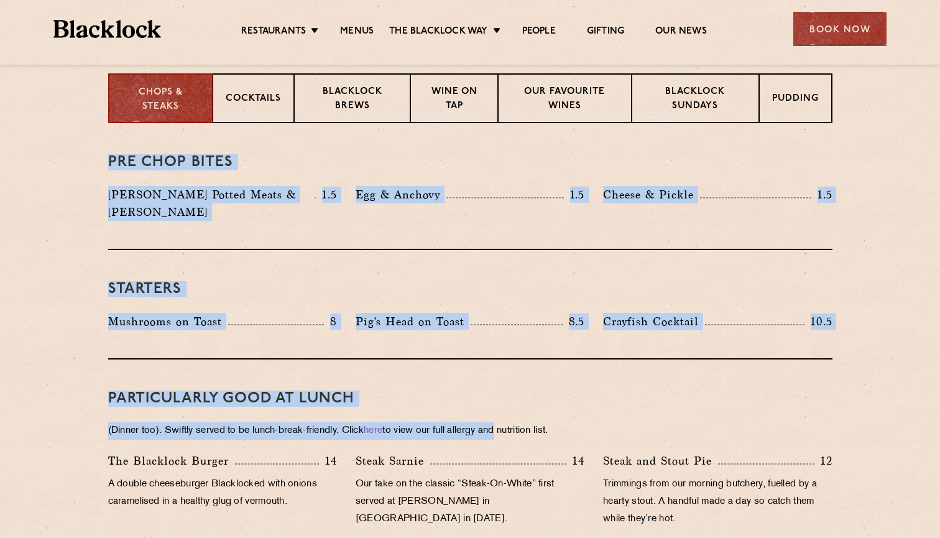
drag, startPoint x: 107, startPoint y: 154, endPoint x: 505, endPoint y: 414, distance: 475.1
click at [496, 400] on div "PARTICULARLY GOOD AT LUNCH (Dinner too). Swiftly served to be lunch-break-frien…" at bounding box center [470, 458] width 724 height 198
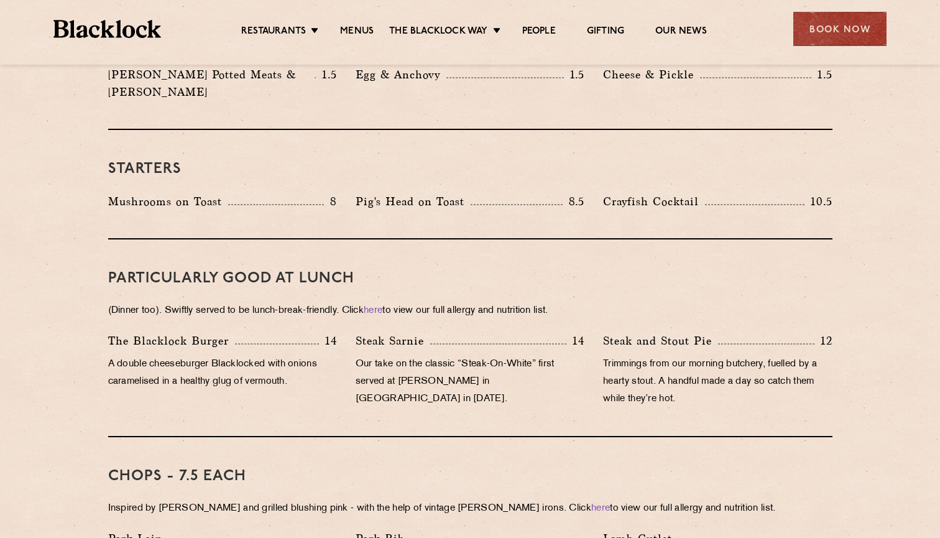
scroll to position [615, 0]
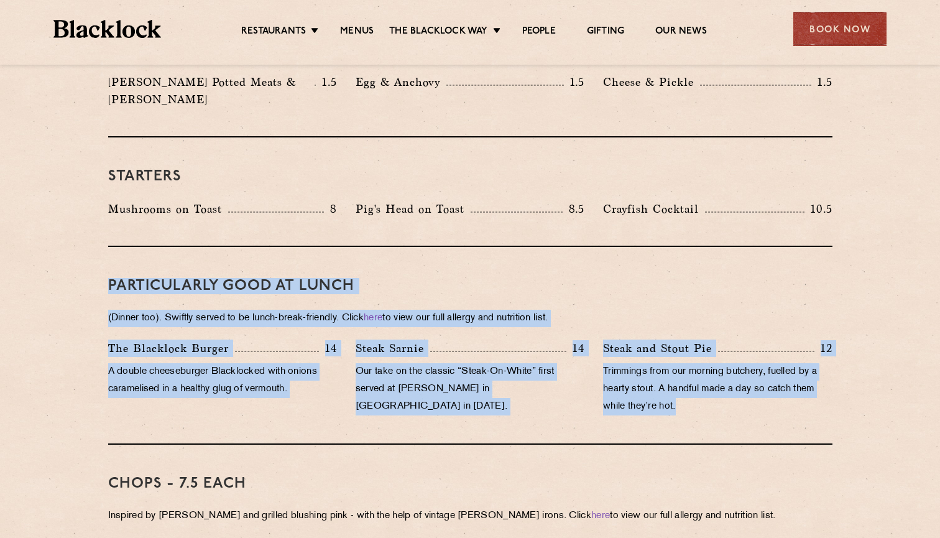
drag, startPoint x: 709, startPoint y: 378, endPoint x: 173, endPoint y: 260, distance: 549.3
click at [173, 260] on div "PARTICULARLY GOOD AT LUNCH (Dinner too). Swiftly served to be lunch-break-frien…" at bounding box center [470, 346] width 724 height 198
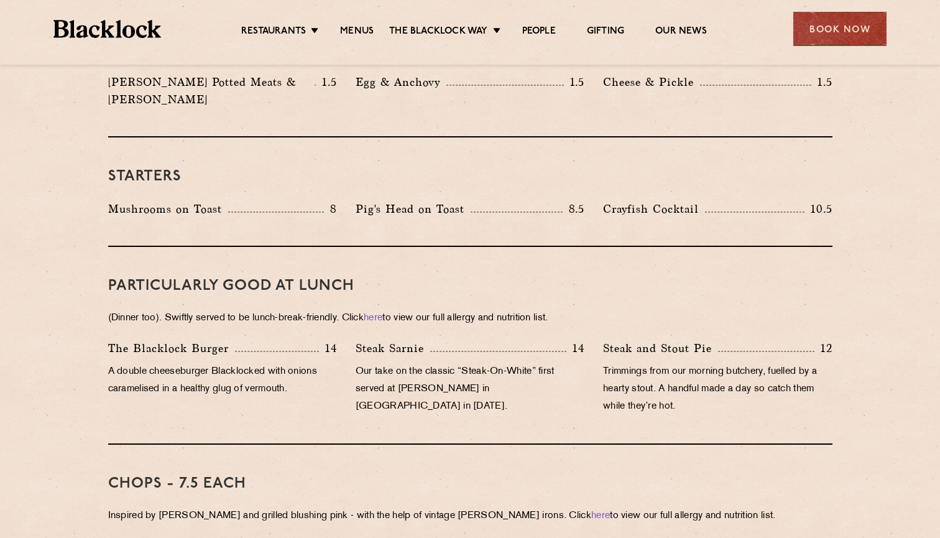
click at [122, 260] on div "PARTICULARLY GOOD AT LUNCH (Dinner too). Swiftly served to be lunch-break-frien…" at bounding box center [470, 346] width 724 height 198
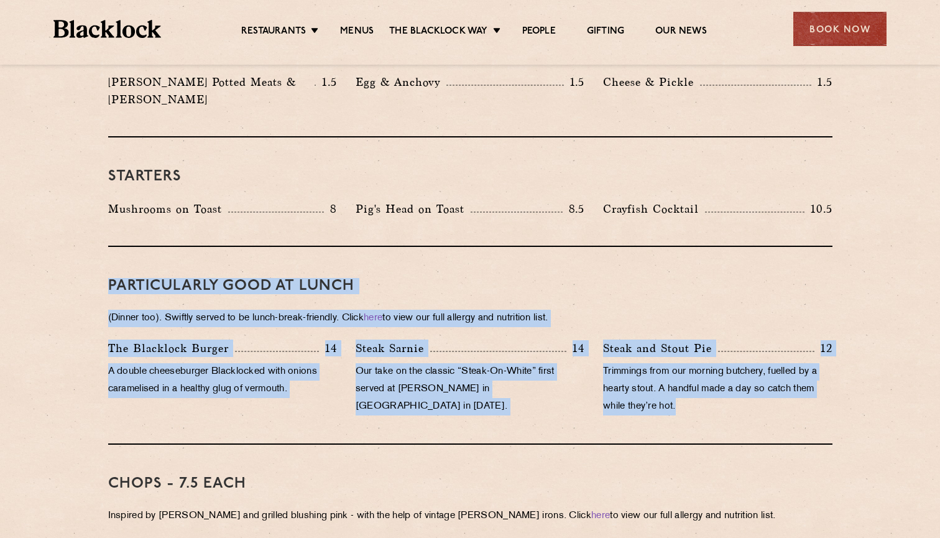
drag, startPoint x: 101, startPoint y: 258, endPoint x: 800, endPoint y: 387, distance: 711.5
click at [799, 385] on p "Trimmings from our morning butchery, fuelled by a hearty stout. A handful made …" at bounding box center [717, 389] width 229 height 52
drag, startPoint x: 799, startPoint y: 385, endPoint x: 99, endPoint y: 252, distance: 713.0
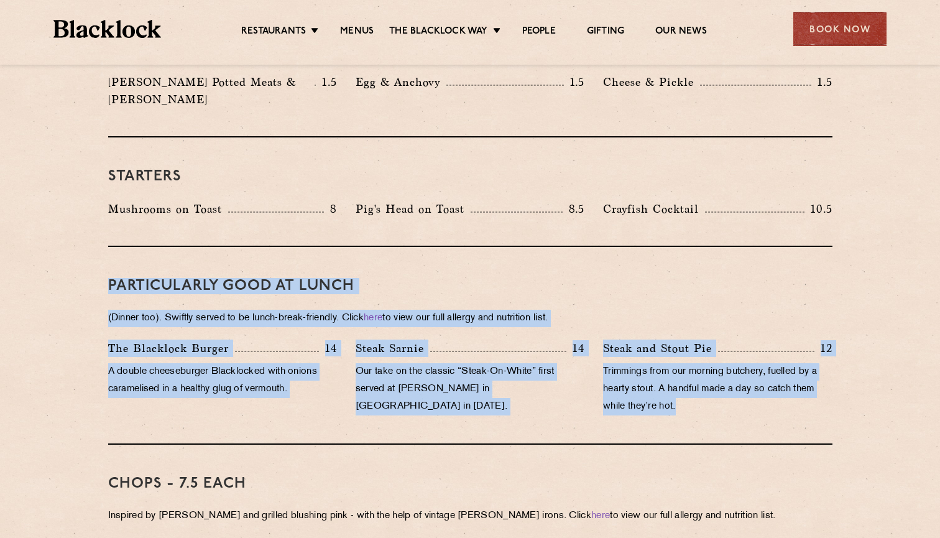
drag, startPoint x: 99, startPoint y: 252, endPoint x: 771, endPoint y: 410, distance: 690.7
click at [771, 410] on div "PARTICULARLY GOOD AT LUNCH (Dinner too). Swiftly served to be lunch-break-frien…" at bounding box center [470, 346] width 724 height 198
drag, startPoint x: 771, startPoint y: 410, endPoint x: 121, endPoint y: 258, distance: 667.5
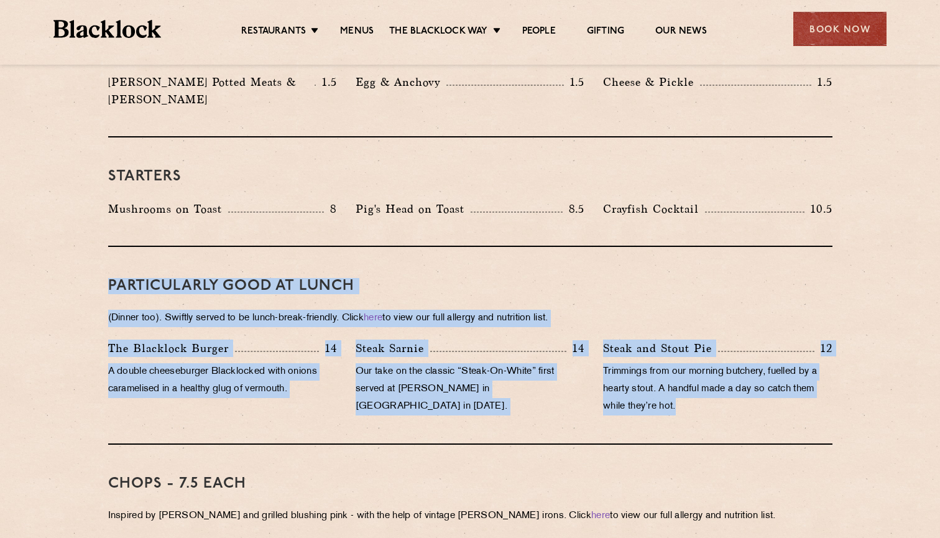
click at [121, 258] on div "PARTICULARLY GOOD AT LUNCH (Dinner too). Swiftly served to be lunch-break-frien…" at bounding box center [470, 346] width 724 height 198
drag, startPoint x: 121, startPoint y: 258, endPoint x: 725, endPoint y: 398, distance: 619.6
click at [725, 398] on div "PARTICULARLY GOOD AT LUNCH (Dinner too). Swiftly served to be lunch-break-frien…" at bounding box center [470, 346] width 724 height 198
click at [725, 398] on div "Steak and Stout Pie 12 Trimmings from our morning butchery, fuelled by a hearty…" at bounding box center [717, 380] width 247 height 82
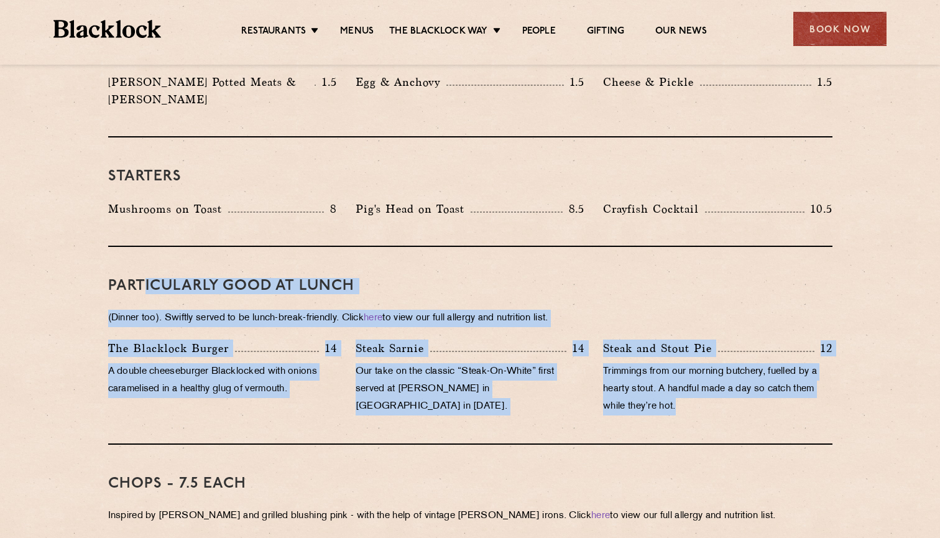
drag, startPoint x: 728, startPoint y: 401, endPoint x: 143, endPoint y: 260, distance: 602.2
click at [143, 260] on div "PARTICULARLY GOOD AT LUNCH (Dinner too). Swiftly served to be lunch-break-frien…" at bounding box center [470, 346] width 724 height 198
drag, startPoint x: 109, startPoint y: 257, endPoint x: 727, endPoint y: 388, distance: 632.0
click at [730, 389] on div "PARTICULARLY GOOD AT LUNCH (Dinner too). Swiftly served to be lunch-break-frien…" at bounding box center [470, 346] width 724 height 198
click at [727, 388] on p "Trimmings from our morning butchery, fuelled by a hearty stout. A handful made …" at bounding box center [717, 389] width 229 height 52
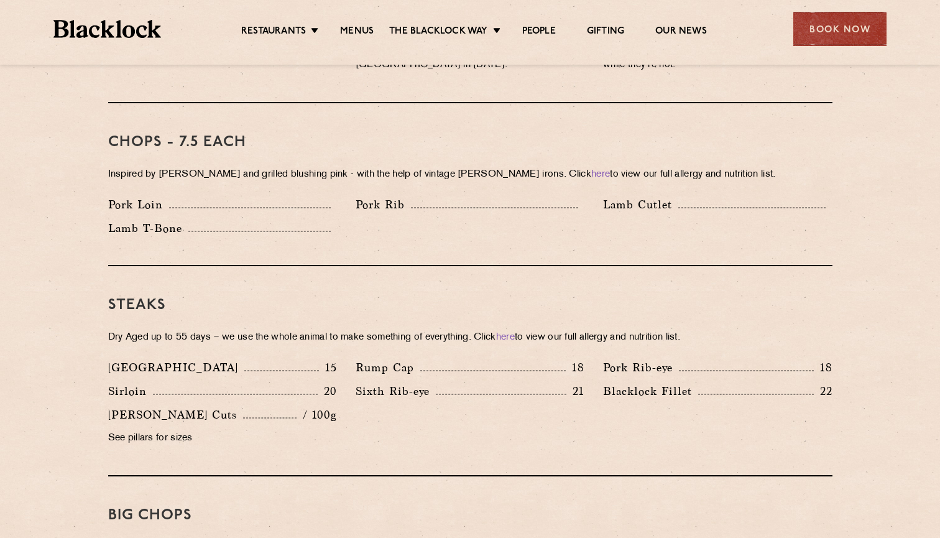
scroll to position [956, 0]
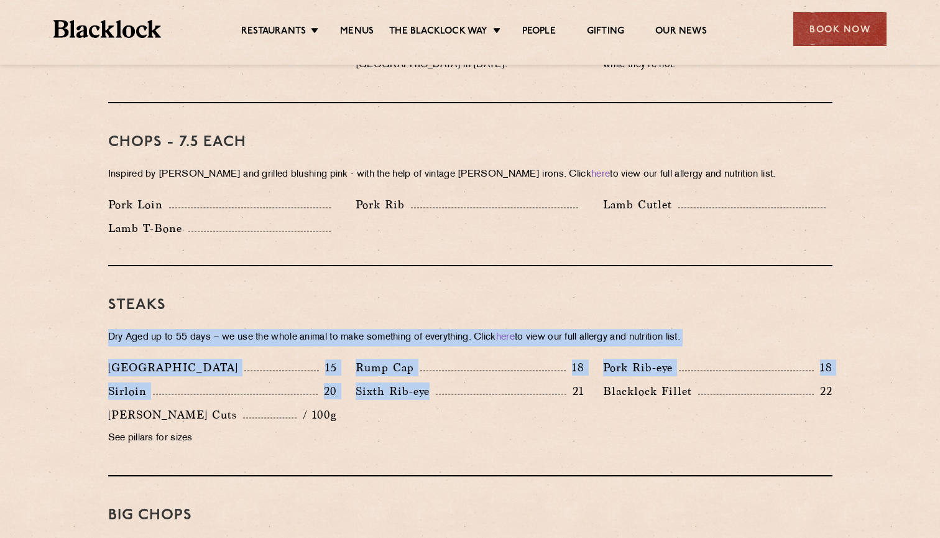
drag, startPoint x: 440, startPoint y: 424, endPoint x: 189, endPoint y: 286, distance: 286.5
click at [189, 286] on div "Steaks Dry Aged up to 55 days − we use the whole animal to make something of ev…" at bounding box center [470, 371] width 724 height 210
click at [189, 297] on h3 "Steaks" at bounding box center [470, 305] width 724 height 16
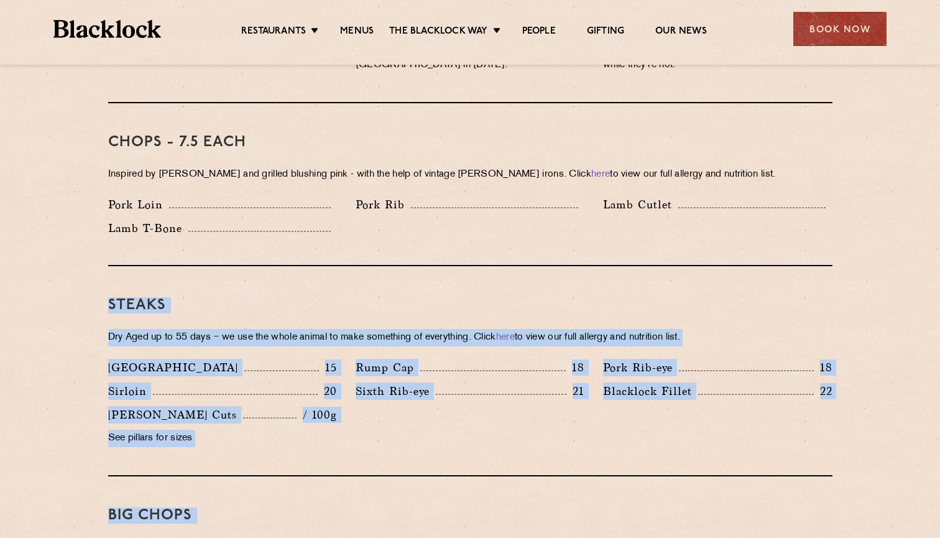
drag, startPoint x: 89, startPoint y: 273, endPoint x: 449, endPoint y: 516, distance: 434.4
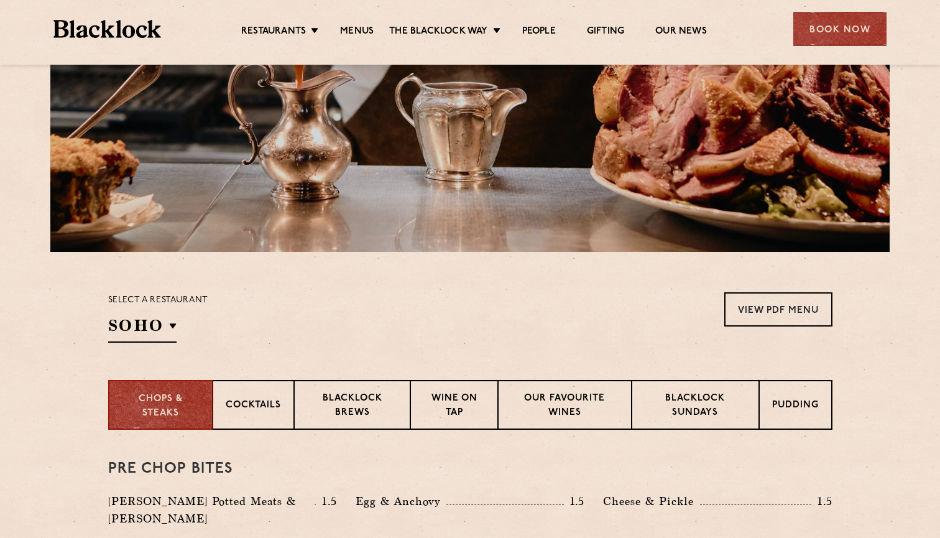
scroll to position [280, 0]
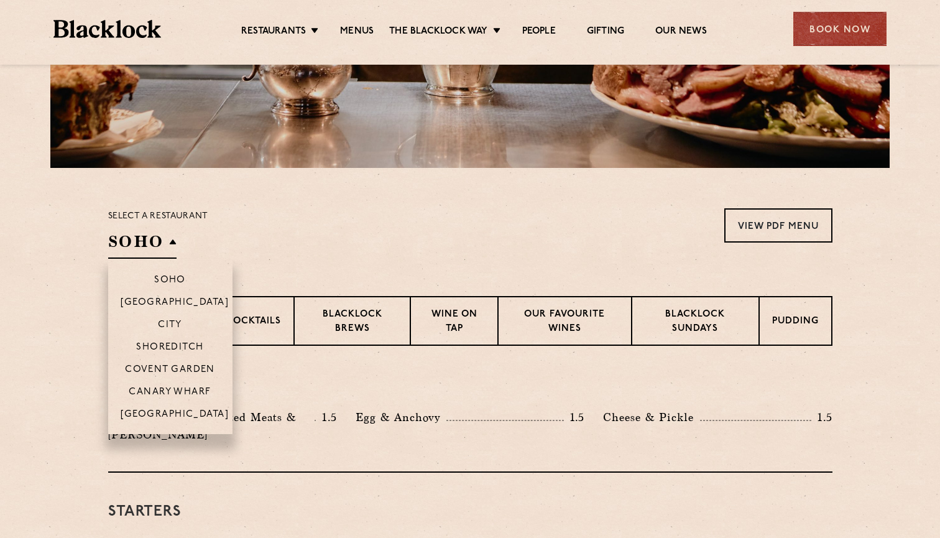
click at [144, 242] on h2 "SOHO" at bounding box center [142, 245] width 68 height 28
click at [174, 384] on li "Canary Wharf" at bounding box center [170, 391] width 124 height 22
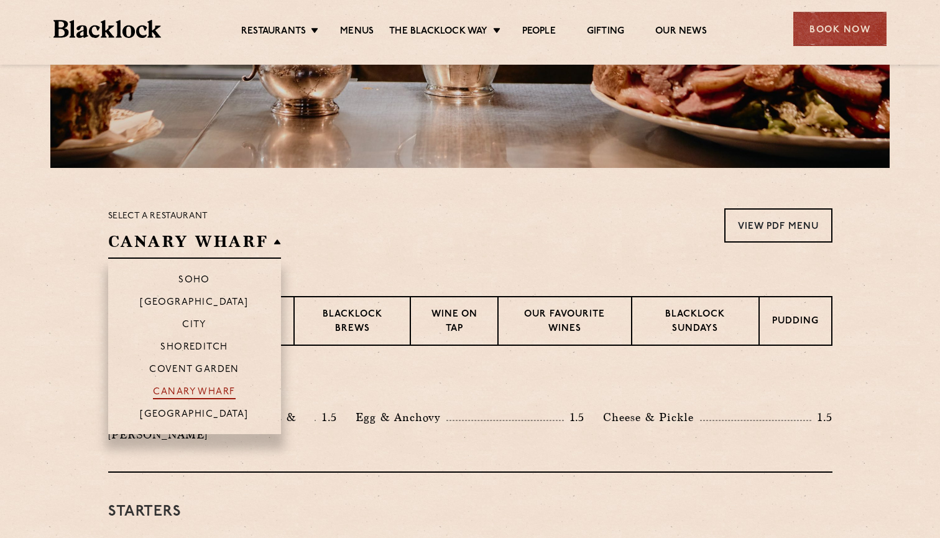
click at [175, 390] on p "Canary Wharf" at bounding box center [194, 393] width 82 height 12
click at [223, 393] on p "Canary Wharf" at bounding box center [194, 393] width 82 height 12
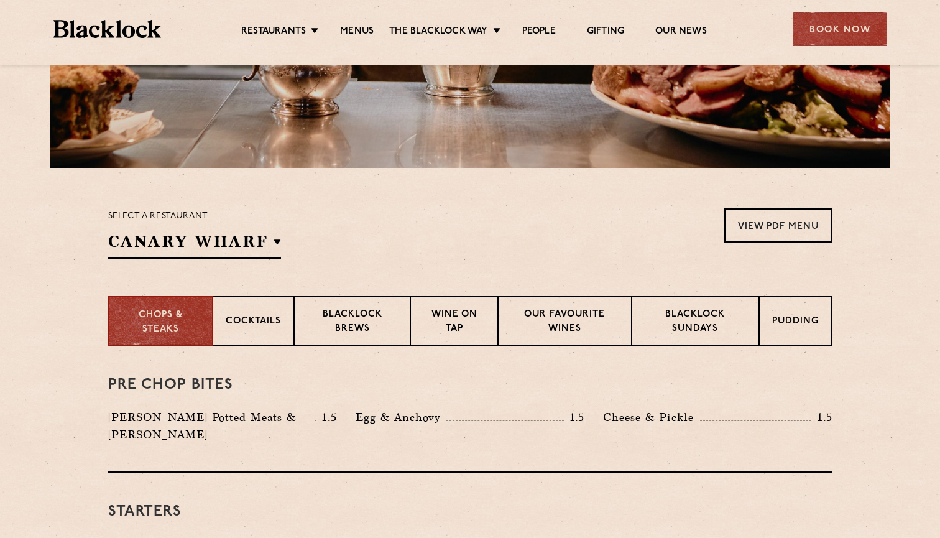
click at [361, 390] on h3 "Pre Chop Bites" at bounding box center [470, 385] width 724 height 16
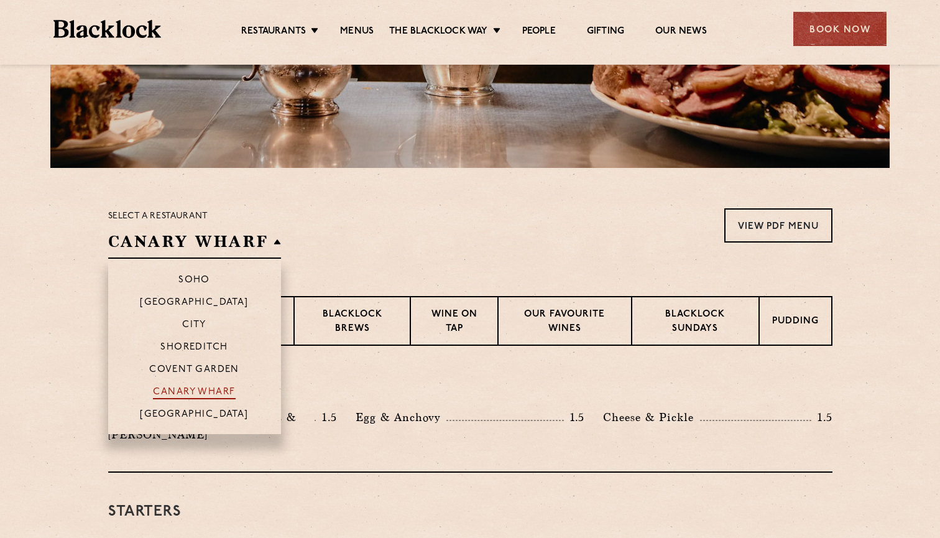
click at [197, 387] on p "Canary Wharf" at bounding box center [194, 393] width 82 height 12
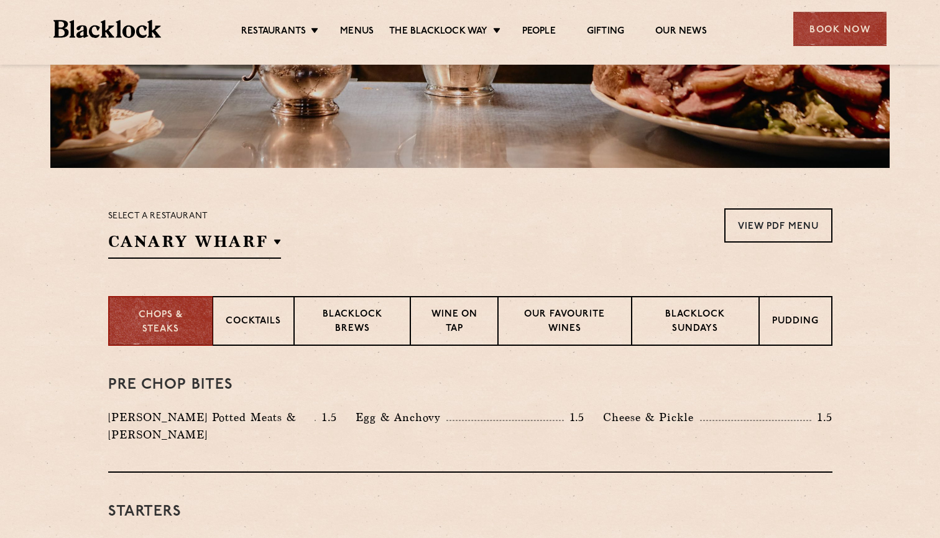
click at [339, 387] on h3 "Pre Chop Bites" at bounding box center [470, 385] width 724 height 16
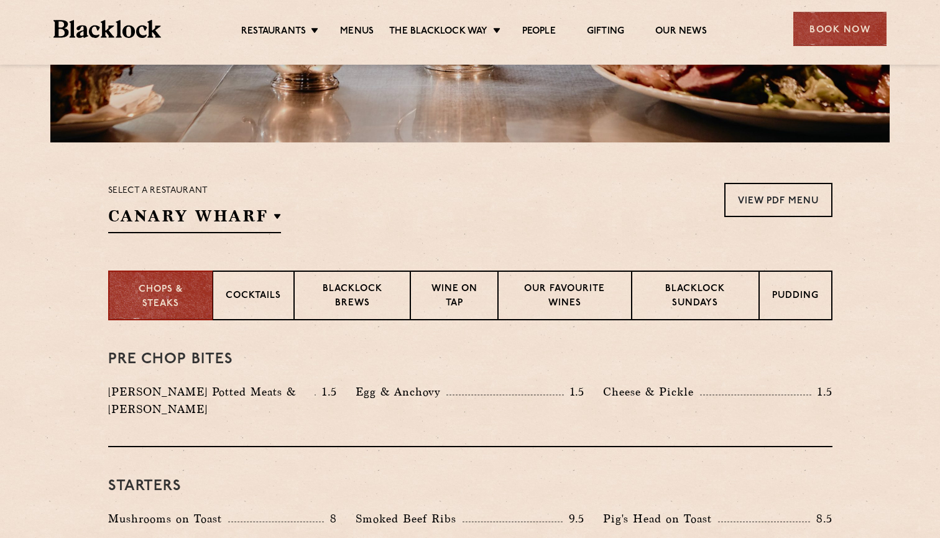
scroll to position [311, 0]
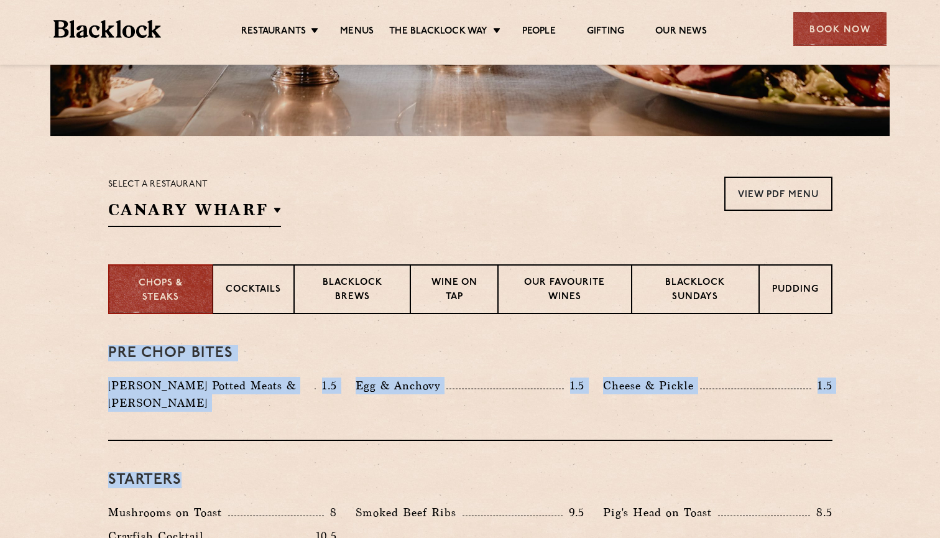
drag, startPoint x: 108, startPoint y: 350, endPoint x: 871, endPoint y: 468, distance: 772.2
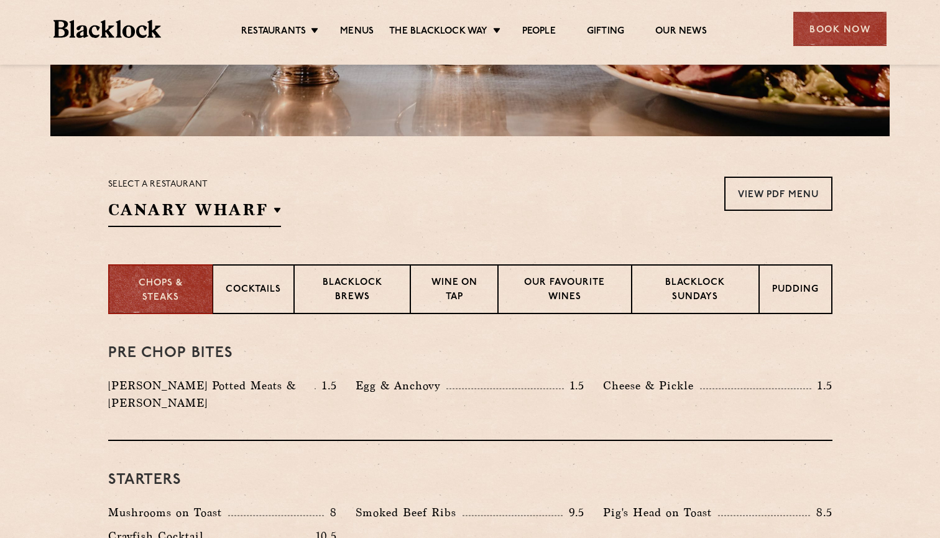
scroll to position [312, 0]
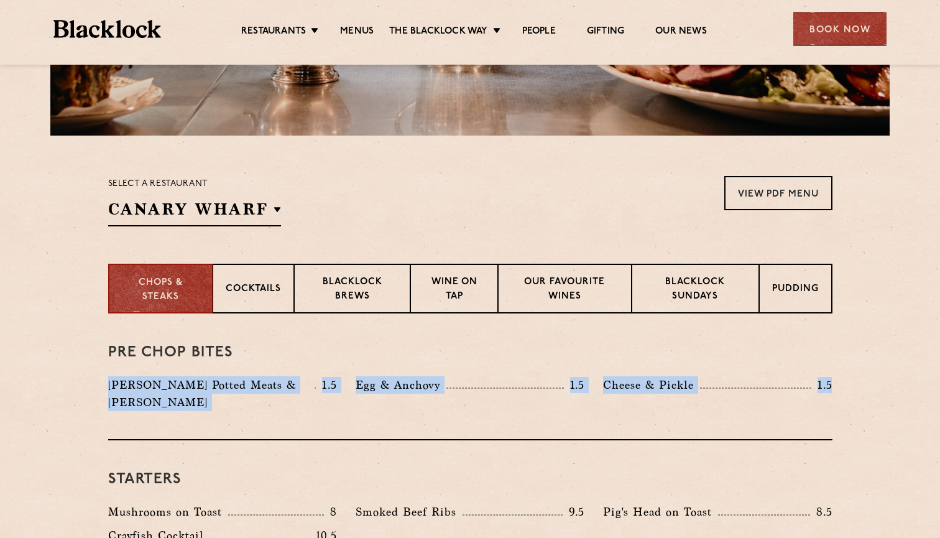
drag, startPoint x: 863, startPoint y: 379, endPoint x: 304, endPoint y: 357, distance: 559.1
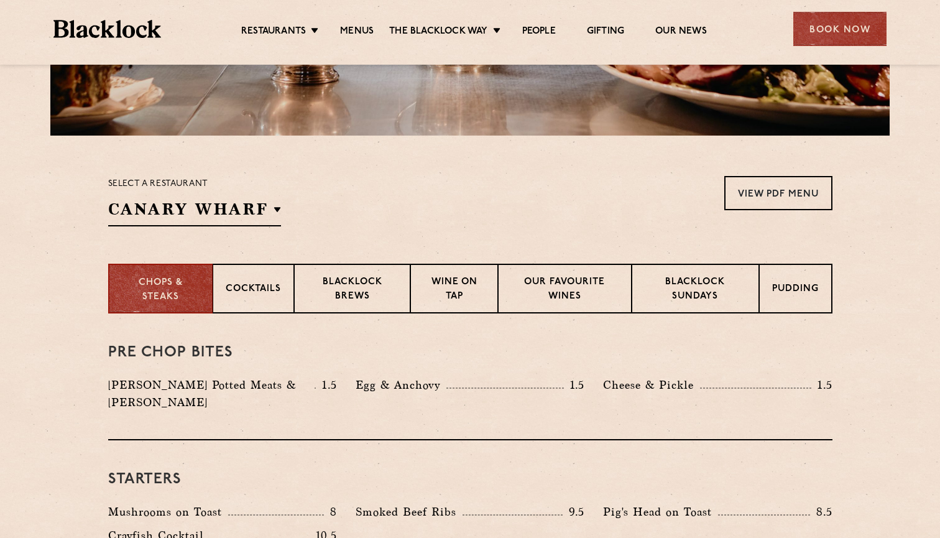
click at [108, 342] on div "Pre Chop Bites Blacklock Potted Meats & Kimchi 1.5 Egg & Anchovy 1.5 Cheese & P…" at bounding box center [470, 376] width 724 height 127
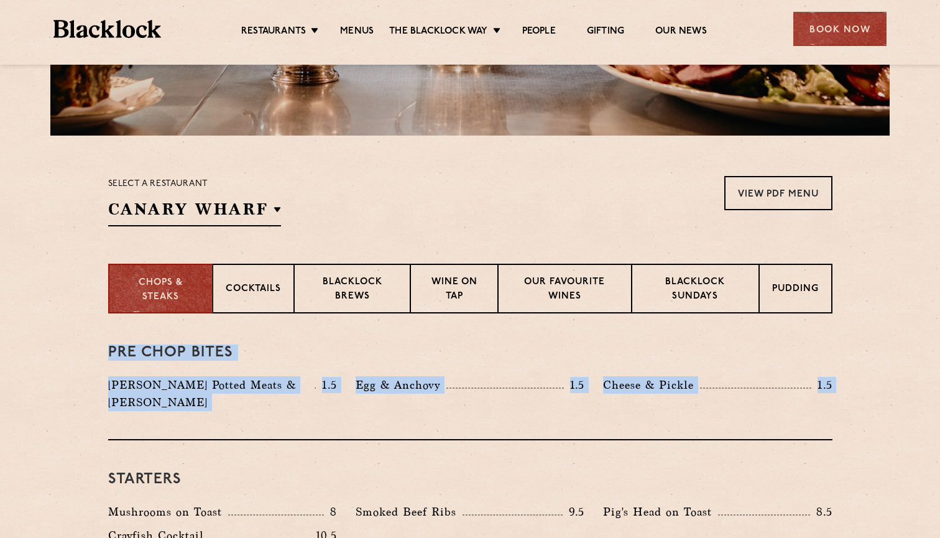
drag, startPoint x: 108, startPoint y: 342, endPoint x: 825, endPoint y: 393, distance: 719.0
click at [825, 393] on div "Pre Chop Bites Blacklock Potted Meats & Kimchi 1.5 Egg & Anchovy 1.5 Cheese & P…" at bounding box center [470, 376] width 724 height 127
click at [825, 393] on div "Cheese & Pickle 1.5" at bounding box center [717, 384] width 229 height 17
drag, startPoint x: 825, startPoint y: 393, endPoint x: 168, endPoint y: 322, distance: 660.7
click at [168, 321] on div "Pre Chop Bites Blacklock Potted Meats & Kimchi 1.5 Egg & Anchovy 1.5 Cheese & P…" at bounding box center [470, 376] width 724 height 127
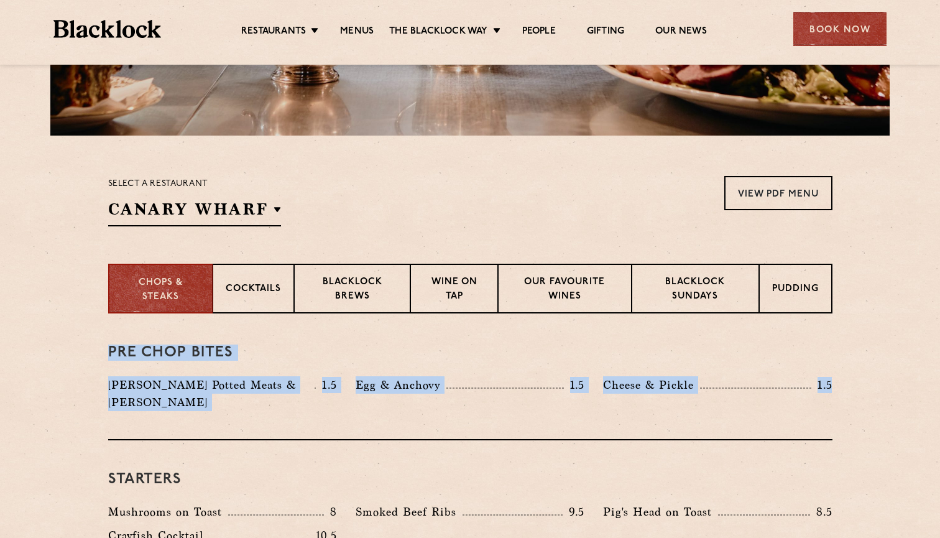
click at [114, 335] on div "Pre Chop Bites Blacklock Potted Meats & Kimchi 1.5 Egg & Anchovy 1.5 Cheese & P…" at bounding box center [470, 376] width 724 height 127
drag, startPoint x: 105, startPoint y: 347, endPoint x: 850, endPoint y: 411, distance: 747.8
drag, startPoint x: 850, startPoint y: 411, endPoint x: 160, endPoint y: 331, distance: 695.1
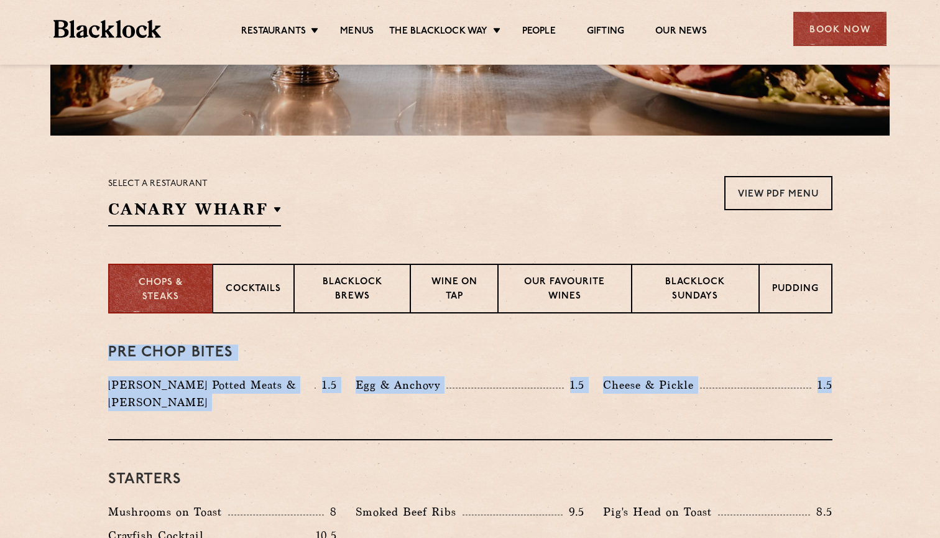
click at [160, 331] on div "Pre Chop Bites Blacklock Potted Meats & Kimchi 1.5 Egg & Anchovy 1.5 Cheese & P…" at bounding box center [470, 376] width 724 height 127
drag, startPoint x: 94, startPoint y: 349, endPoint x: 838, endPoint y: 383, distance: 744.7
click at [838, 383] on div "Cheese & Pickle 1.5" at bounding box center [717, 396] width 247 height 41
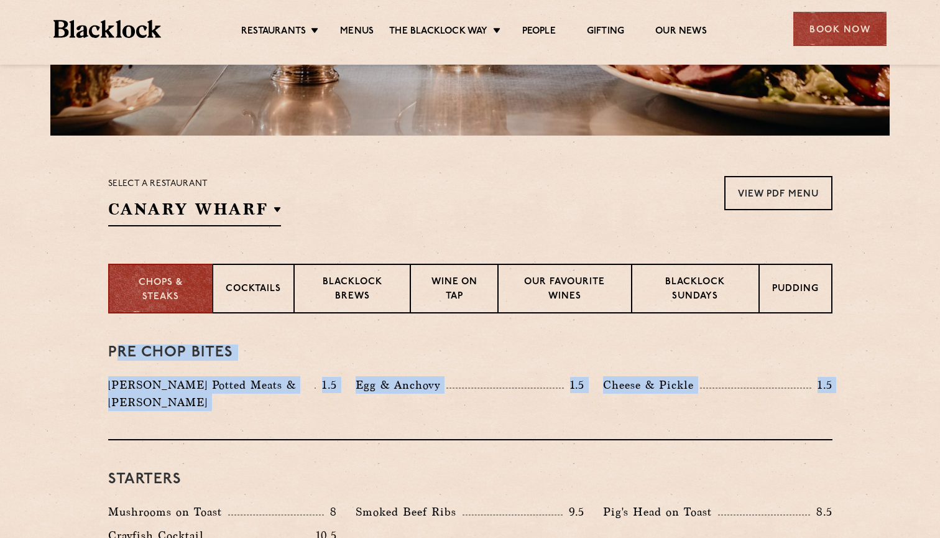
drag, startPoint x: 114, startPoint y: 348, endPoint x: 873, endPoint y: 441, distance: 763.8
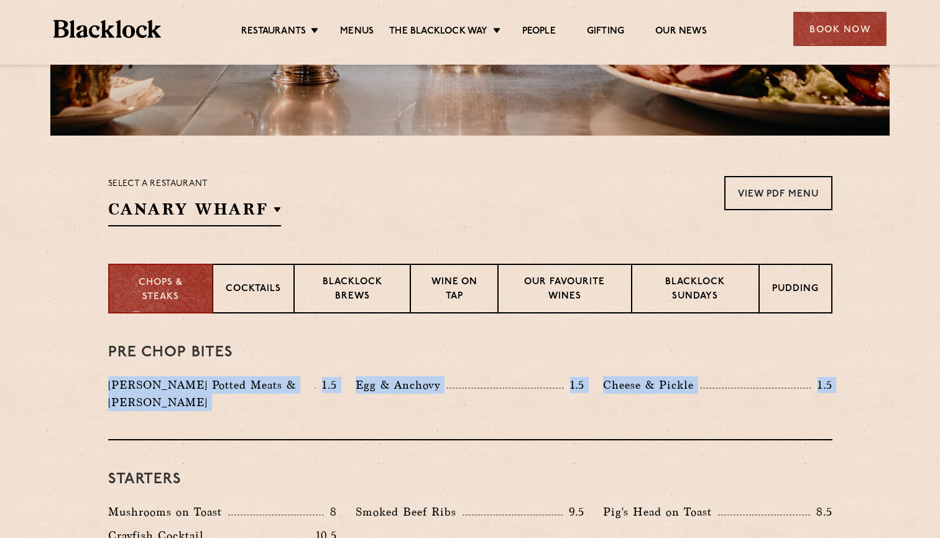
drag, startPoint x: 873, startPoint y: 441, endPoint x: 258, endPoint y: 342, distance: 622.5
click at [147, 345] on h3 "Pre Chop Bites" at bounding box center [470, 352] width 724 height 16
drag, startPoint x: 70, startPoint y: 347, endPoint x: 818, endPoint y: 404, distance: 751.1
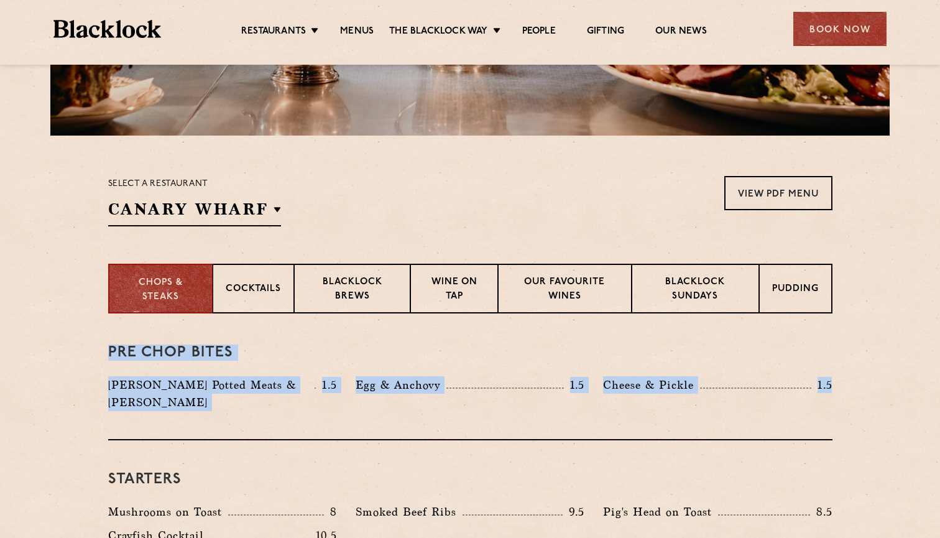
click at [818, 404] on div "Pre Chop Bites Blacklock Potted Meats & Kimchi 1.5 Egg & Anchovy 1.5 Cheese & P…" at bounding box center [470, 376] width 724 height 127
drag, startPoint x: 818, startPoint y: 408, endPoint x: 252, endPoint y: 339, distance: 570.9
click at [251, 339] on div "Pre Chop Bites Blacklock Potted Meats & Kimchi 1.5 Egg & Anchovy 1.5 Cheese & P…" at bounding box center [470, 376] width 724 height 127
click at [252, 339] on div "Pre Chop Bites Blacklock Potted Meats & Kimchi 1.5 Egg & Anchovy 1.5 Cheese & P…" at bounding box center [470, 376] width 724 height 127
drag, startPoint x: 97, startPoint y: 349, endPoint x: 855, endPoint y: 409, distance: 760.0
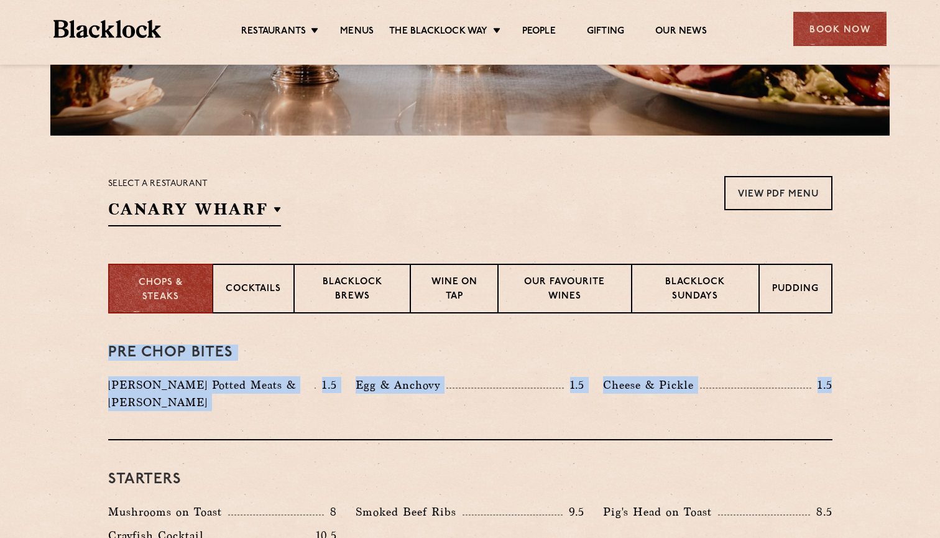
drag, startPoint x: 855, startPoint y: 409, endPoint x: 137, endPoint y: 349, distance: 720.3
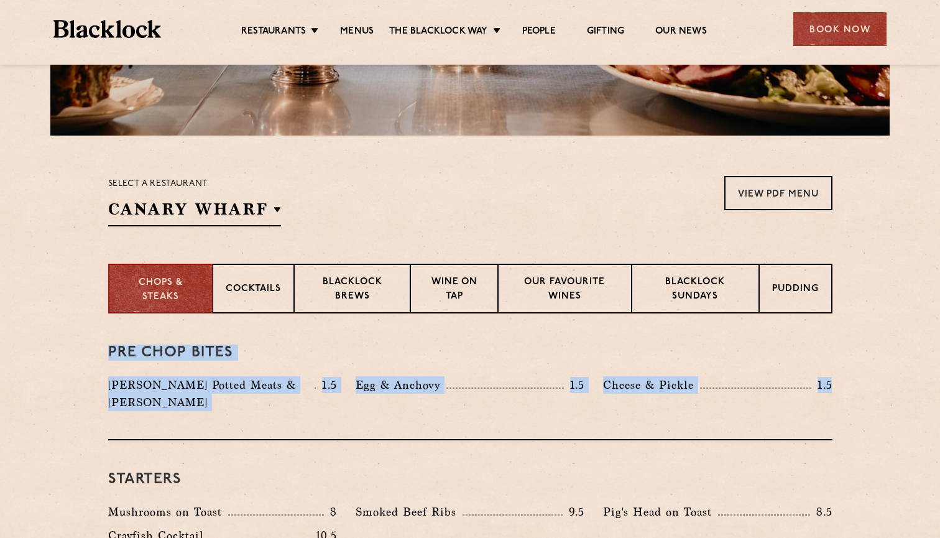
drag, startPoint x: 80, startPoint y: 352, endPoint x: 823, endPoint y: 418, distance: 746.2
click at [823, 418] on div "Pre Chop Bites Blacklock Potted Meats & Kimchi 1.5 Egg & Anchovy 1.5 Cheese & P…" at bounding box center [470, 376] width 724 height 127
drag, startPoint x: 823, startPoint y: 418, endPoint x: 8, endPoint y: 324, distance: 820.2
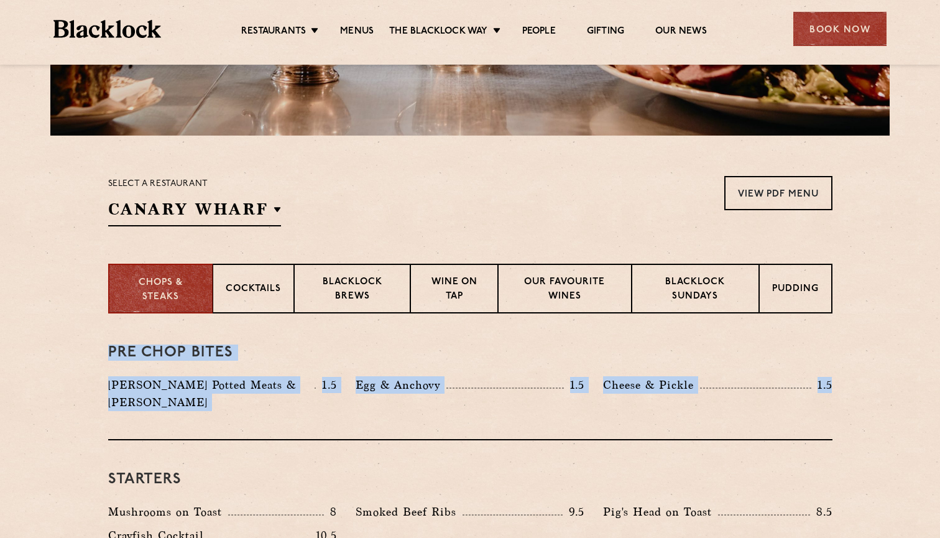
drag, startPoint x: 91, startPoint y: 347, endPoint x: 854, endPoint y: 395, distance: 764.0
drag, startPoint x: 854, startPoint y: 395, endPoint x: 66, endPoint y: 300, distance: 793.2
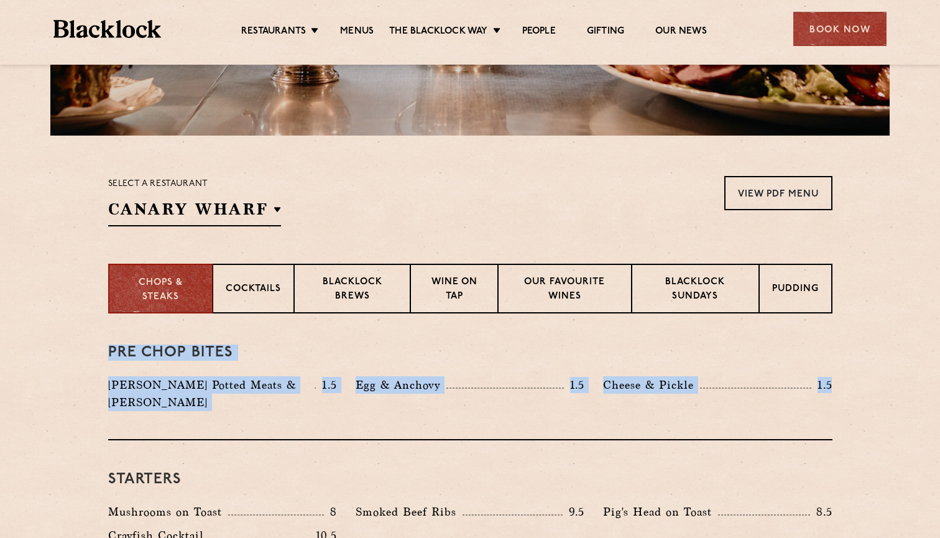
click at [66, 300] on section "Chops & Steaks Cocktails Blacklock Brews Wine on Tap Our favourite wines Blackl…" at bounding box center [470, 289] width 940 height 50
drag, startPoint x: 66, startPoint y: 300, endPoint x: 826, endPoint y: 398, distance: 765.8
click at [826, 398] on div "Cheese & Pickle 1.5" at bounding box center [717, 396] width 247 height 41
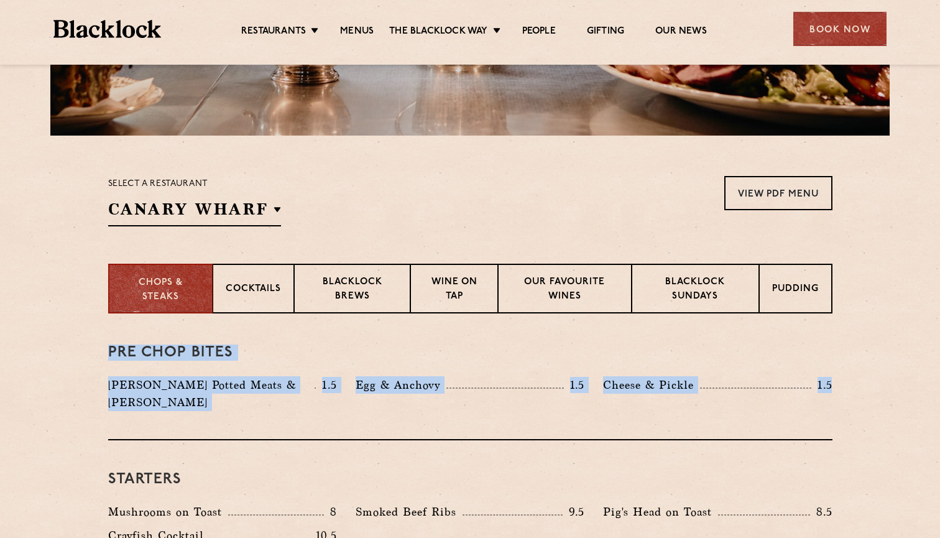
drag, startPoint x: 826, startPoint y: 398, endPoint x: 94, endPoint y: 326, distance: 735.6
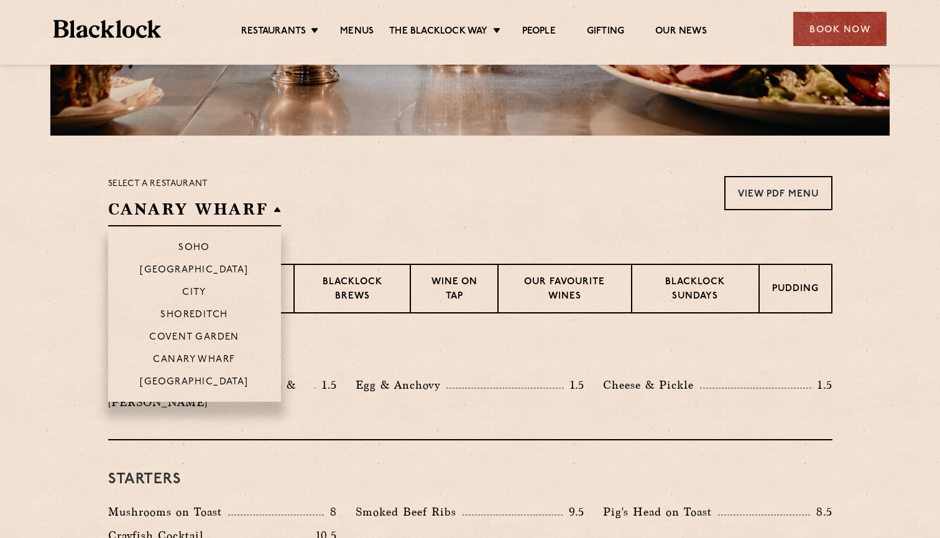
click at [264, 360] on li "Canary Wharf" at bounding box center [194, 358] width 173 height 22
click at [230, 360] on p "Canary Wharf" at bounding box center [194, 360] width 82 height 12
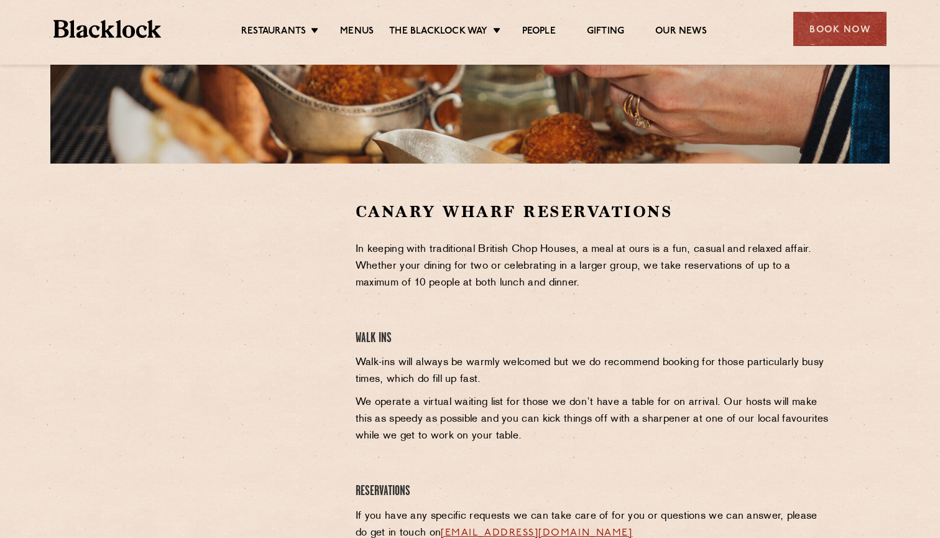
scroll to position [297, 0]
